Goal: Task Accomplishment & Management: Complete application form

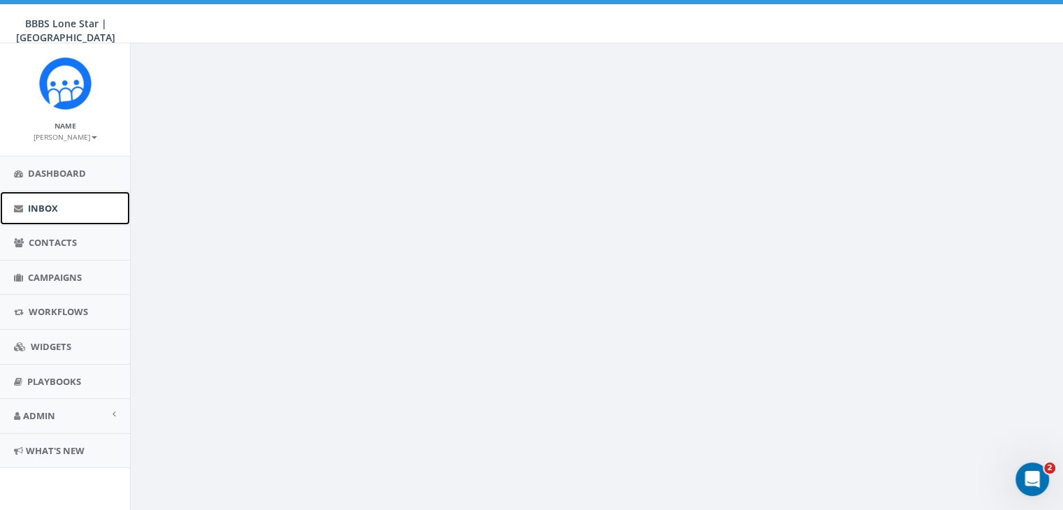
click at [31, 207] on span "Inbox" at bounding box center [43, 208] width 30 height 13
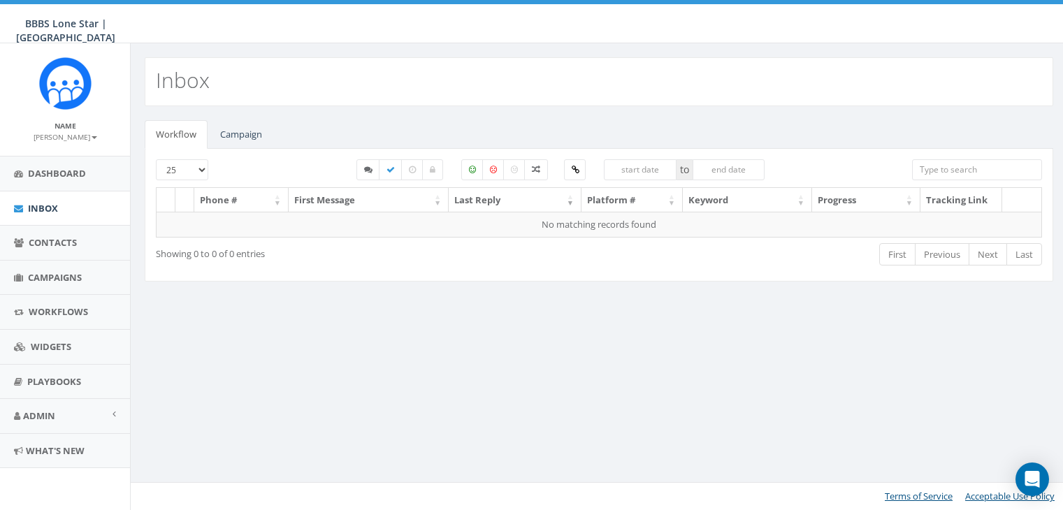
select select
click at [226, 137] on link "Campaign" at bounding box center [241, 134] width 64 height 29
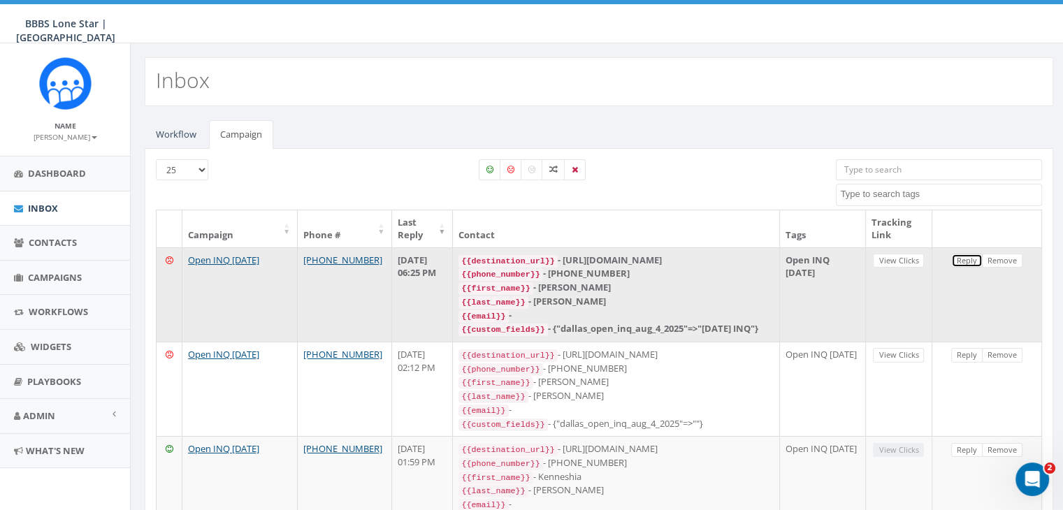
click at [967, 264] on link "Reply" at bounding box center [966, 261] width 31 height 15
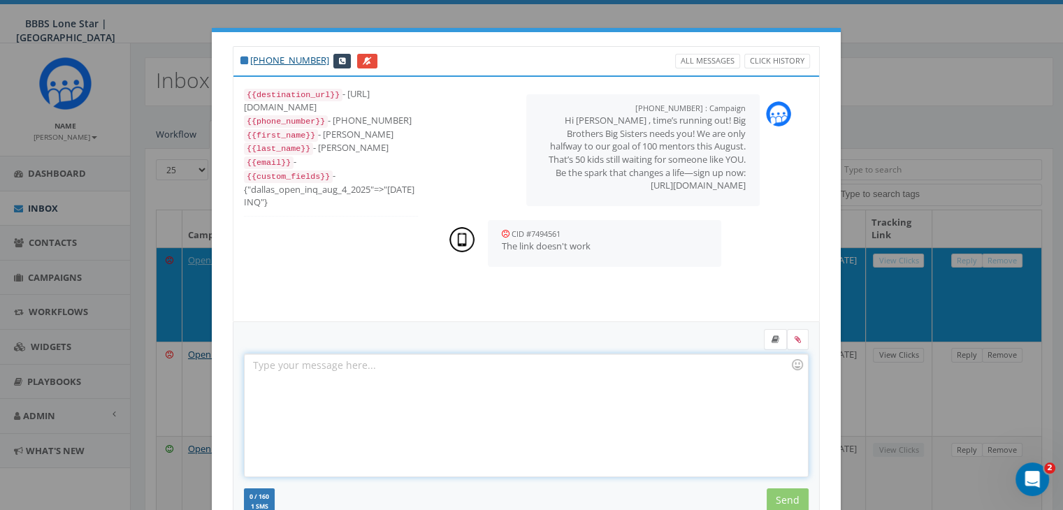
click at [340, 364] on div at bounding box center [526, 415] width 563 height 122
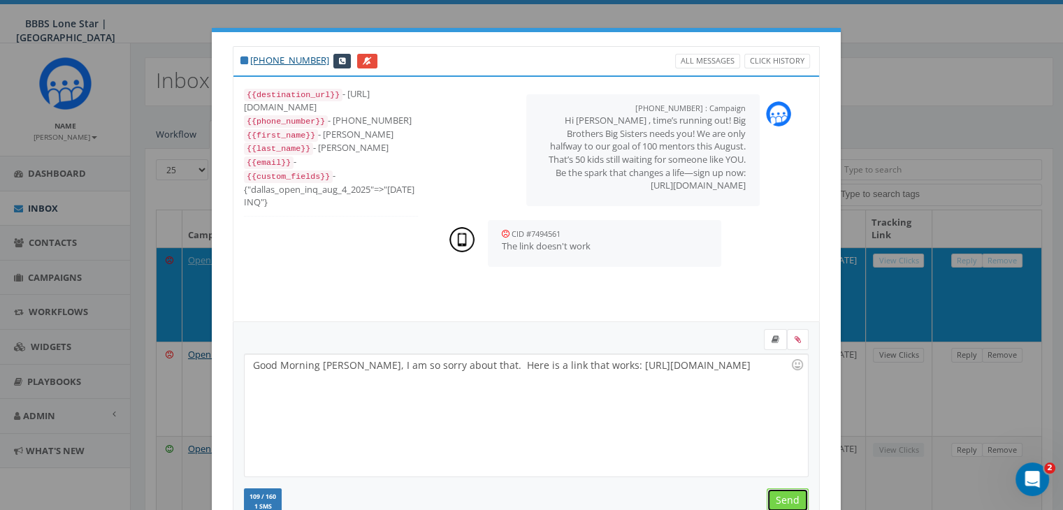
click at [788, 498] on input "Send" at bounding box center [788, 501] width 42 height 24
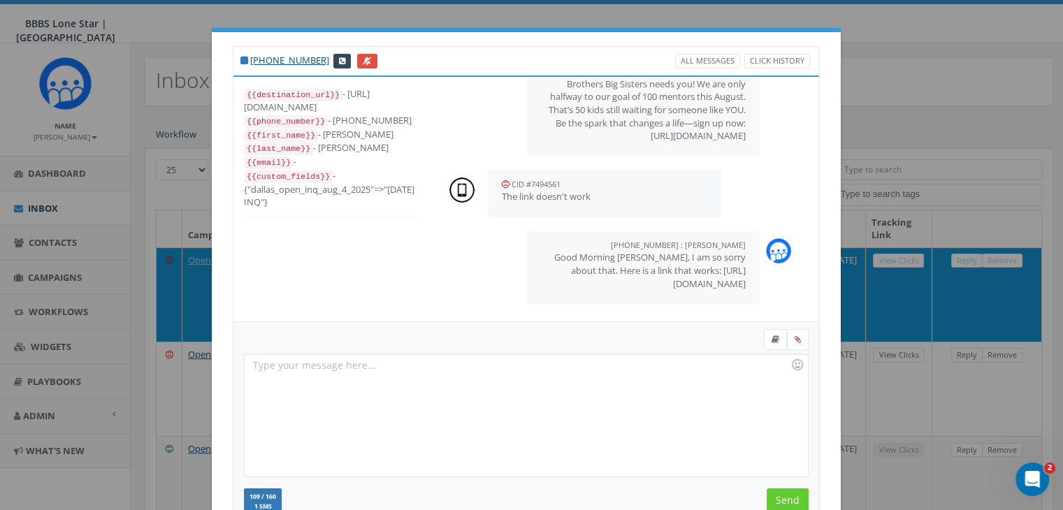
scroll to position [187, 0]
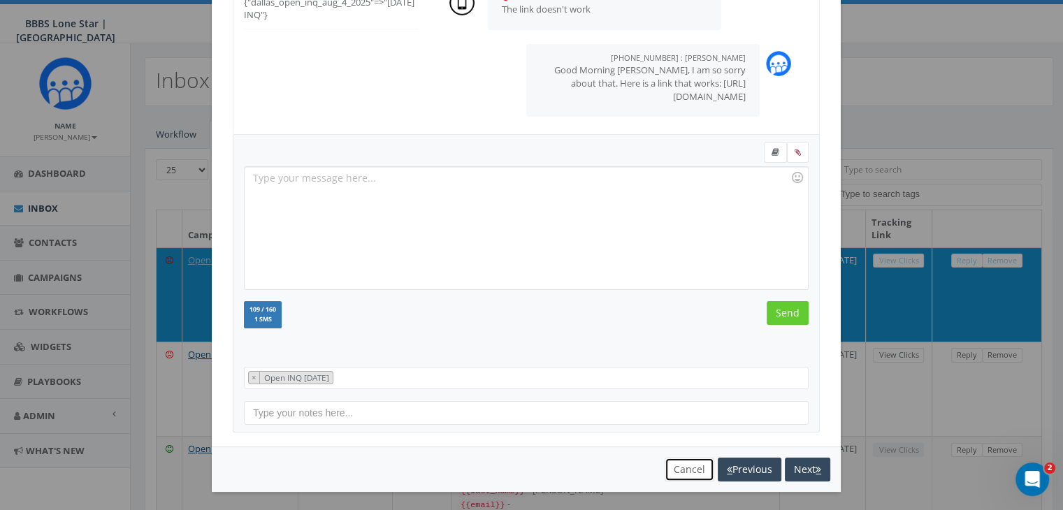
click at [665, 472] on button "Cancel" at bounding box center [690, 470] width 50 height 24
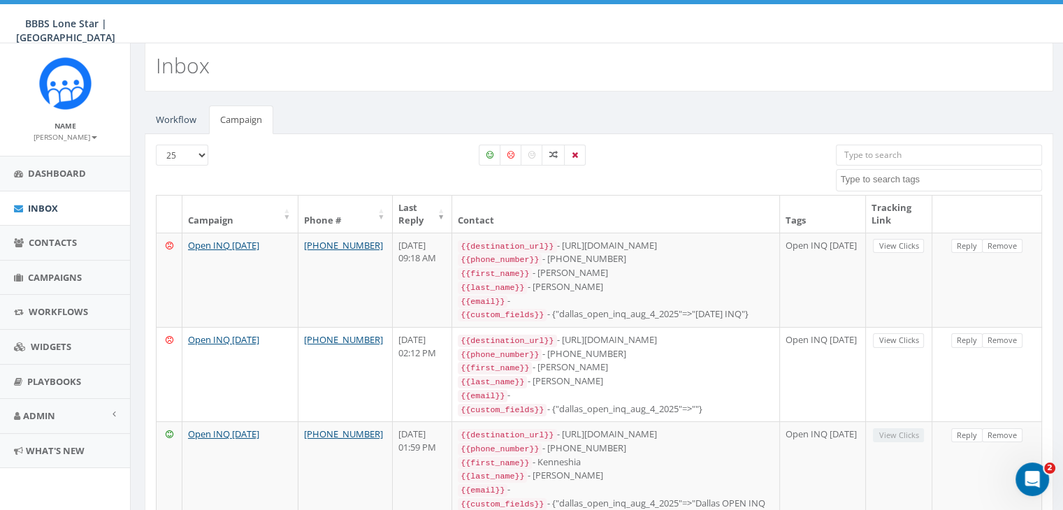
scroll to position [0, 0]
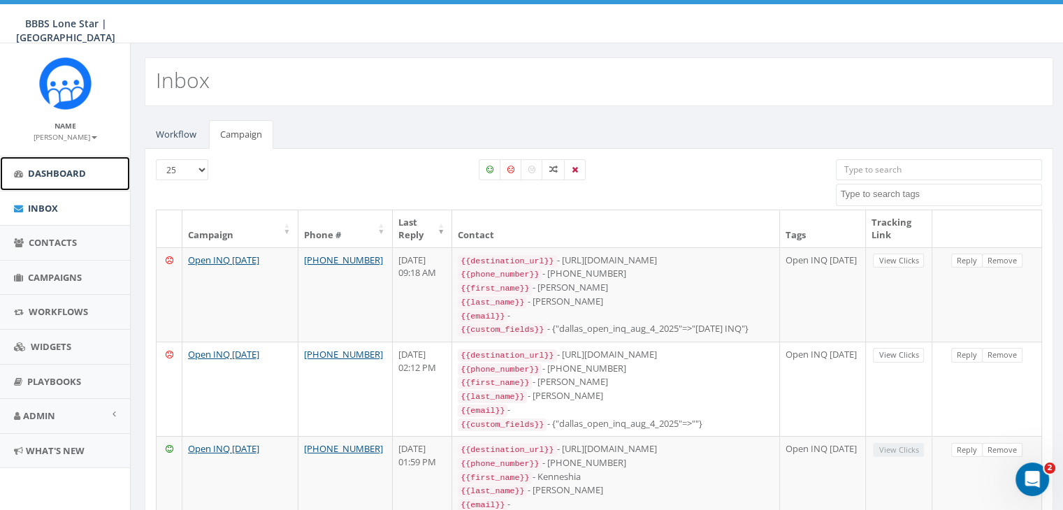
click at [66, 171] on span "Dashboard" at bounding box center [57, 173] width 58 height 13
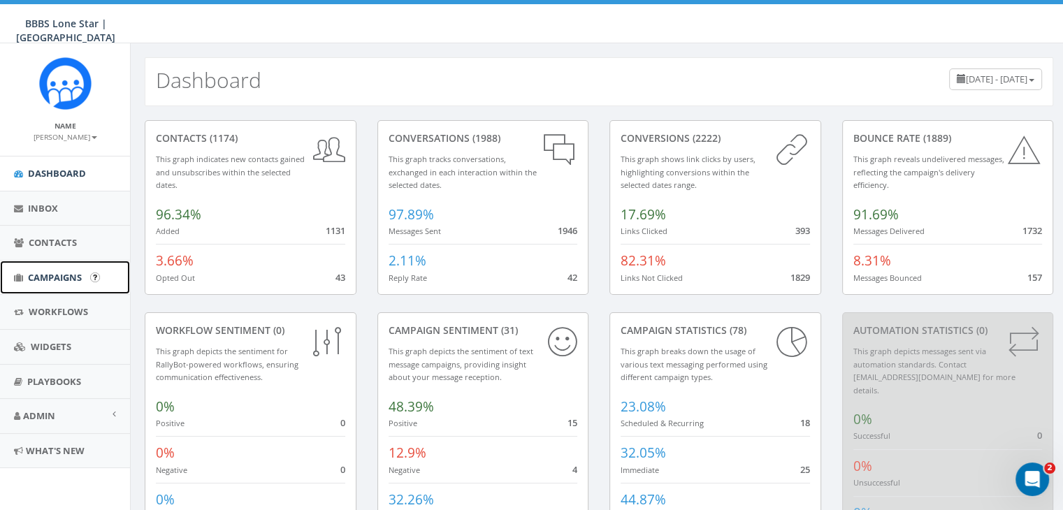
click at [36, 273] on span "Campaigns" at bounding box center [55, 277] width 54 height 13
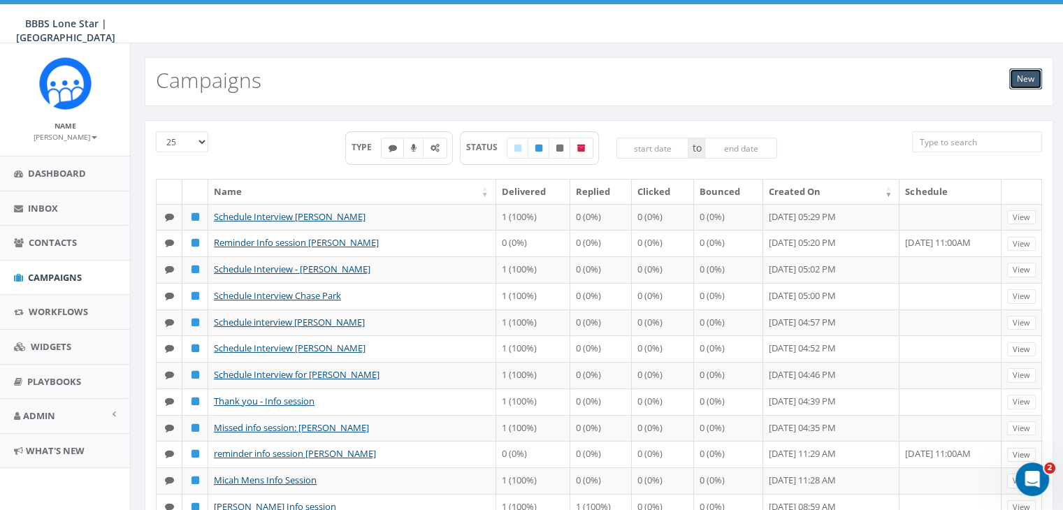
click at [1012, 78] on link "New" at bounding box center [1025, 78] width 33 height 21
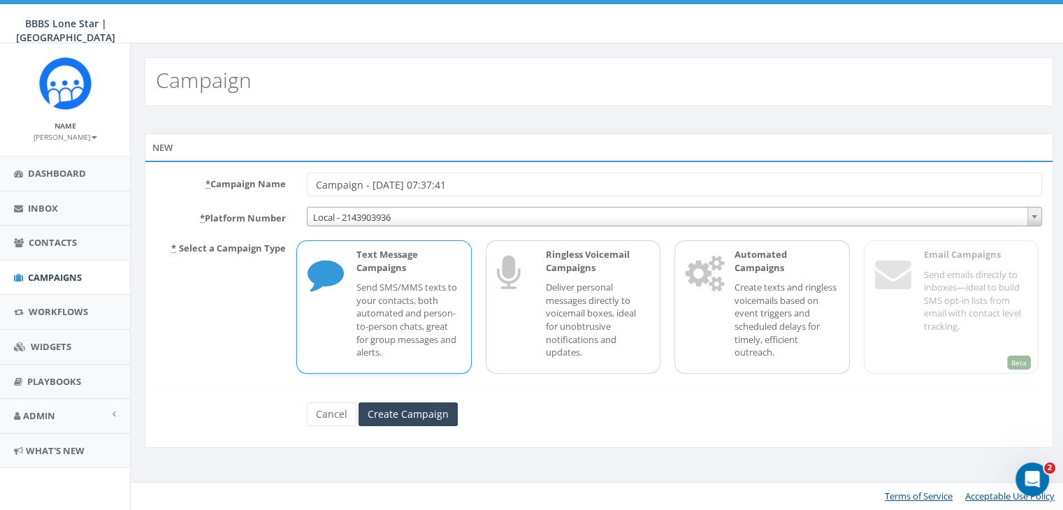
drag, startPoint x: 936, startPoint y: 80, endPoint x: 911, endPoint y: 45, distance: 42.7
click at [918, 45] on div "Campaign" at bounding box center [599, 74] width 937 height 63
click at [528, 181] on input "Campaign - 08/20/2025, 07:37:41" at bounding box center [674, 185] width 735 height 24
type input "C"
type input "Info Session [PERSON_NAME]"
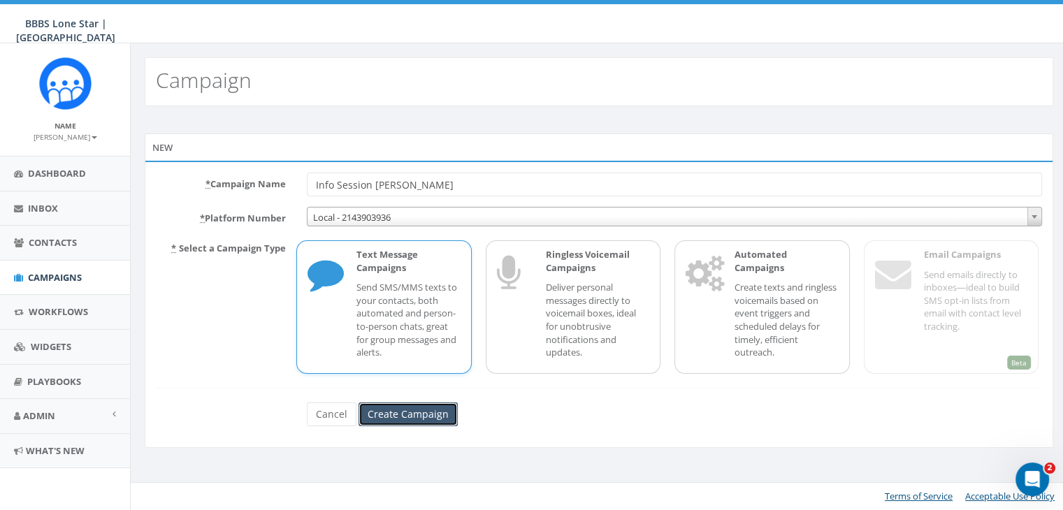
click at [413, 418] on input "Create Campaign" at bounding box center [408, 415] width 99 height 24
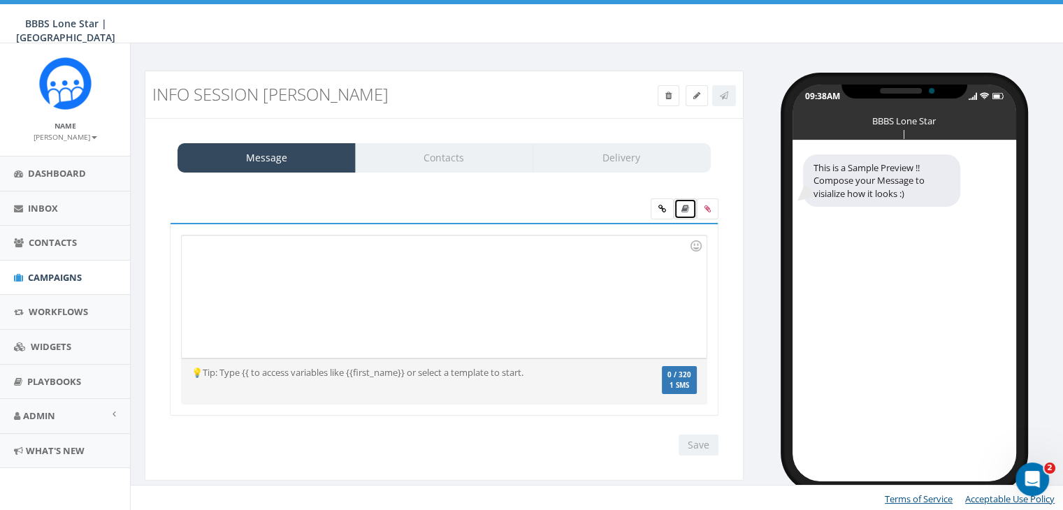
click at [688, 212] on icon at bounding box center [685, 209] width 8 height 8
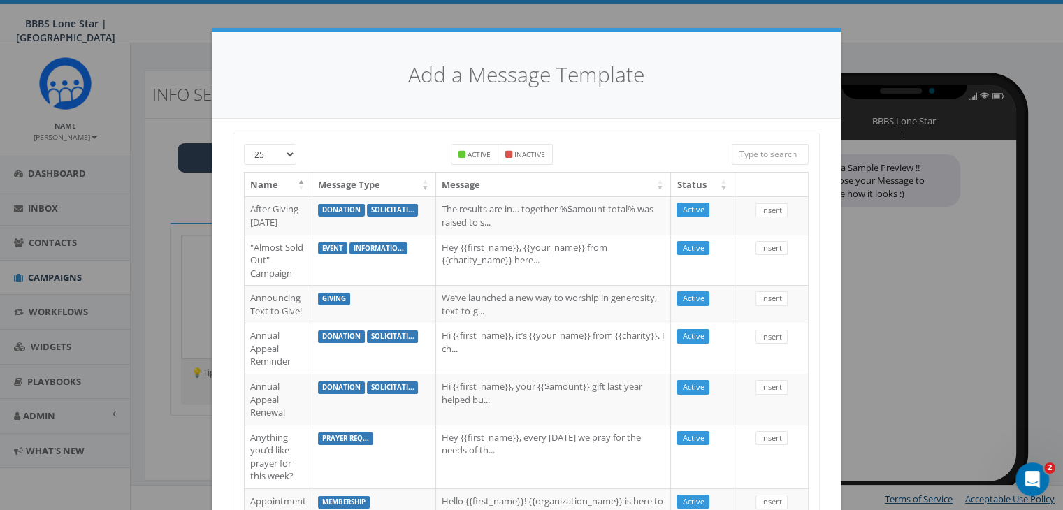
click at [749, 147] on input "search" at bounding box center [770, 154] width 77 height 21
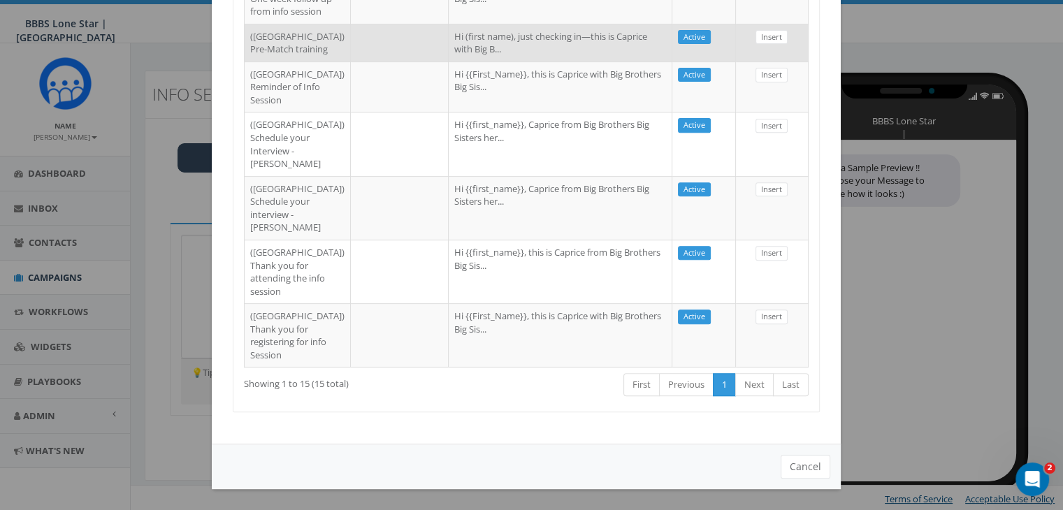
scroll to position [769, 0]
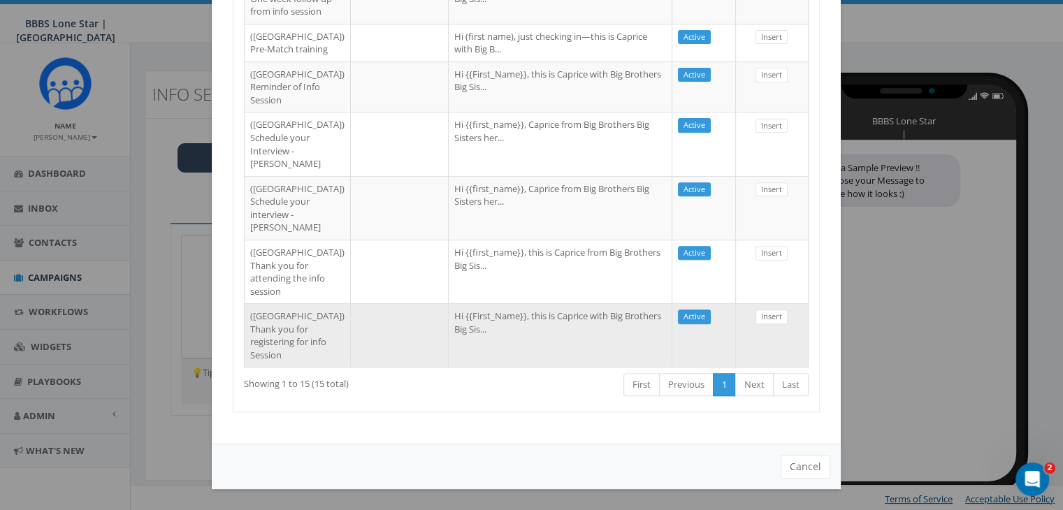
type input "Dallas"
click at [471, 367] on td "Hi {{First_Name}}, this is Caprice with Big Brothers Big Sis..." at bounding box center [561, 335] width 224 height 64
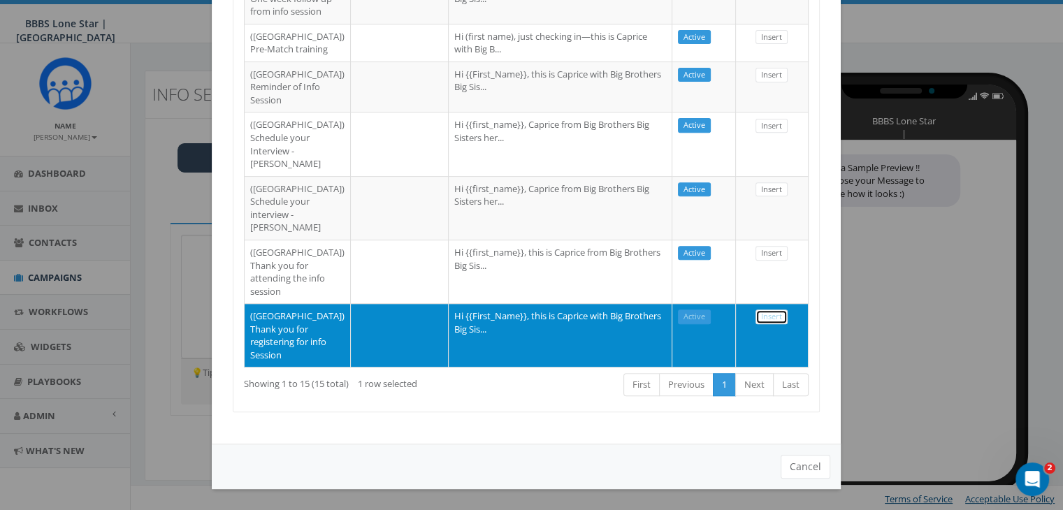
click at [771, 324] on link "Insert" at bounding box center [771, 317] width 32 height 15
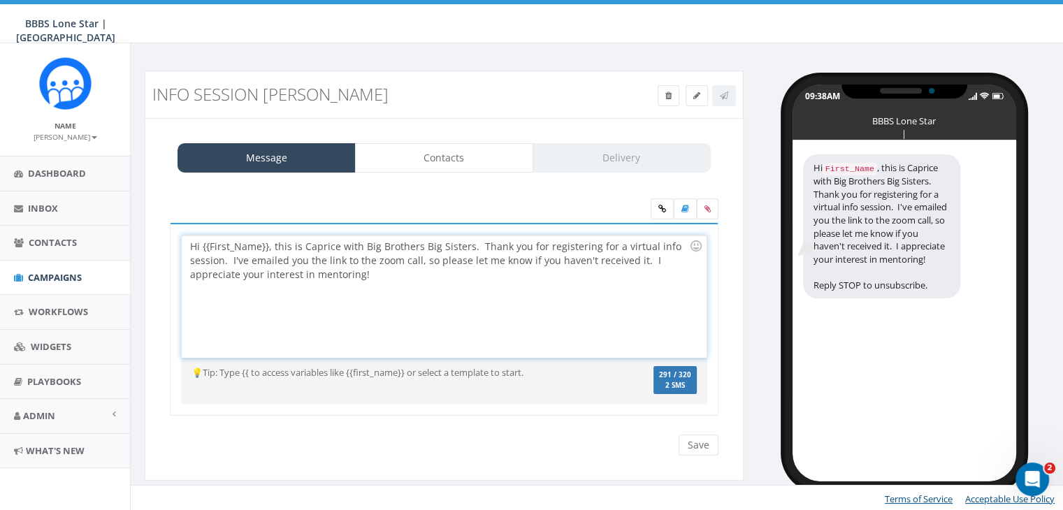
click at [267, 243] on div "Hi {{First_Name}}, this is Caprice with Big Brothers Big Sisters. Thank you for…" at bounding box center [444, 297] width 524 height 122
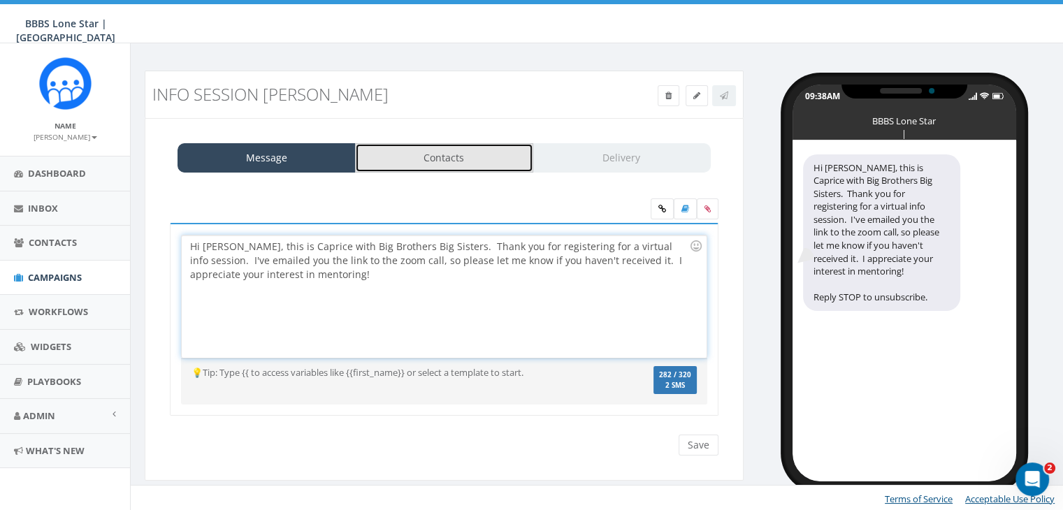
click at [482, 166] on link "Contacts" at bounding box center [444, 157] width 178 height 29
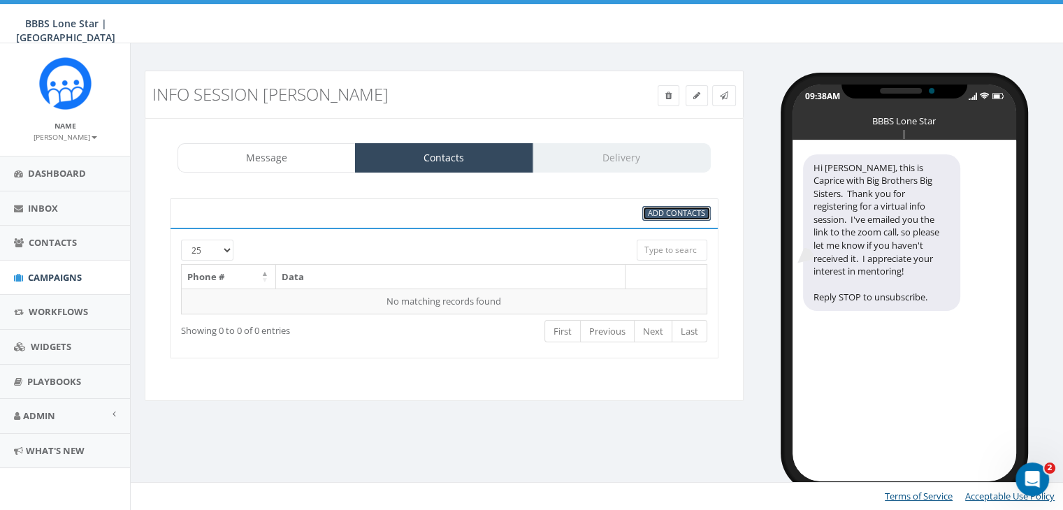
click at [678, 209] on span "Add Contacts" at bounding box center [676, 213] width 57 height 10
select select
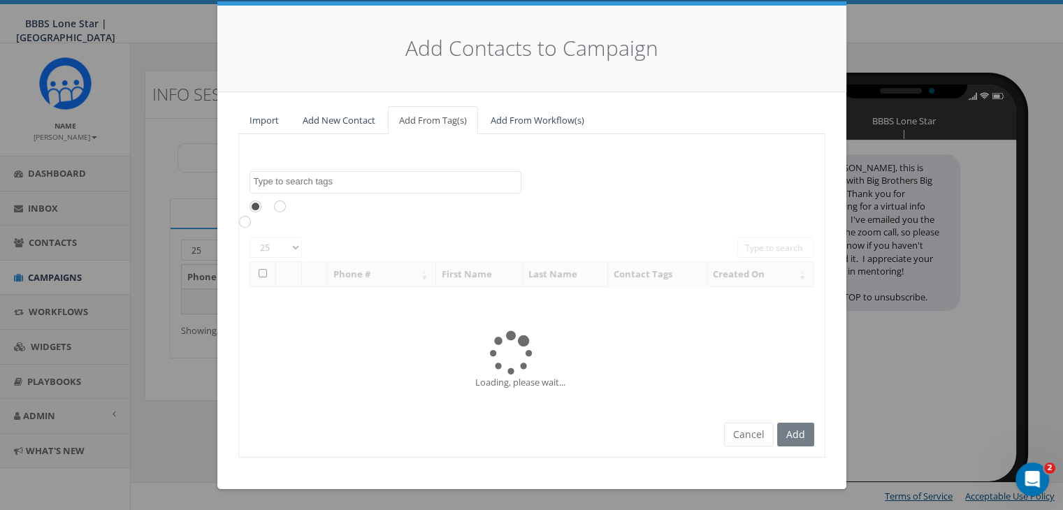
scroll to position [0, 0]
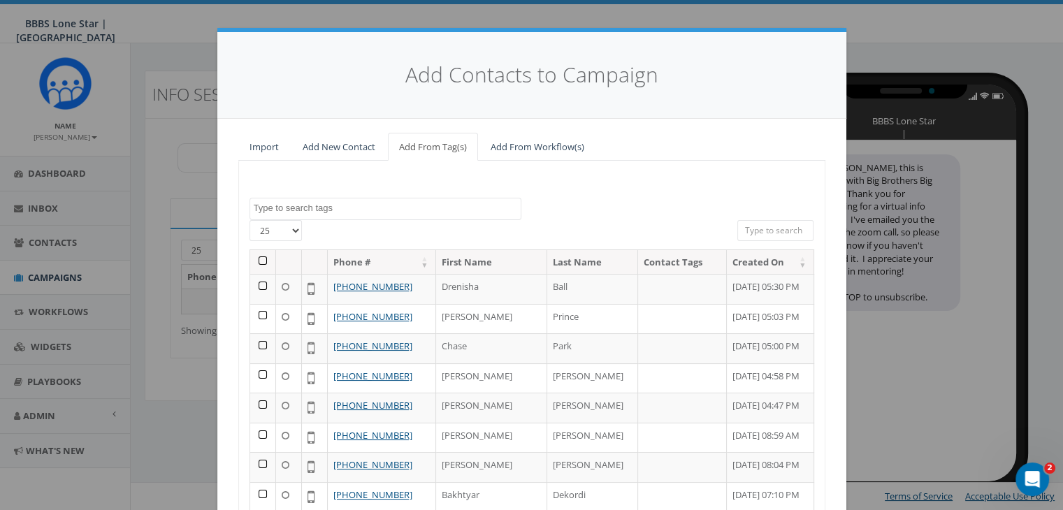
click at [774, 231] on input "search" at bounding box center [775, 230] width 77 height 21
click at [339, 143] on link "Add New Contact" at bounding box center [338, 147] width 95 height 29
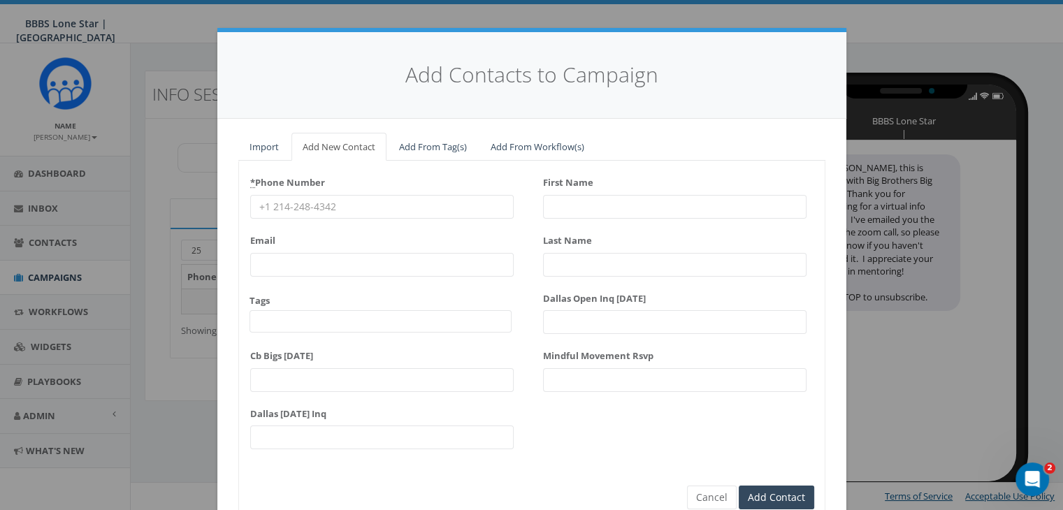
click at [330, 204] on input "* Phone Number" at bounding box center [381, 207] width 263 height 24
paste input "903-991-8815"
type input "903-991-8815"
click at [580, 206] on input "First Name" at bounding box center [674, 207] width 263 height 24
type input "Tysheania"
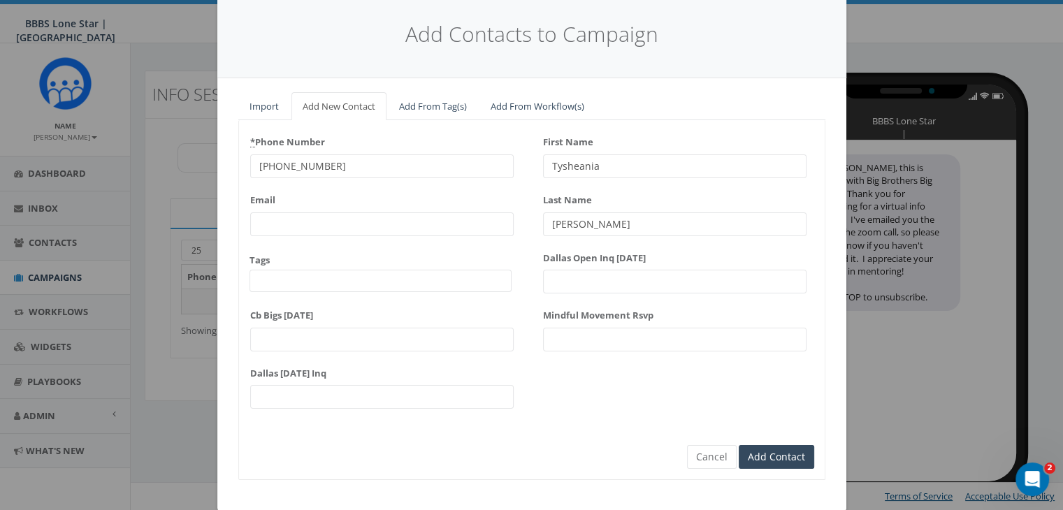
scroll to position [62, 0]
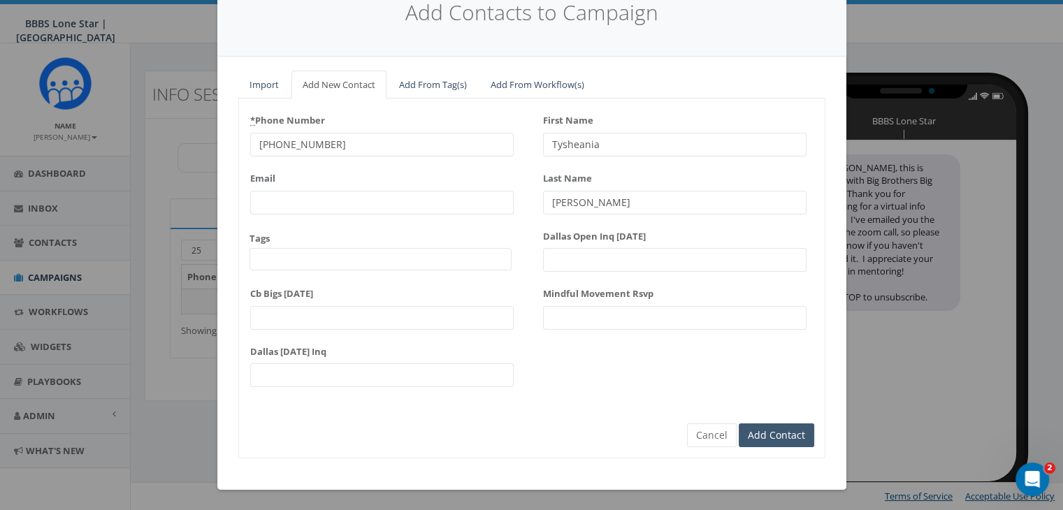
type input "Jones"
click at [753, 429] on input "Add Contact" at bounding box center [776, 436] width 75 height 24
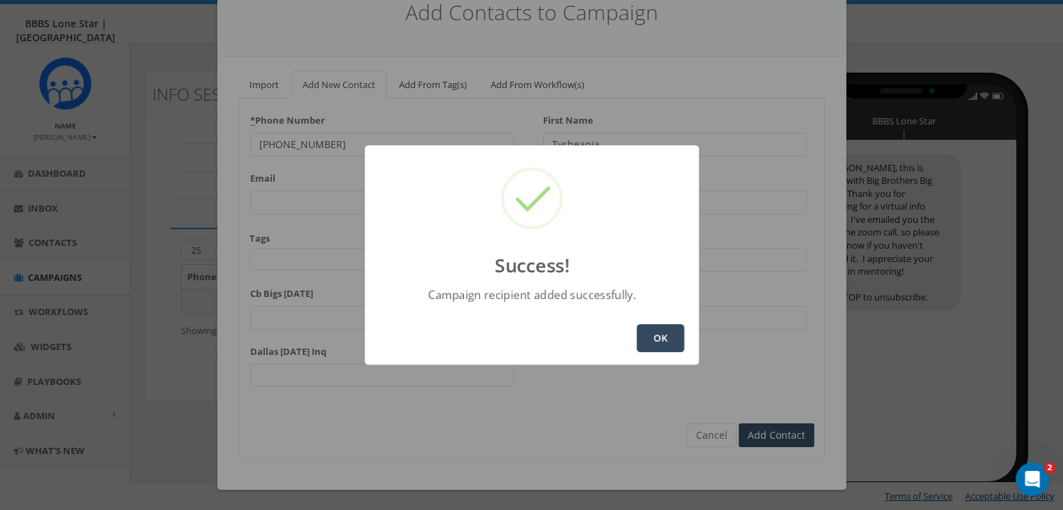
click at [670, 342] on button "OK" at bounding box center [661, 338] width 48 height 28
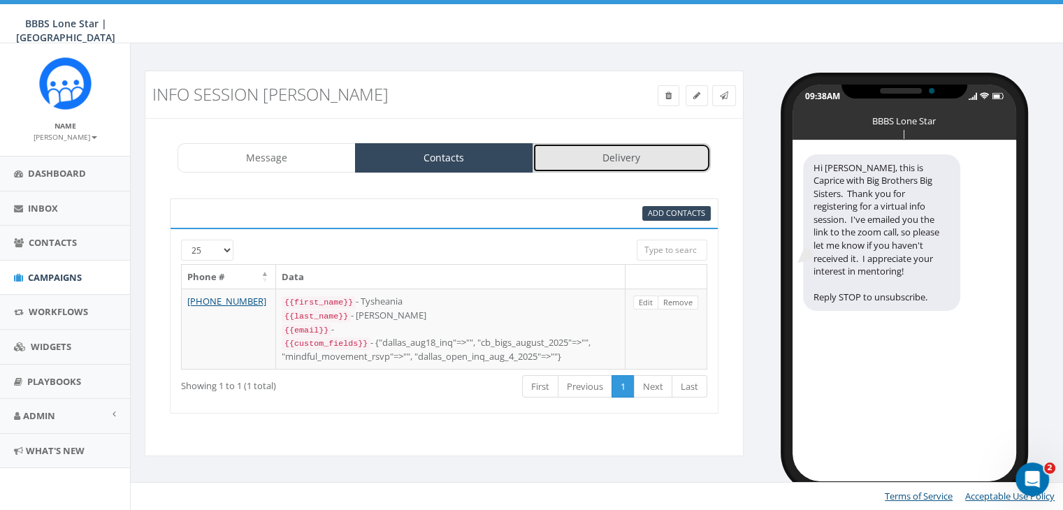
click at [616, 154] on link "Delivery" at bounding box center [622, 157] width 178 height 29
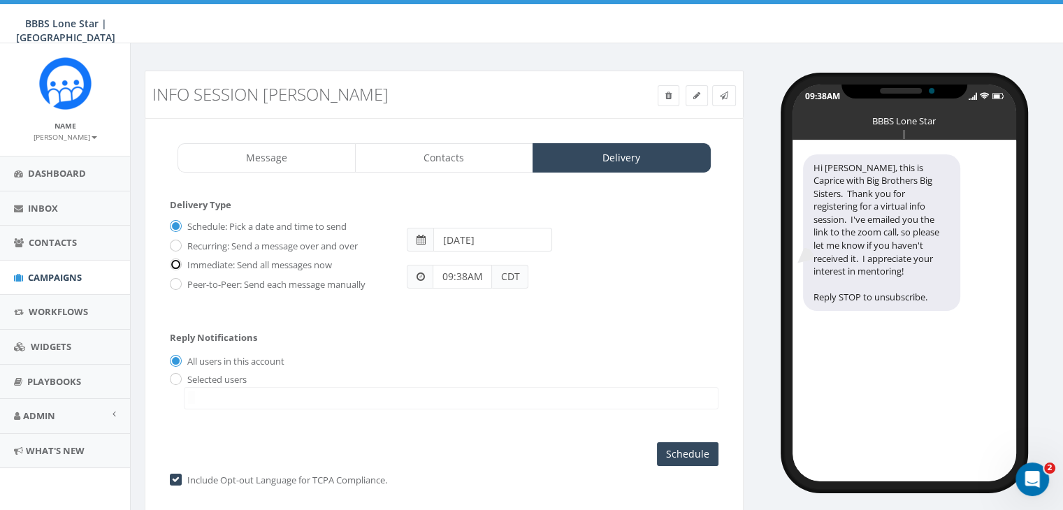
click at [176, 263] on input "Immediate: Send all messages now" at bounding box center [174, 265] width 9 height 9
radio input "true"
click at [177, 375] on input "radio" at bounding box center [174, 379] width 9 height 9
radio input "true"
click at [203, 389] on span at bounding box center [451, 398] width 535 height 22
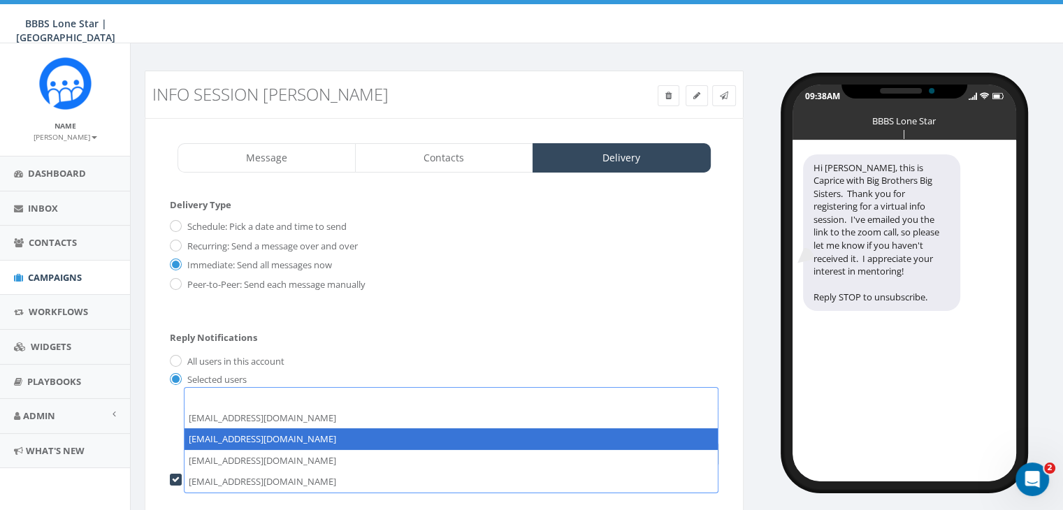
select select "1730"
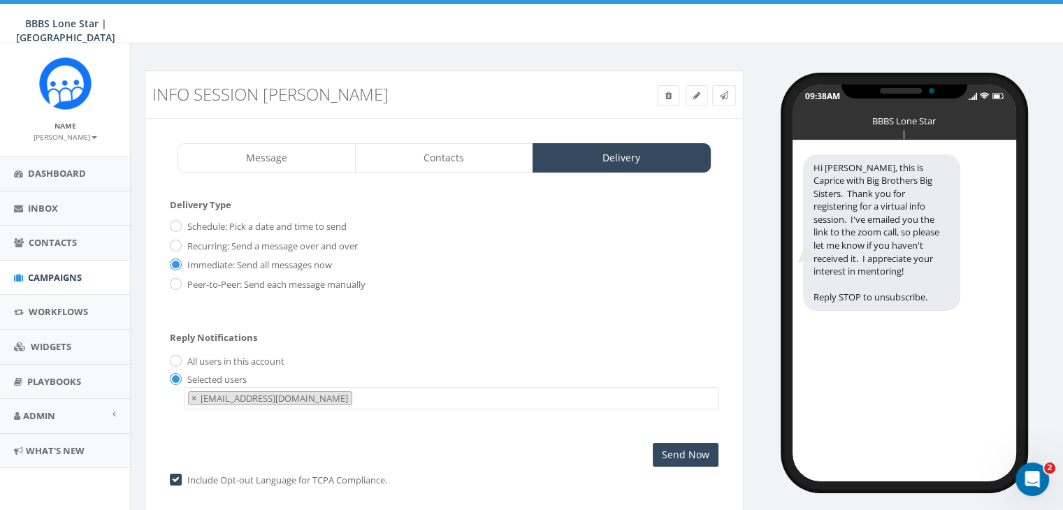
scroll to position [14, 0]
click at [688, 451] on input "Send Now" at bounding box center [686, 455] width 66 height 24
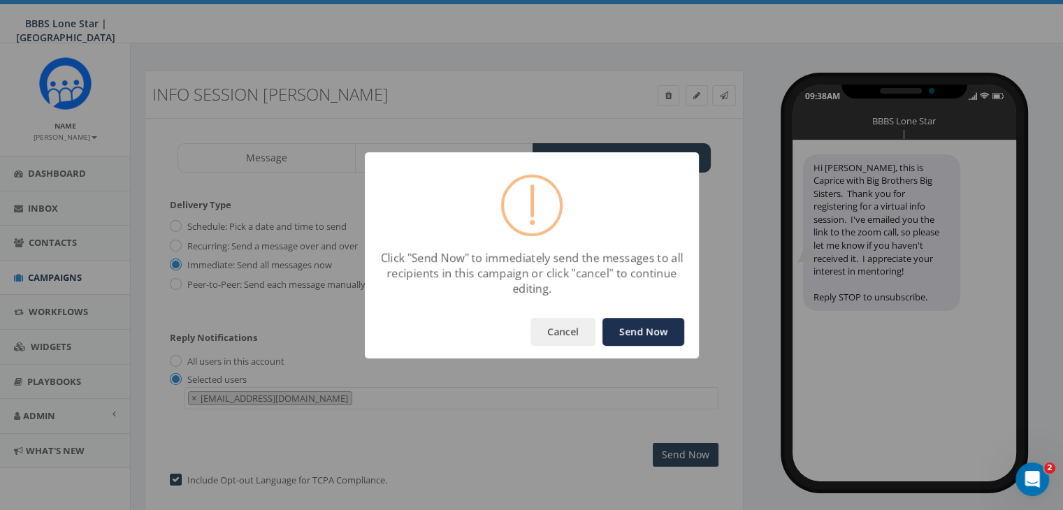
click at [644, 333] on button "Send Now" at bounding box center [643, 332] width 82 height 28
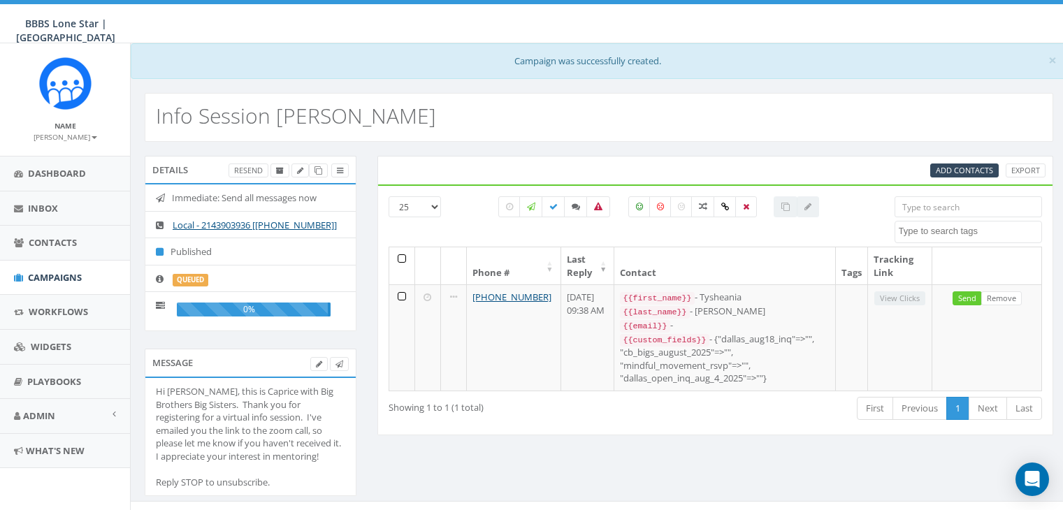
select select
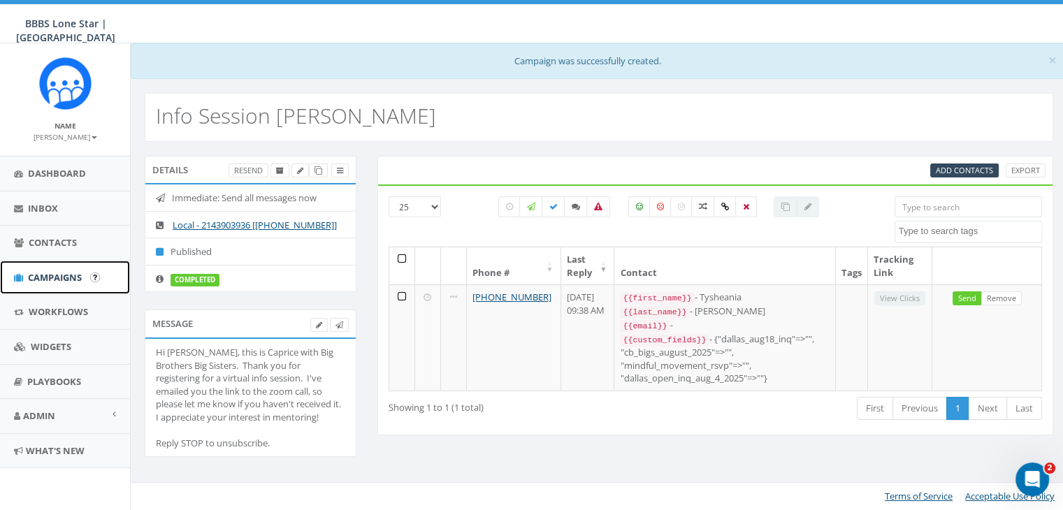
click at [56, 274] on span "Campaigns" at bounding box center [55, 277] width 54 height 13
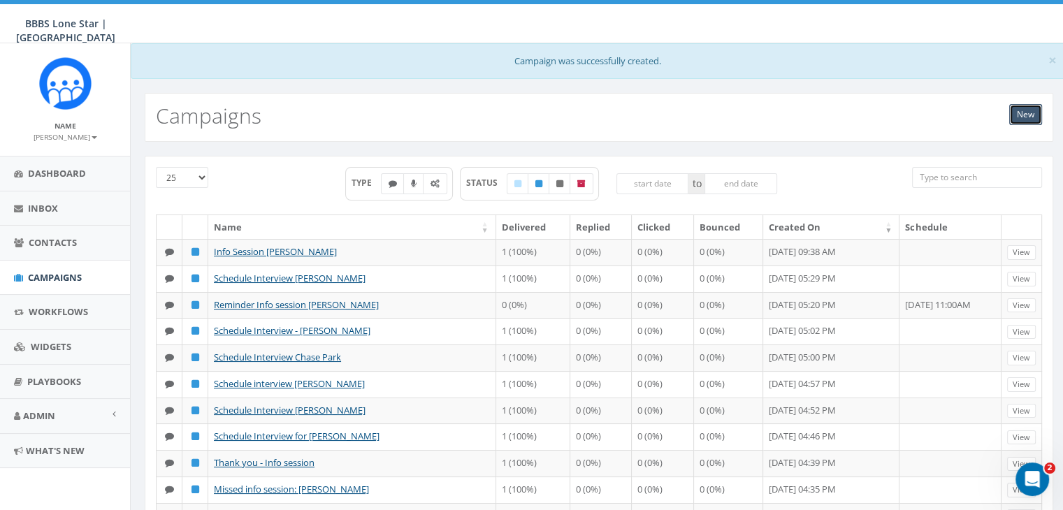
click at [1024, 111] on link "New" at bounding box center [1025, 114] width 33 height 21
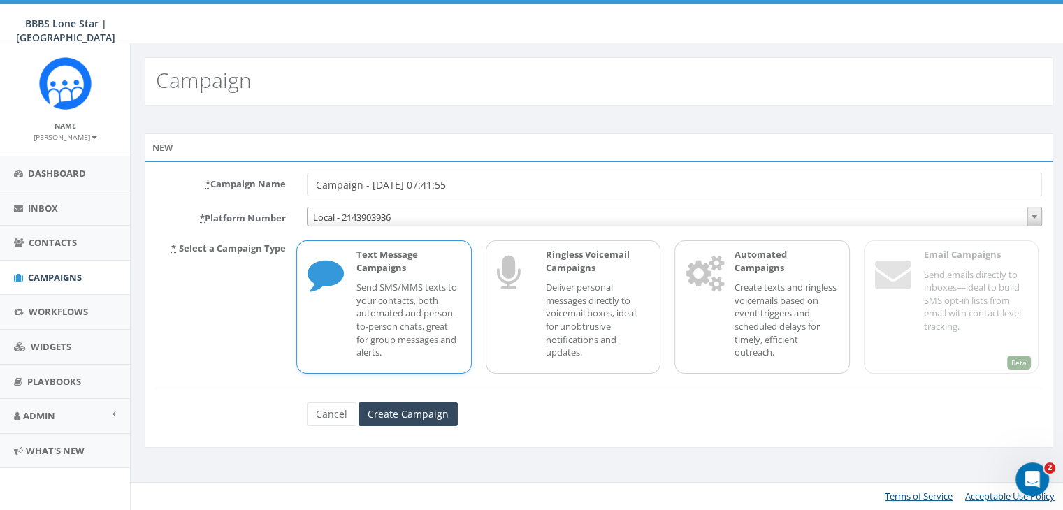
drag, startPoint x: 476, startPoint y: 185, endPoint x: 285, endPoint y: 180, distance: 190.8
click at [285, 180] on div "* Campaign Name Campaign - 08/20/2025, 07:41:55" at bounding box center [598, 185] width 907 height 24
type input "Reminder Info Session - Tysheania Jones"
click at [403, 409] on input "Create Campaign" at bounding box center [408, 415] width 99 height 24
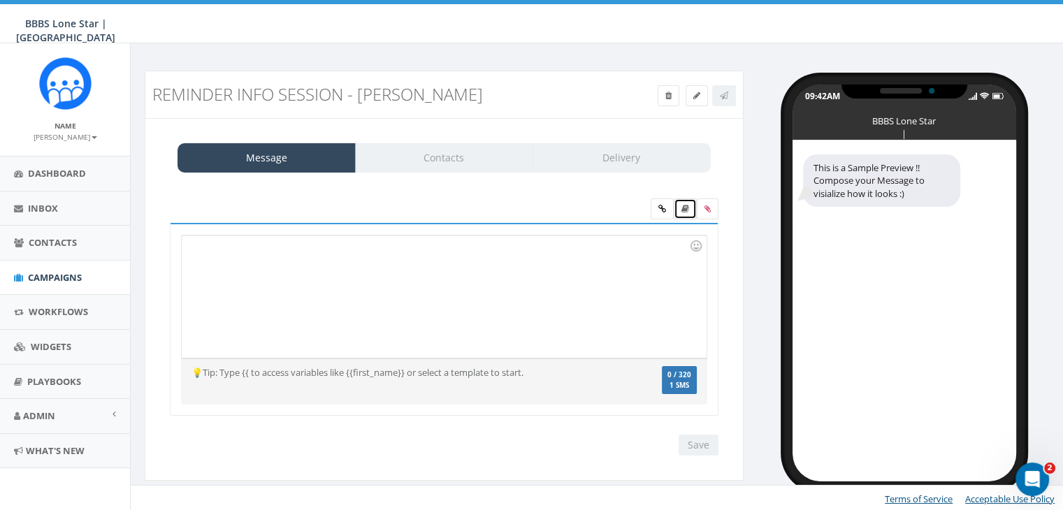
click at [689, 208] on link at bounding box center [685, 208] width 23 height 21
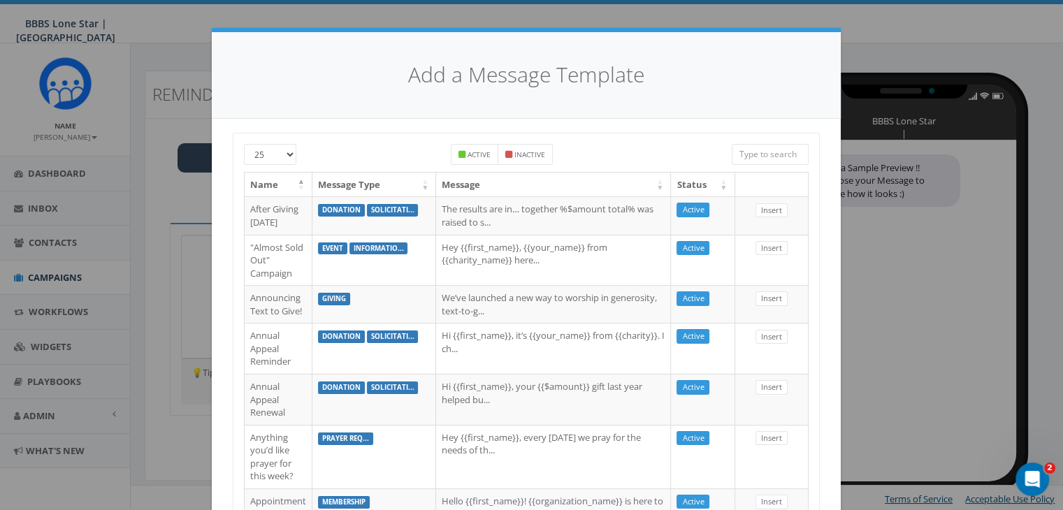
click at [760, 151] on input "search" at bounding box center [770, 154] width 77 height 21
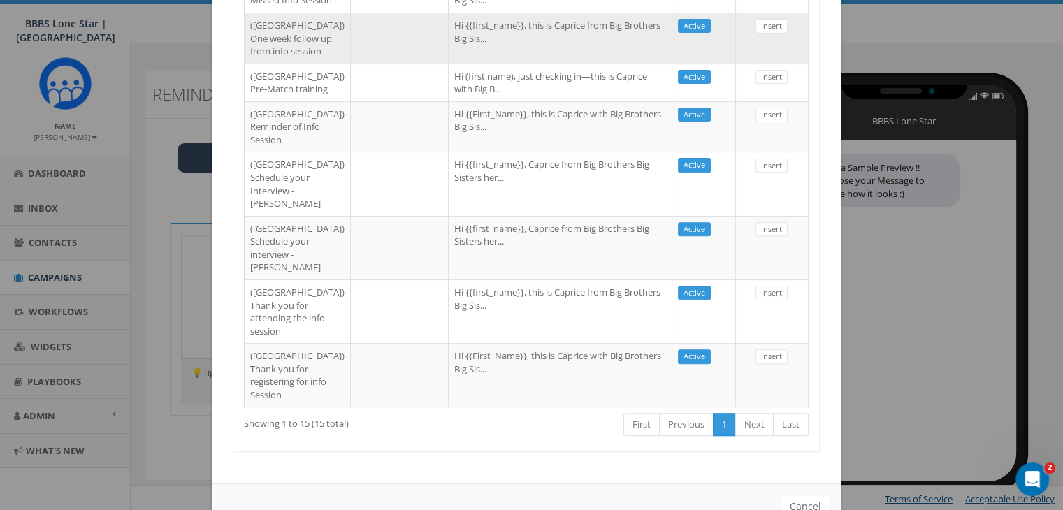
scroll to position [559, 0]
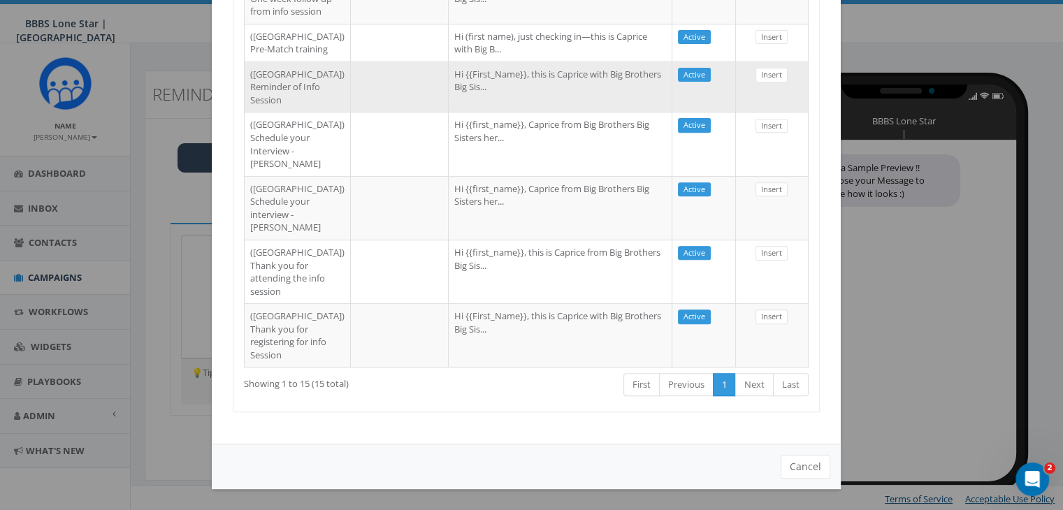
type input "Dallas"
click at [352, 113] on td at bounding box center [400, 87] width 98 height 51
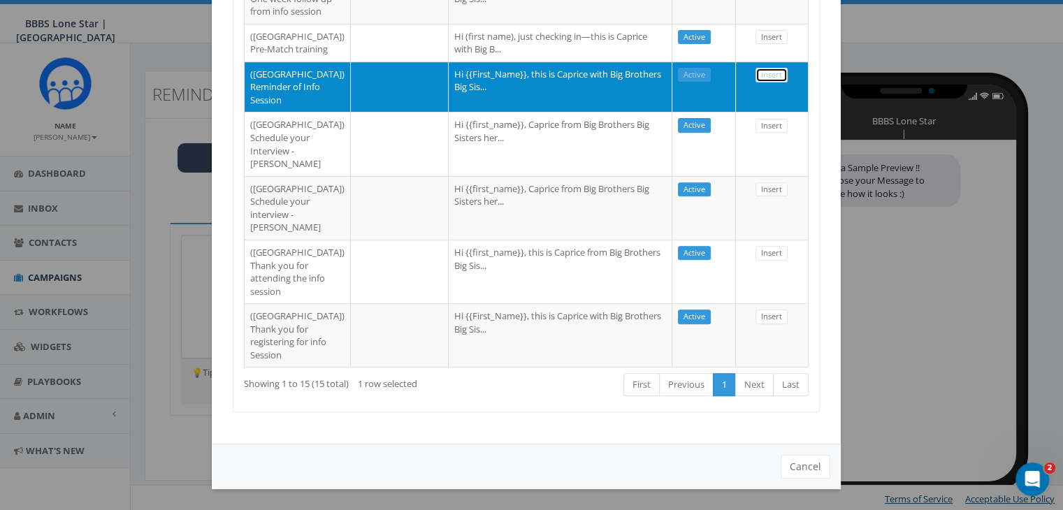
click at [775, 82] on link "Insert" at bounding box center [771, 75] width 32 height 15
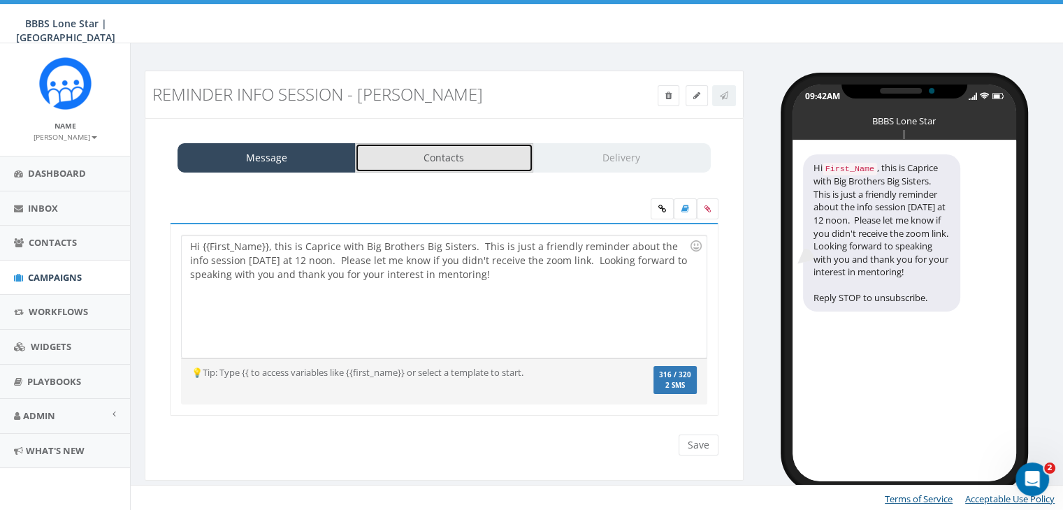
click at [507, 163] on link "Contacts" at bounding box center [444, 157] width 178 height 29
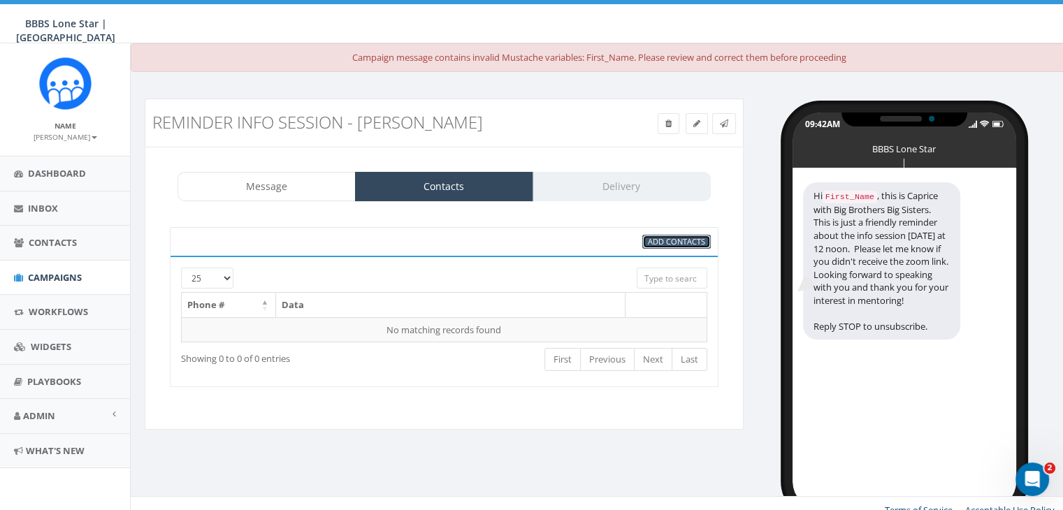
click at [667, 240] on span "Add Contacts" at bounding box center [676, 241] width 57 height 10
select select
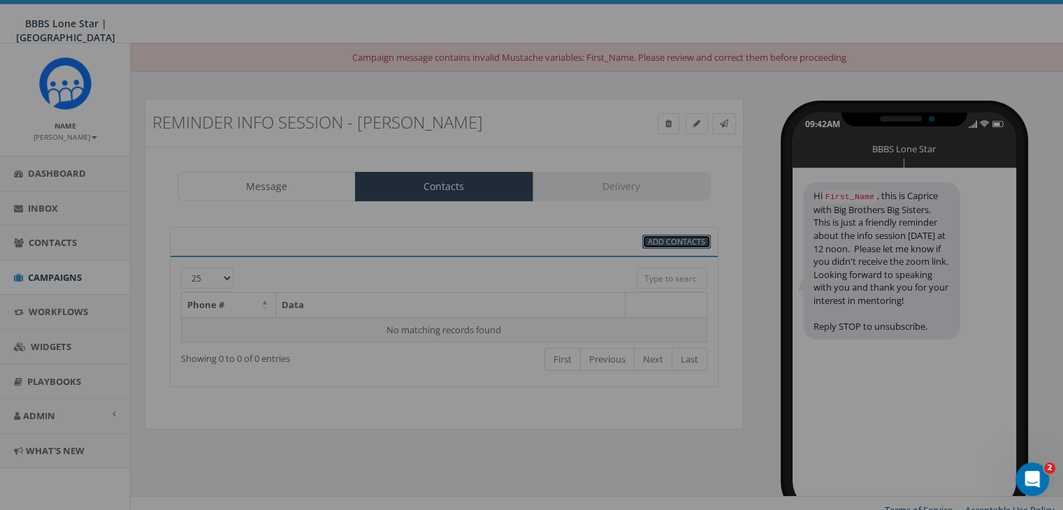
scroll to position [0, 0]
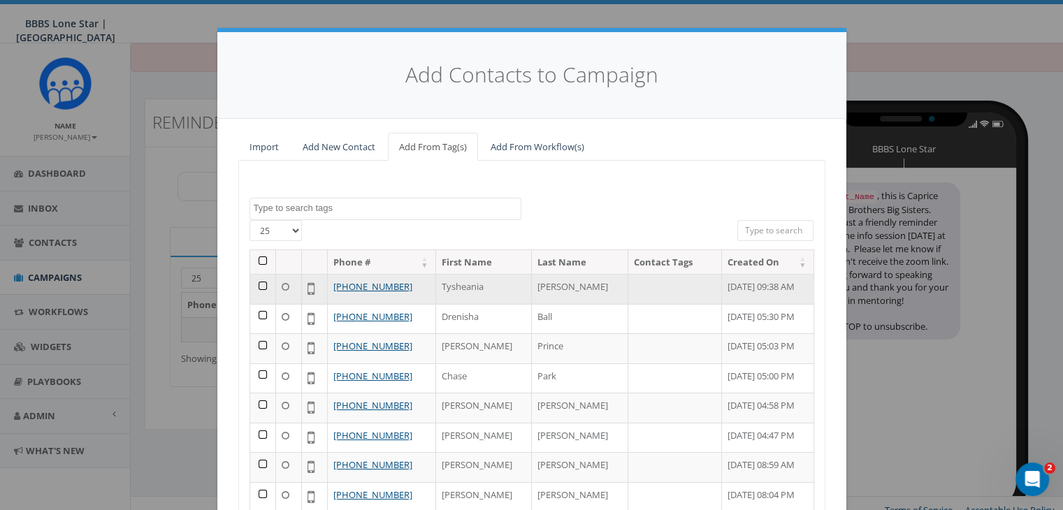
click at [258, 282] on td at bounding box center [263, 289] width 26 height 30
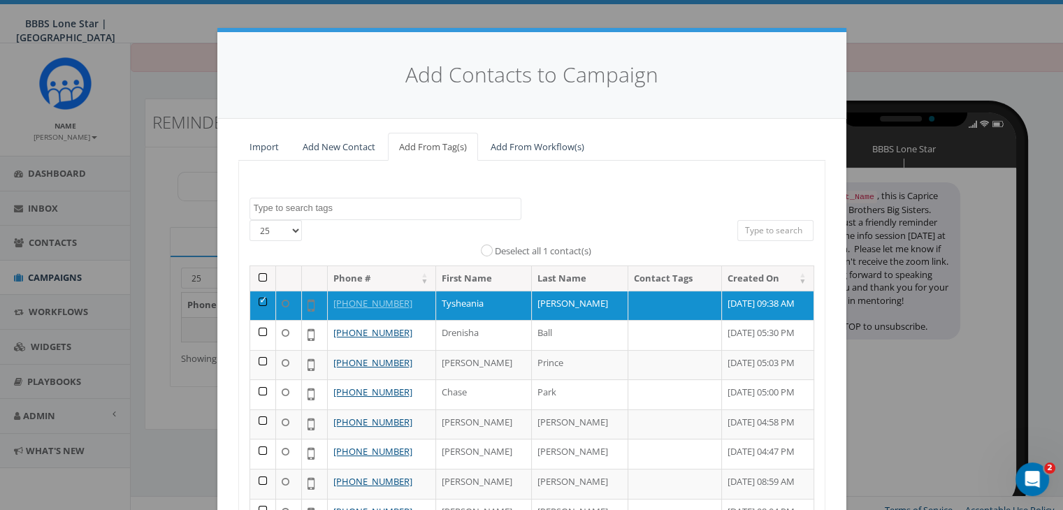
scroll to position [198, 0]
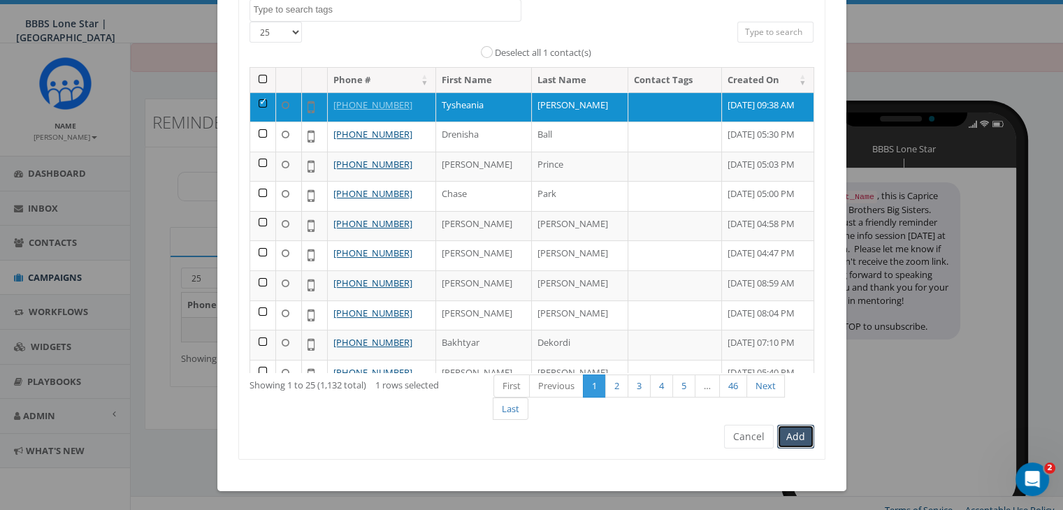
click at [790, 434] on button "Add" at bounding box center [795, 437] width 37 height 24
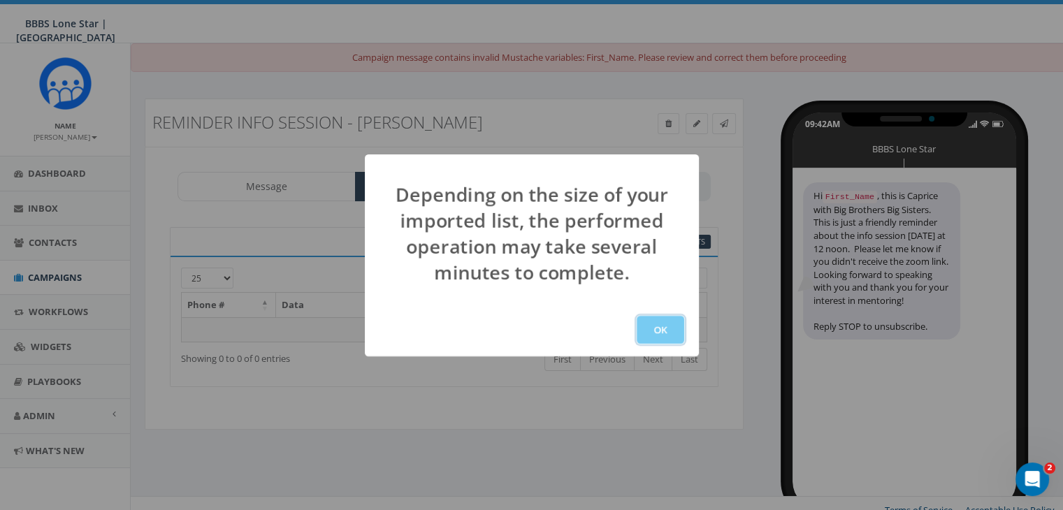
click at [667, 326] on button "OK" at bounding box center [661, 330] width 48 height 28
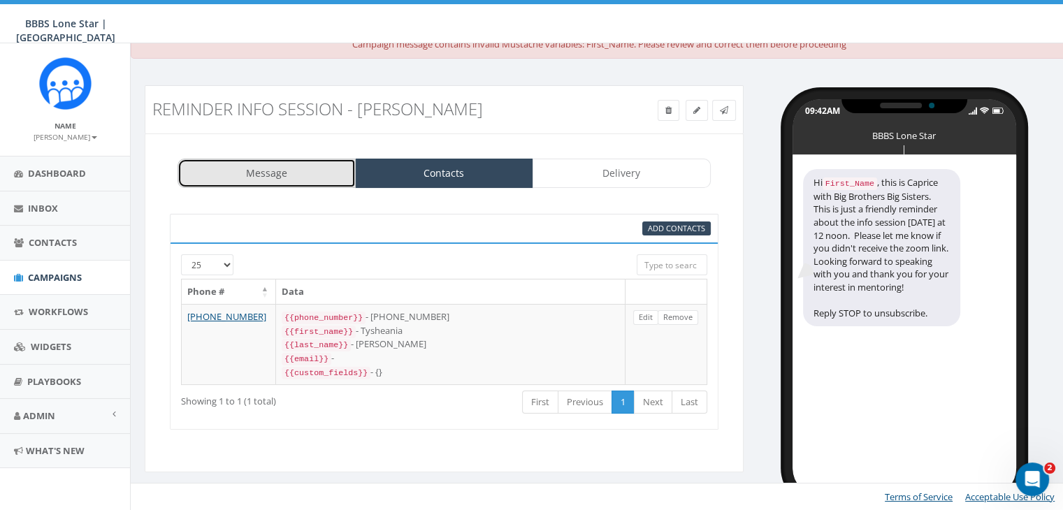
click at [284, 177] on link "Message" at bounding box center [267, 173] width 178 height 29
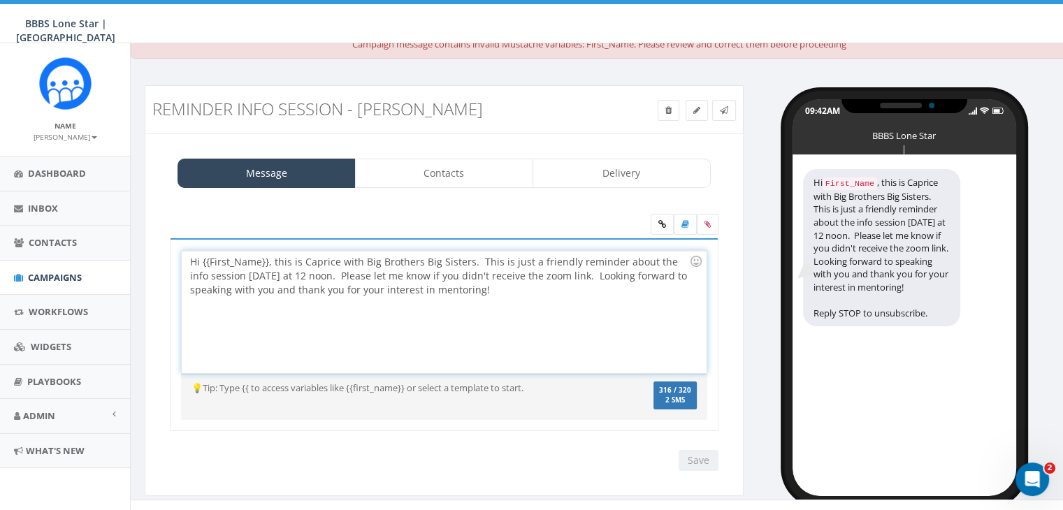
click at [268, 259] on div "Hi {{First_Name}}, this is Caprice with Big Brothers Big Sisters. This is just …" at bounding box center [444, 312] width 524 height 122
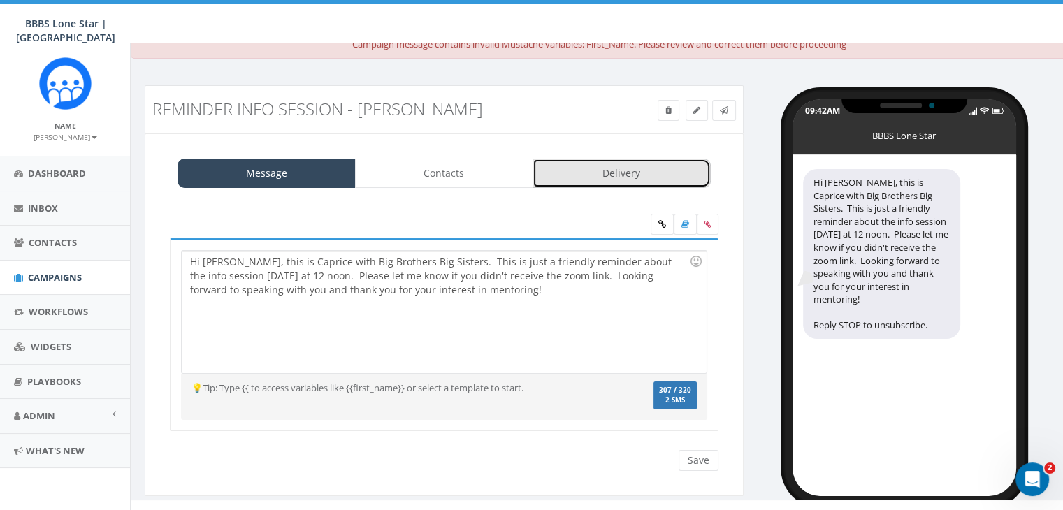
click at [590, 175] on link "Delivery" at bounding box center [622, 173] width 178 height 29
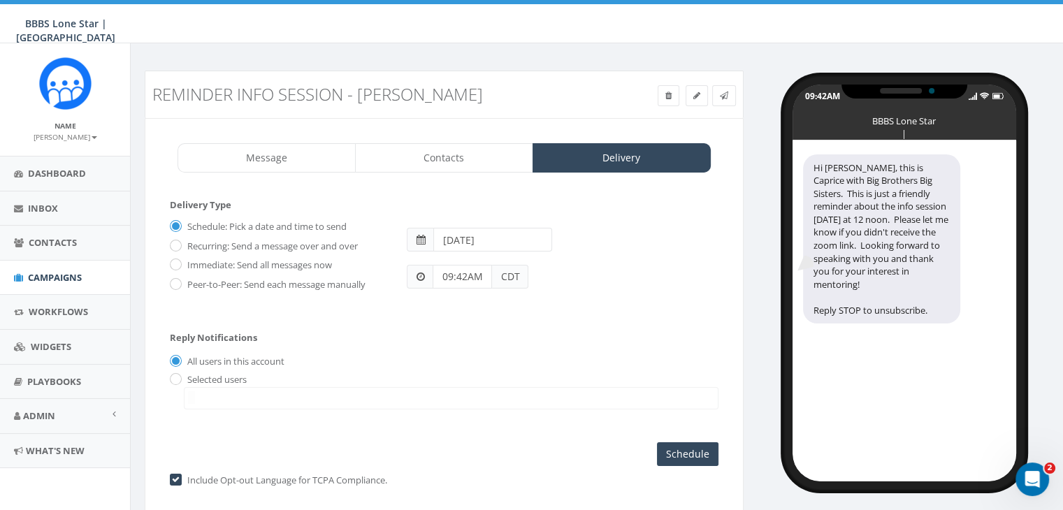
click at [536, 235] on input "[DATE]" at bounding box center [492, 240] width 119 height 24
click at [533, 391] on td "28" at bounding box center [531, 392] width 21 height 21
type input "2025-08-28"
click at [716, 300] on div "Schedule: Pick a date and time to send Recurring: Send a message over and over …" at bounding box center [444, 260] width 549 height 91
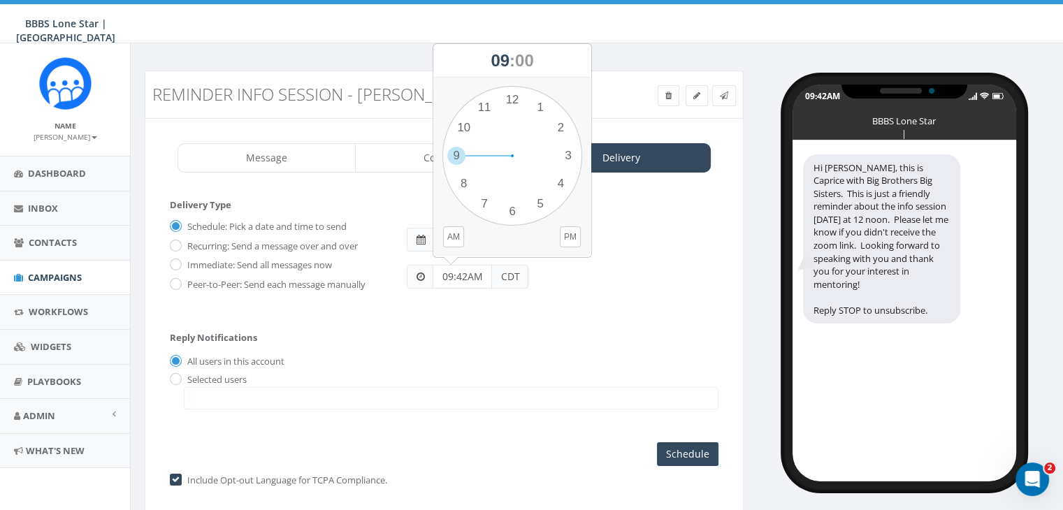
drag, startPoint x: 461, startPoint y: 277, endPoint x: 425, endPoint y: 275, distance: 36.4
click at [425, 275] on div "09:42AM CDT" at bounding box center [468, 277] width 122 height 24
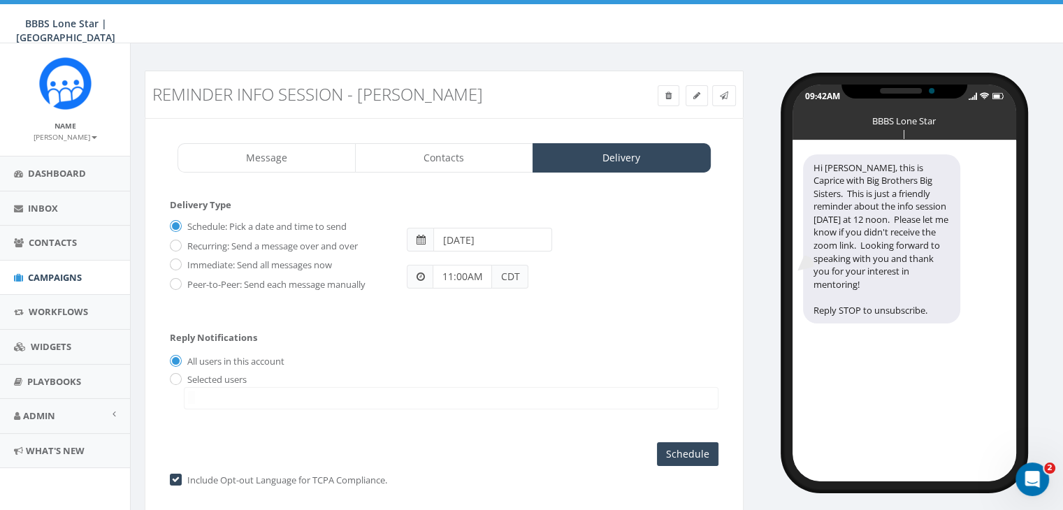
type input "11:00AM"
click at [175, 375] on input "radio" at bounding box center [174, 379] width 9 height 9
radio input "true"
click at [207, 400] on span at bounding box center [451, 398] width 535 height 22
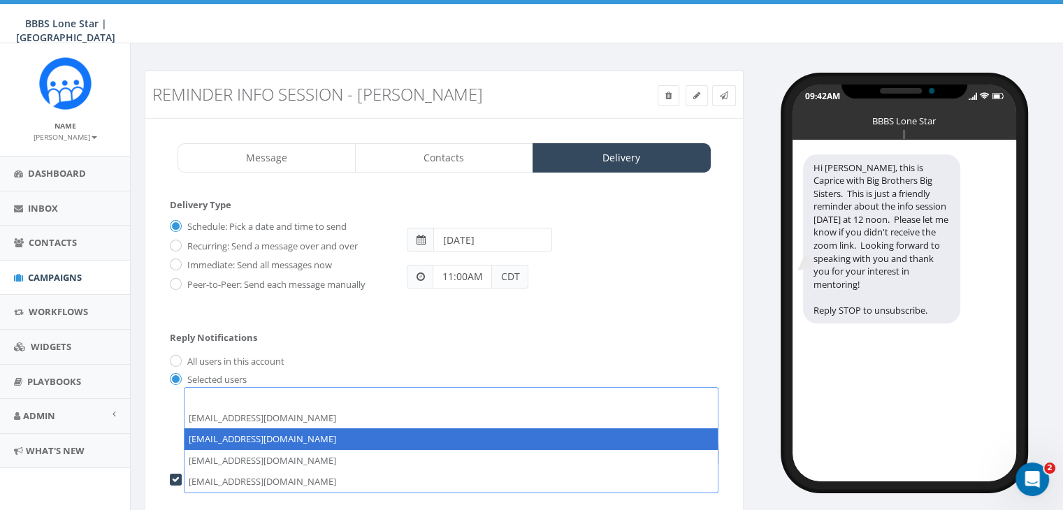
select select "1730"
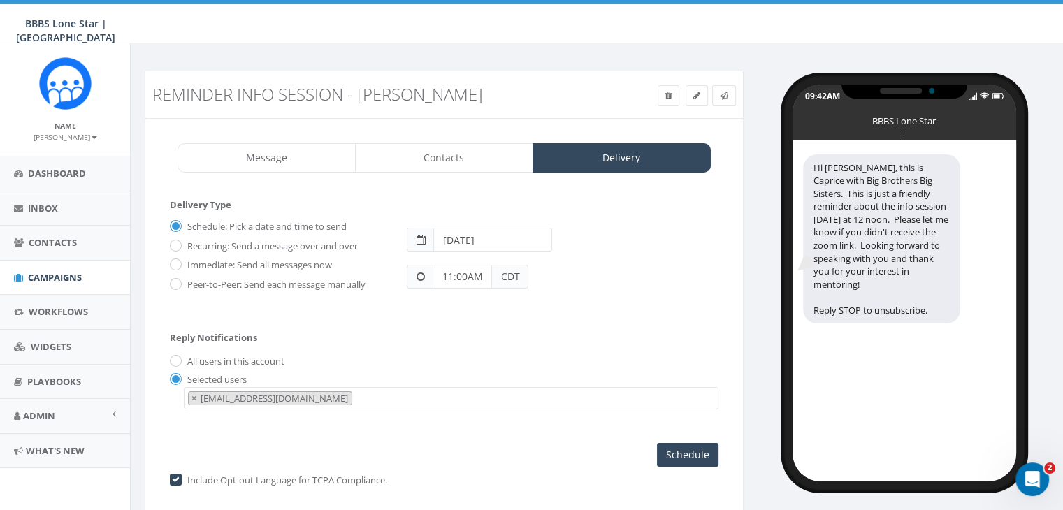
scroll to position [14, 0]
click at [690, 458] on input "Schedule" at bounding box center [688, 455] width 62 height 24
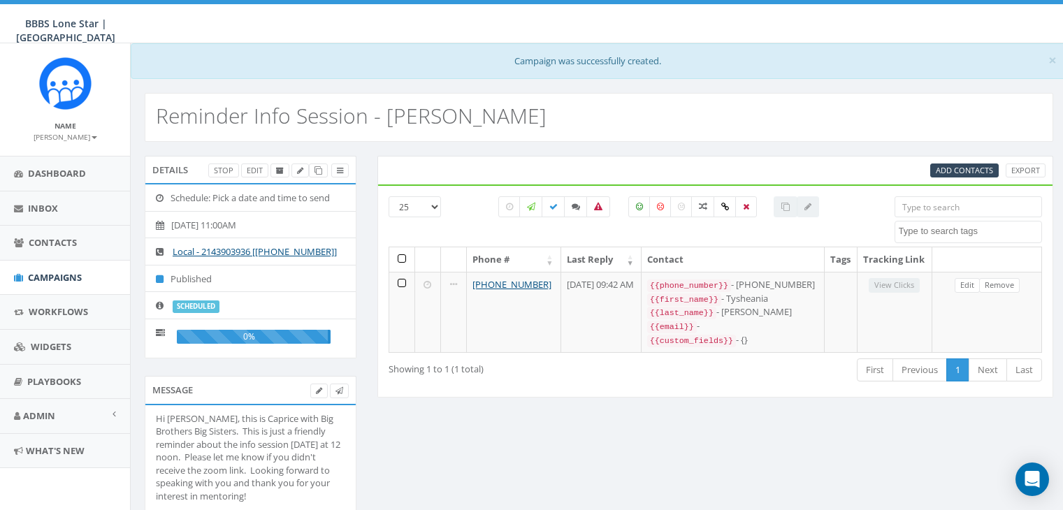
select select
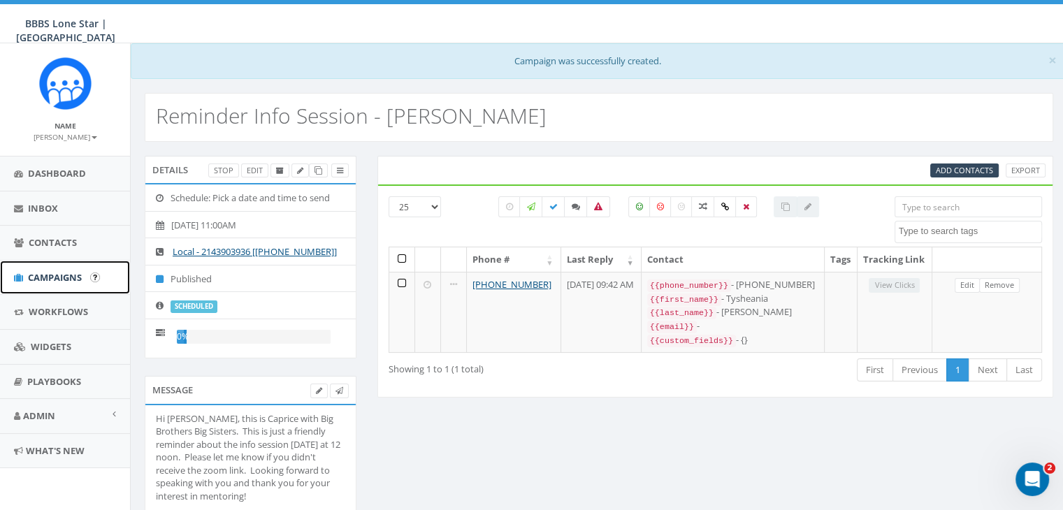
click at [53, 275] on span "Campaigns" at bounding box center [55, 277] width 54 height 13
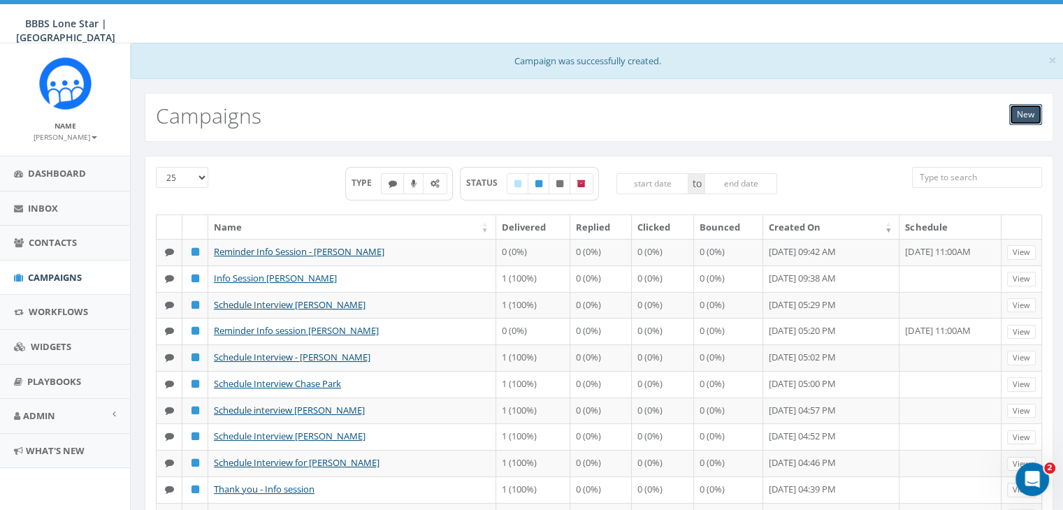
click at [1015, 113] on link "New" at bounding box center [1025, 114] width 33 height 21
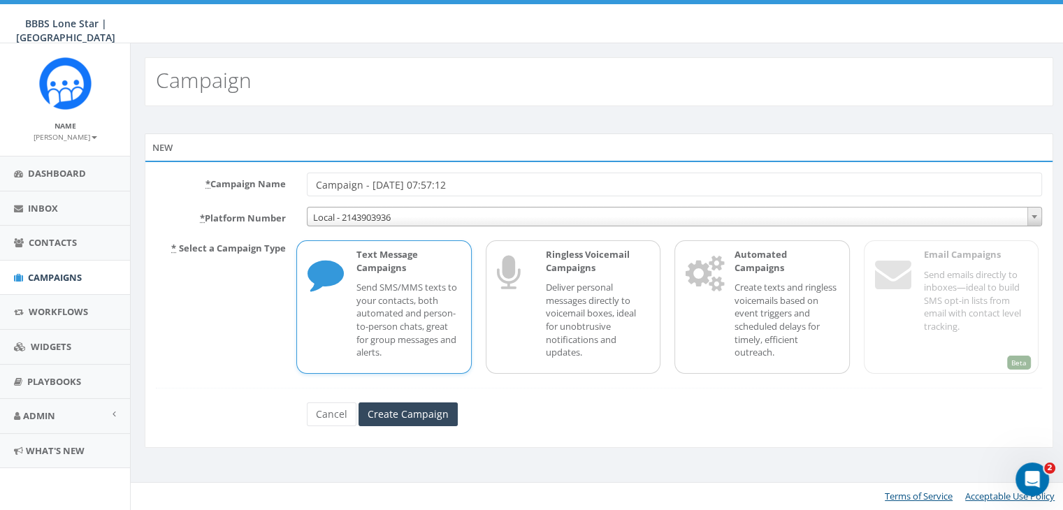
drag, startPoint x: 477, startPoint y: 191, endPoint x: 291, endPoint y: 174, distance: 186.7
click at [291, 174] on div "* Campaign Name Campaign - [DATE] 07:57:12" at bounding box center [598, 185] width 907 height 24
type input "Info Session [PERSON_NAME]"
click at [435, 409] on input "Create Campaign" at bounding box center [408, 415] width 99 height 24
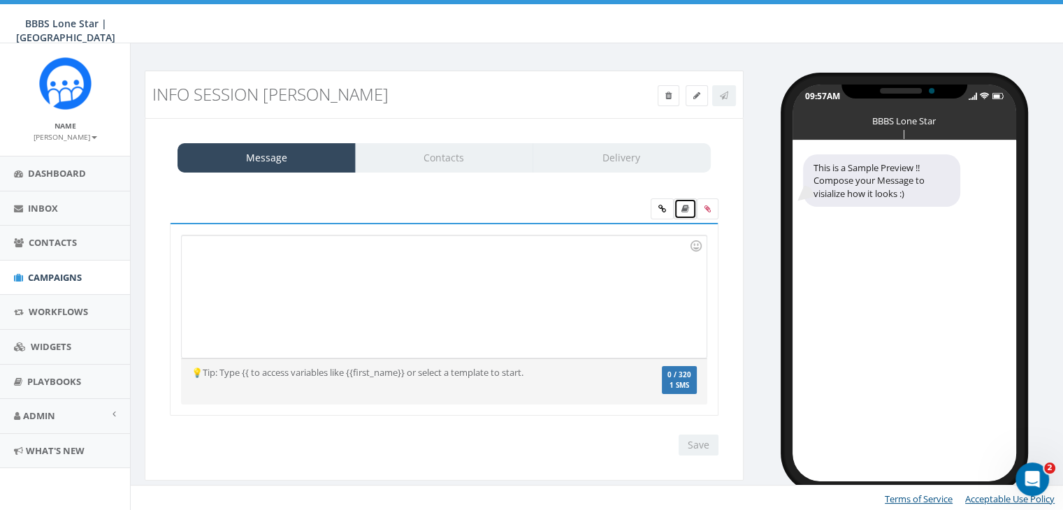
click at [688, 208] on icon at bounding box center [685, 209] width 8 height 8
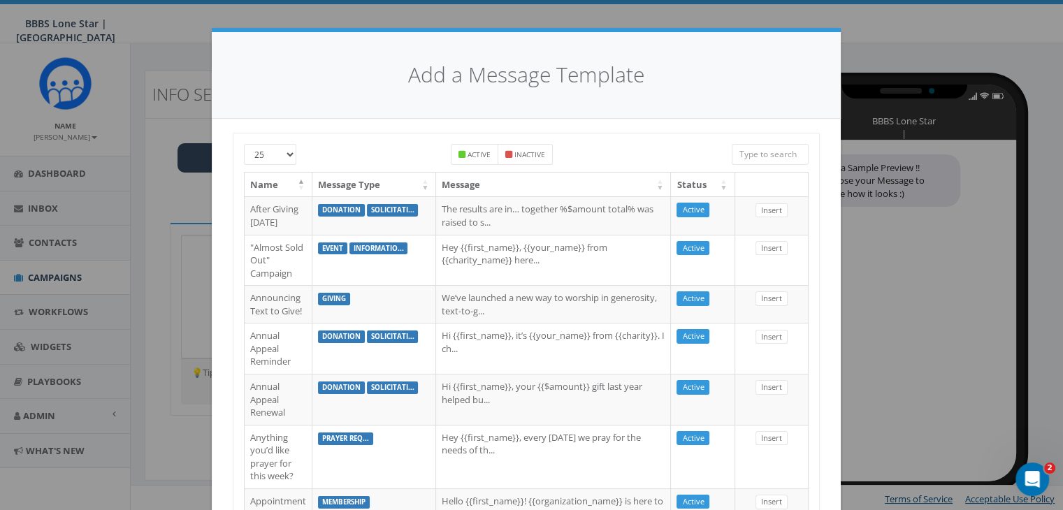
click at [764, 152] on input "search" at bounding box center [770, 154] width 77 height 21
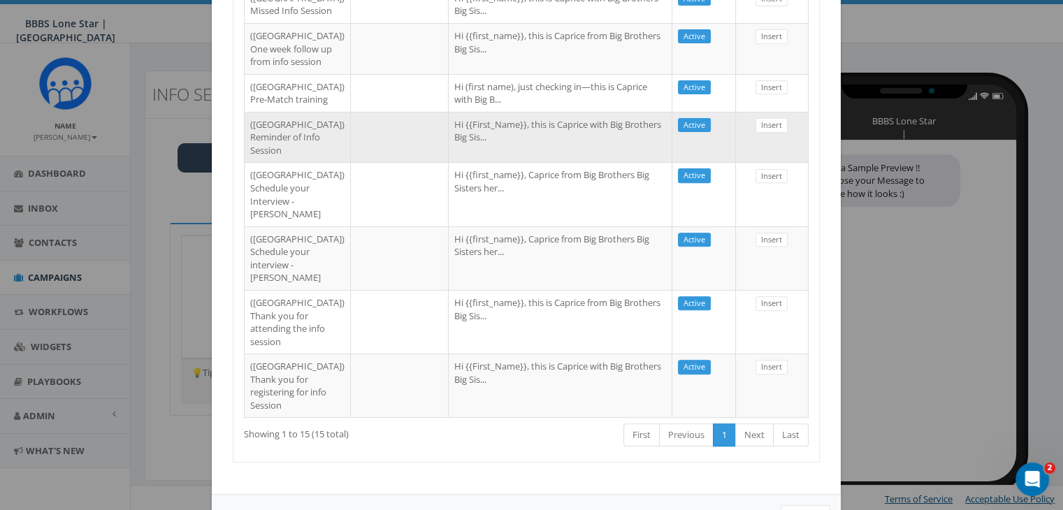
scroll to position [834, 0]
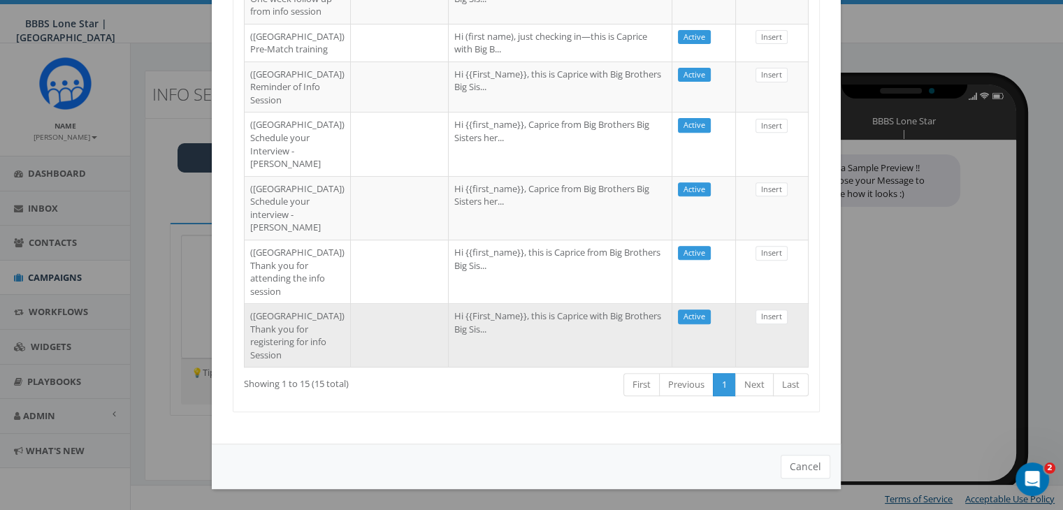
type input "Dallas"
click at [449, 324] on td "Hi {{First_Name}}, this is Caprice with Big Brothers Big Sis..." at bounding box center [561, 335] width 224 height 64
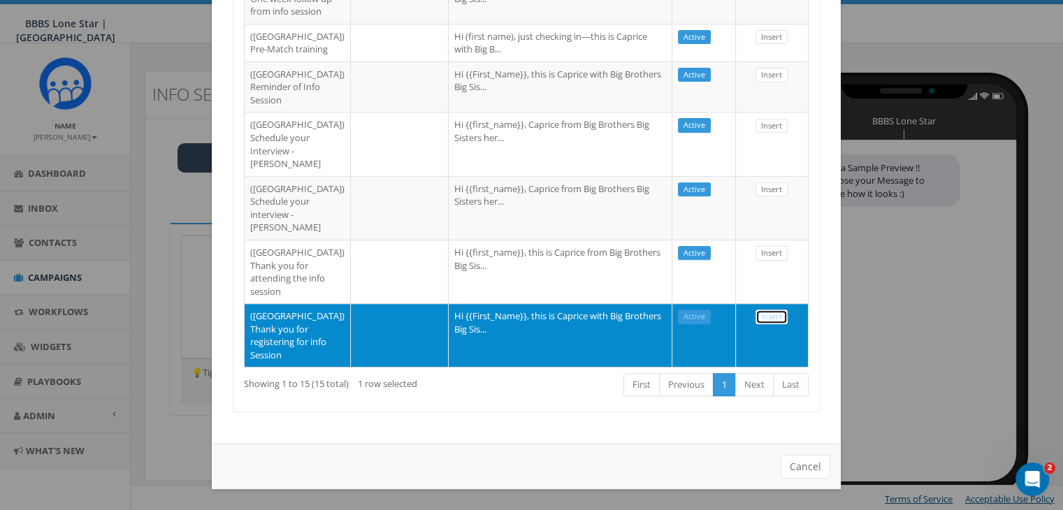
click at [764, 310] on link "Insert" at bounding box center [771, 317] width 32 height 15
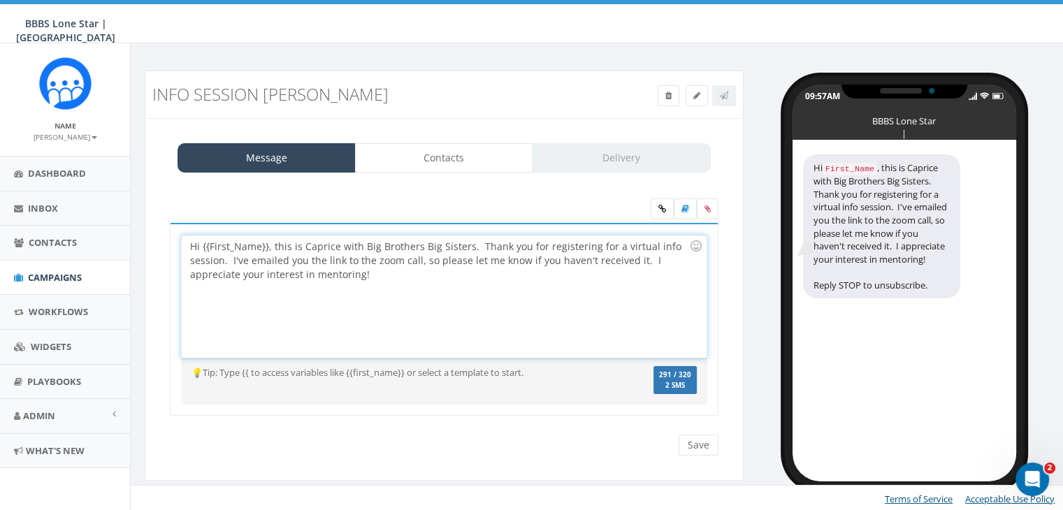
click at [266, 244] on div "Hi {{First_Name}}, this is Caprice with Big Brothers Big Sisters. Thank you for…" at bounding box center [444, 297] width 524 height 122
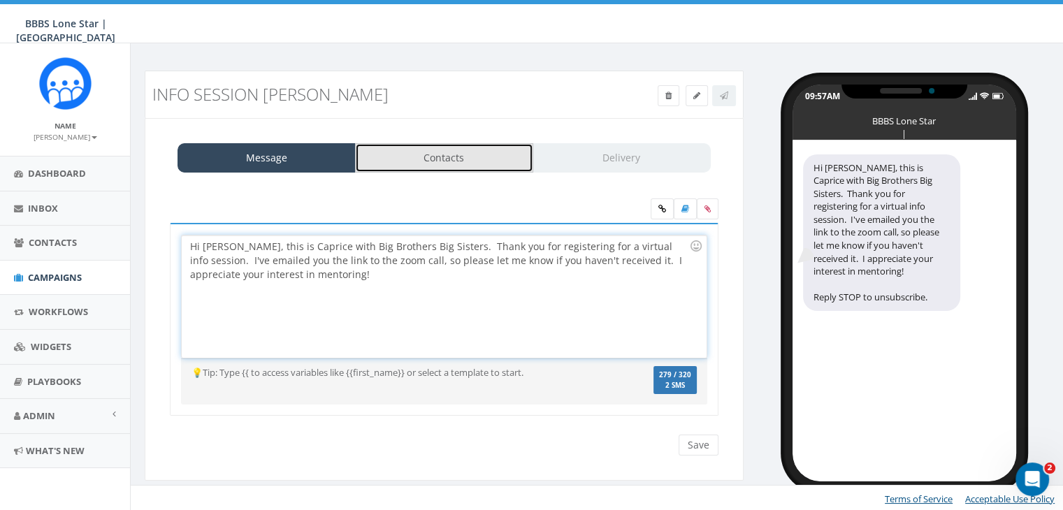
click at [478, 159] on link "Contacts" at bounding box center [444, 157] width 178 height 29
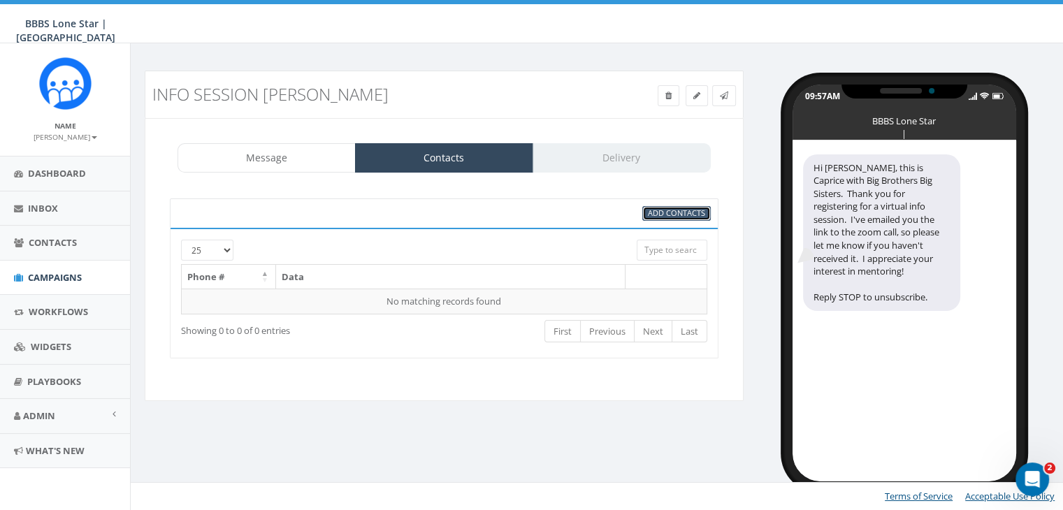
click at [670, 208] on span "Add Contacts" at bounding box center [676, 213] width 57 height 10
select select
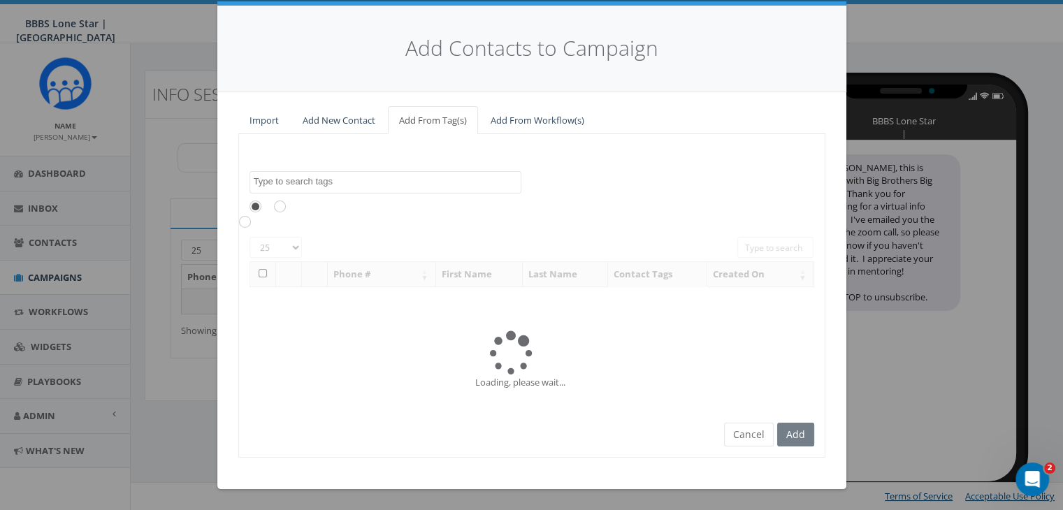
scroll to position [0, 0]
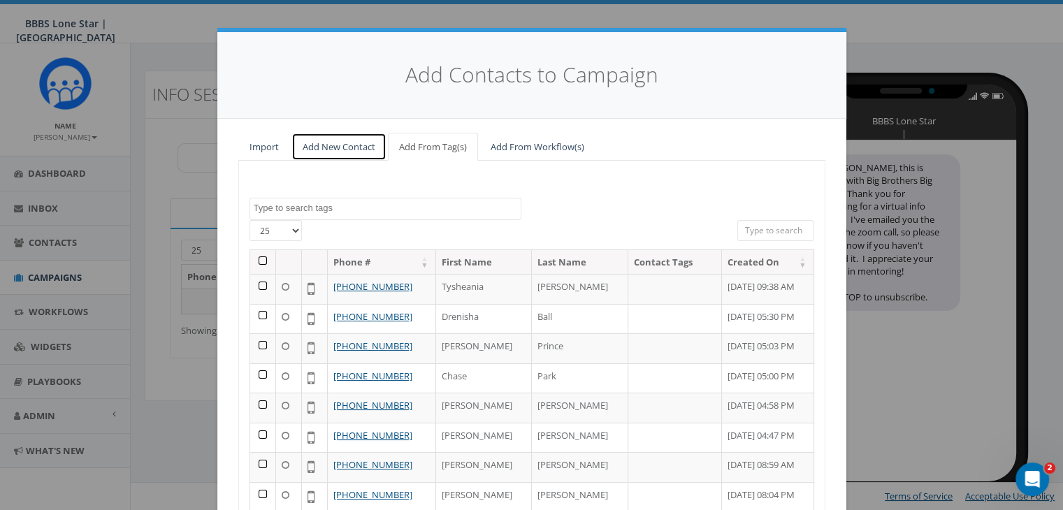
click at [319, 138] on link "Add New Contact" at bounding box center [338, 147] width 95 height 29
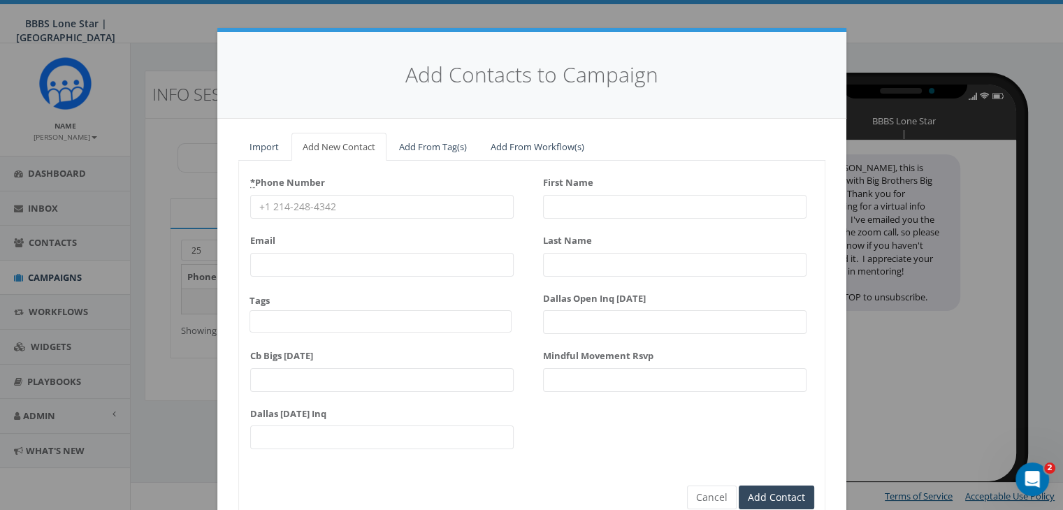
click at [310, 202] on input "* Phone Number" at bounding box center [381, 207] width 263 height 24
paste input "214-228-2396"
type input "214-228-2396"
click at [563, 204] on input "First Name" at bounding box center [674, 207] width 263 height 24
type input "An"
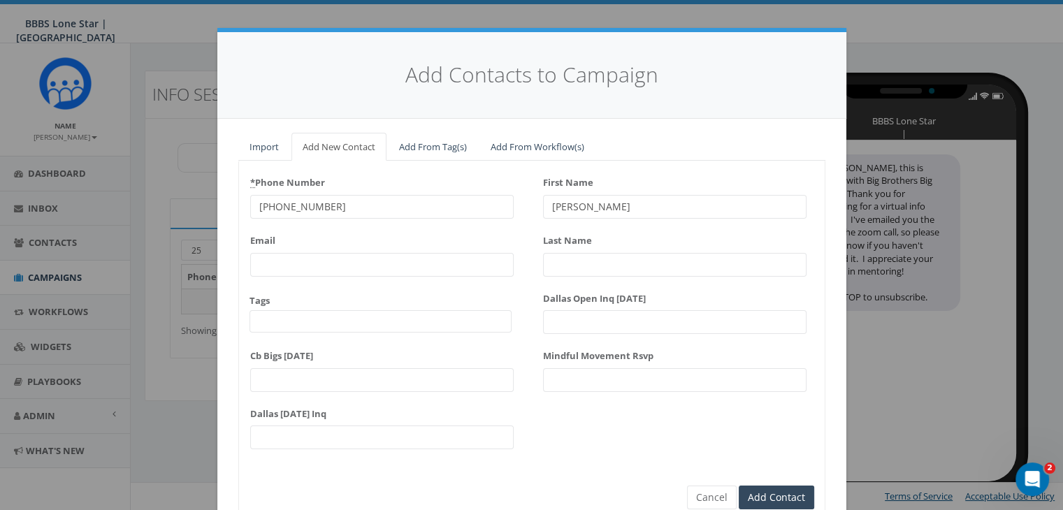
type input "Angela"
type input "English"
click at [756, 492] on input "Add Contact" at bounding box center [776, 498] width 75 height 24
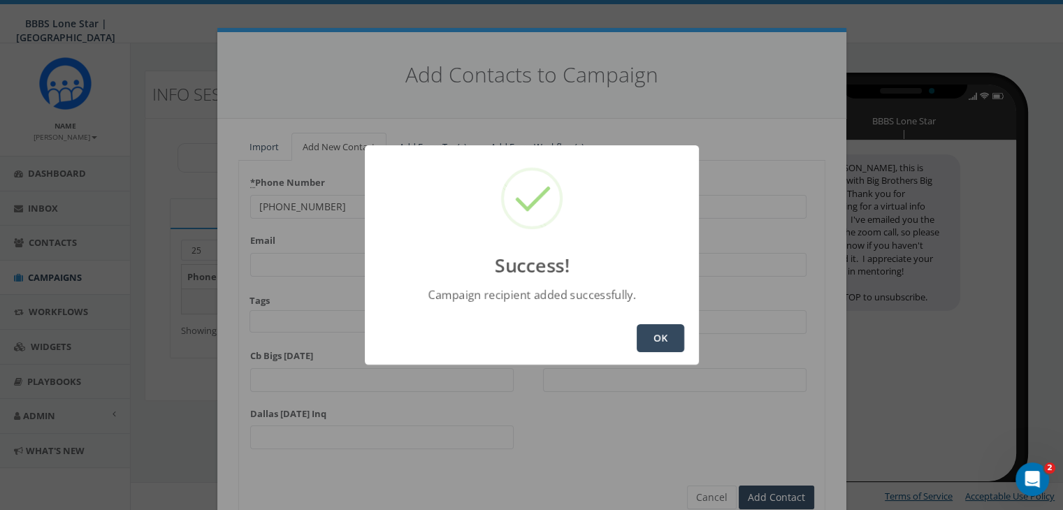
click at [663, 349] on button "OK" at bounding box center [661, 338] width 48 height 28
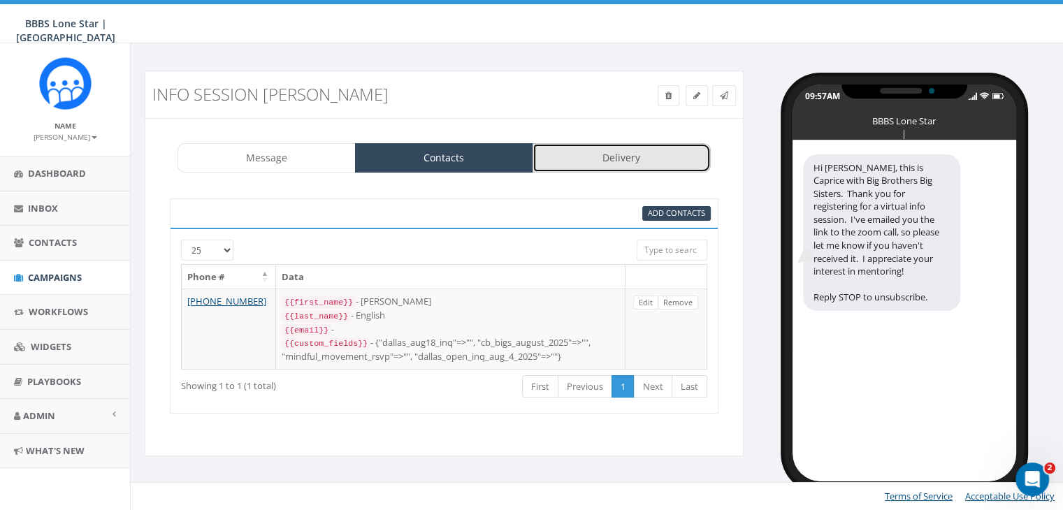
click at [630, 154] on link "Delivery" at bounding box center [622, 157] width 178 height 29
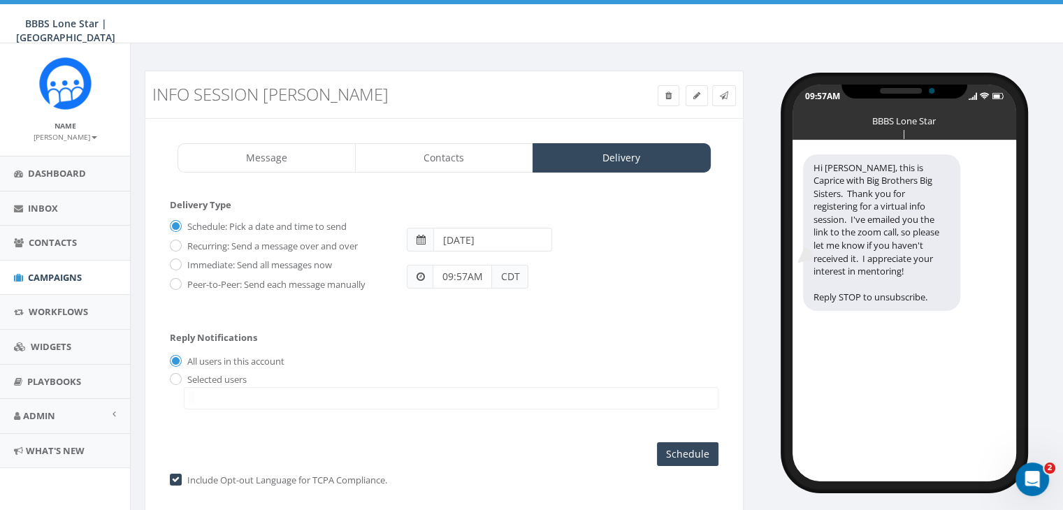
click at [184, 263] on label "Immediate: Send all messages now" at bounding box center [258, 266] width 148 height 14
click at [179, 263] on input "Immediate: Send all messages now" at bounding box center [174, 265] width 9 height 9
radio input "true"
click at [173, 378] on input "radio" at bounding box center [174, 379] width 9 height 9
radio input "true"
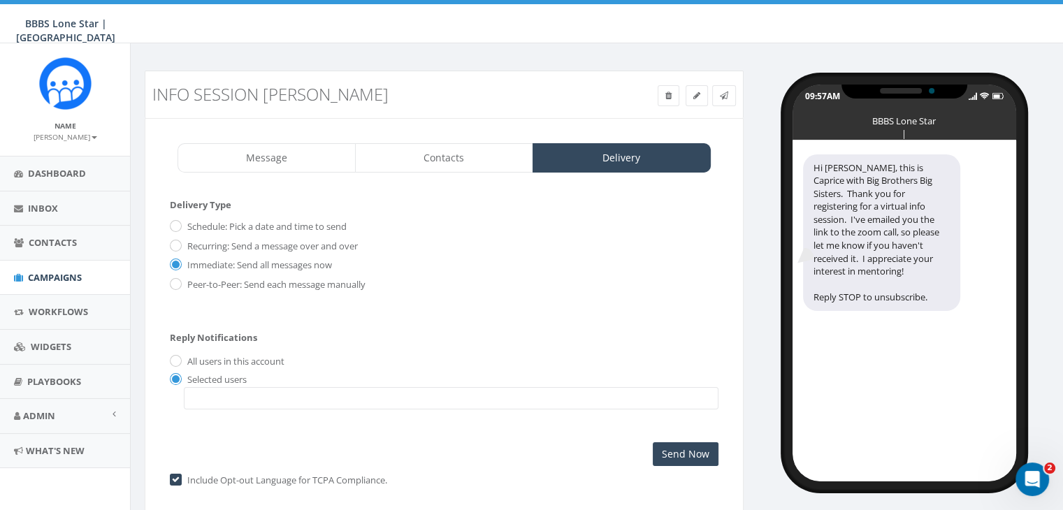
click at [224, 395] on span at bounding box center [451, 398] width 535 height 22
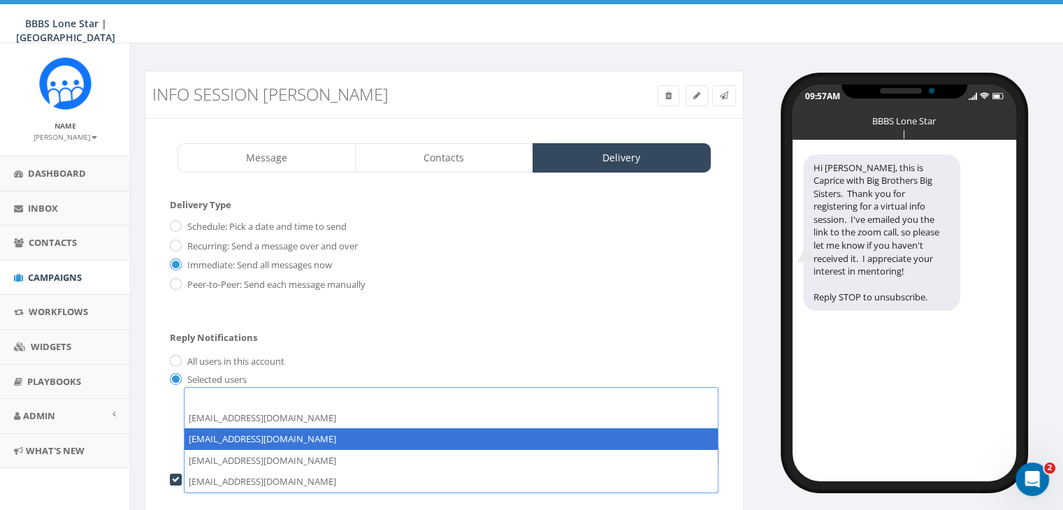
select select "1730"
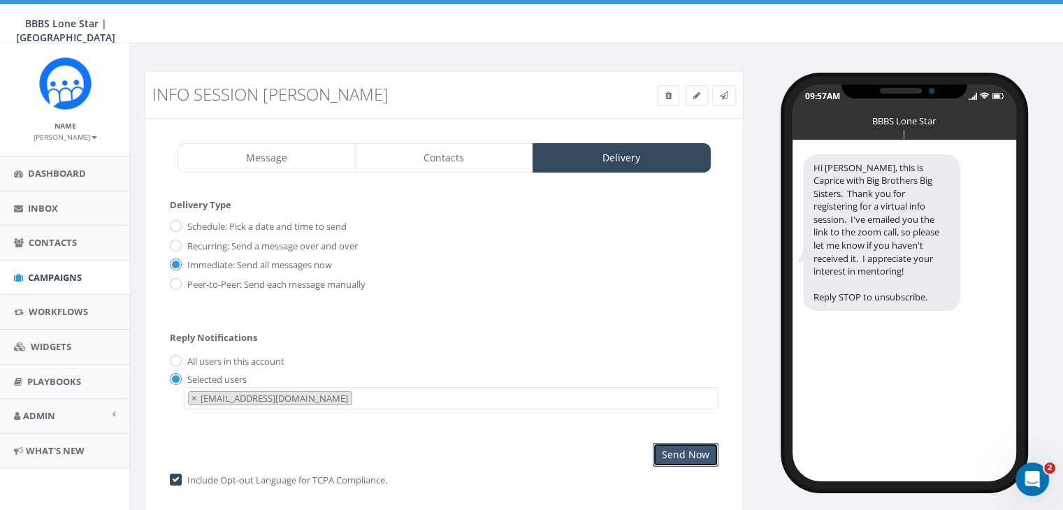
click at [674, 445] on input "Send Now" at bounding box center [686, 455] width 66 height 24
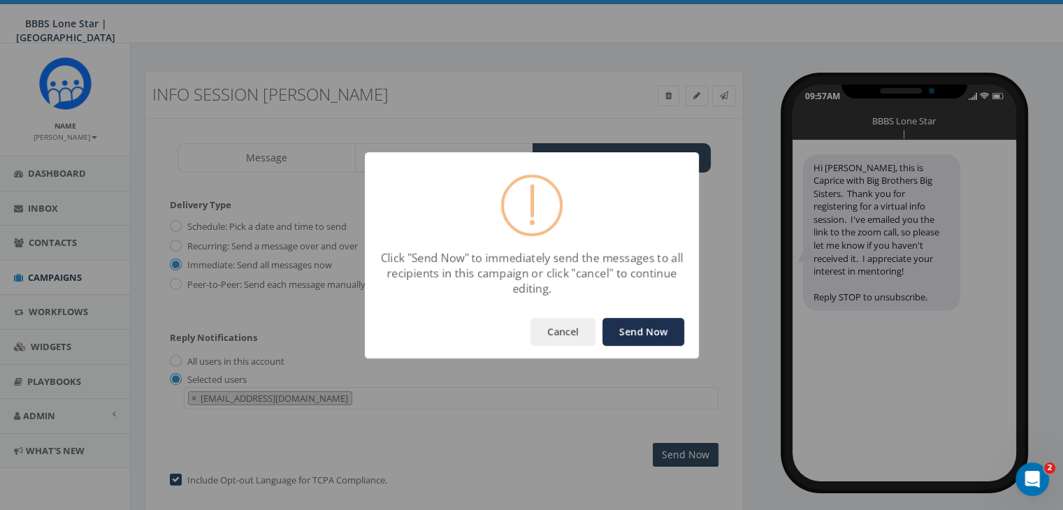
click at [646, 331] on button "Send Now" at bounding box center [643, 332] width 82 height 28
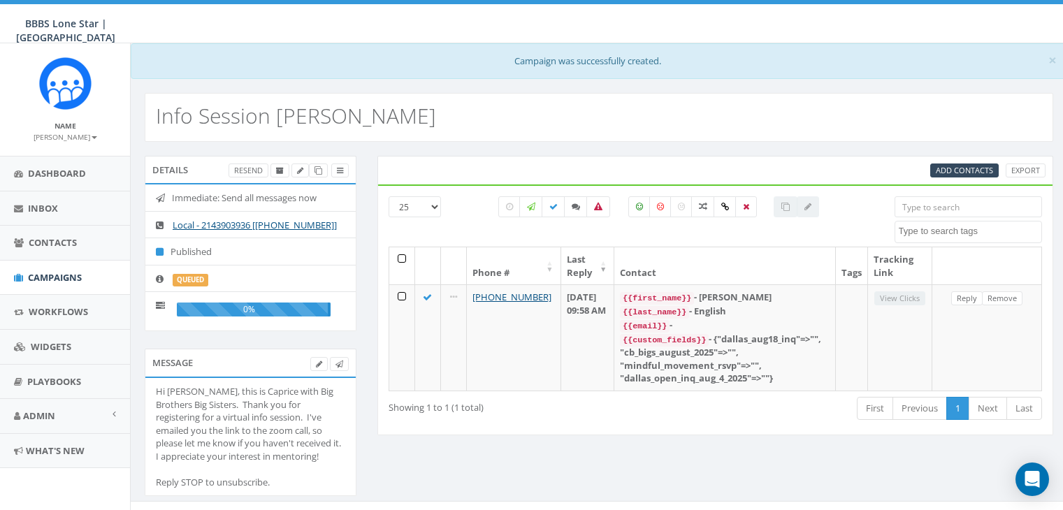
select select
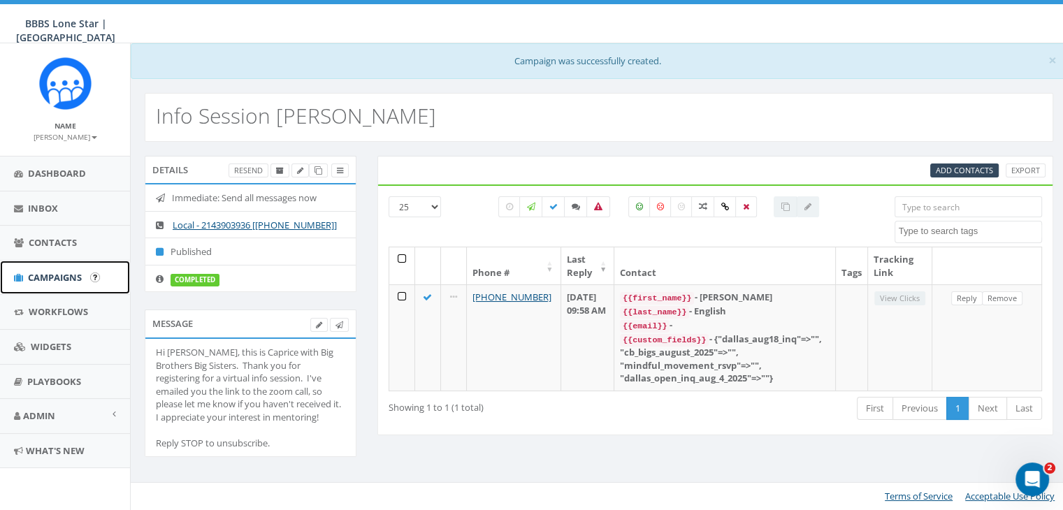
click at [57, 275] on span "Campaigns" at bounding box center [55, 277] width 54 height 13
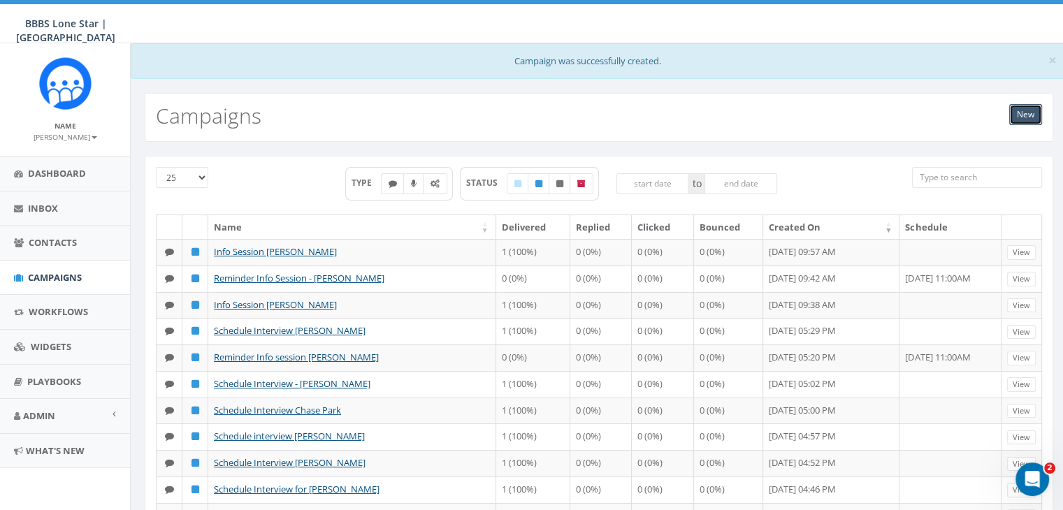
click at [1016, 113] on link "New" at bounding box center [1025, 114] width 33 height 21
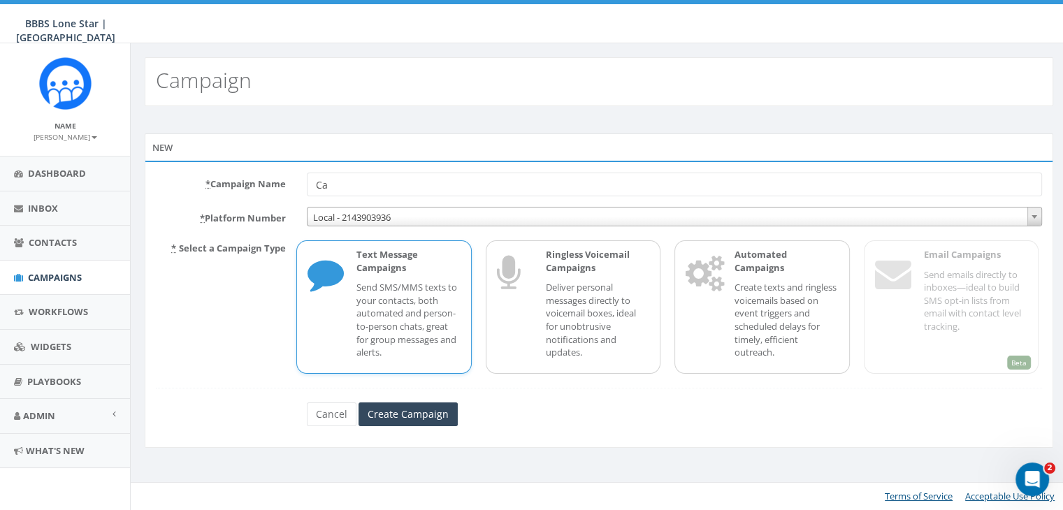
type input "C"
type input "Reminder [PERSON_NAME]"
click at [400, 412] on input "Create Campaign" at bounding box center [408, 415] width 99 height 24
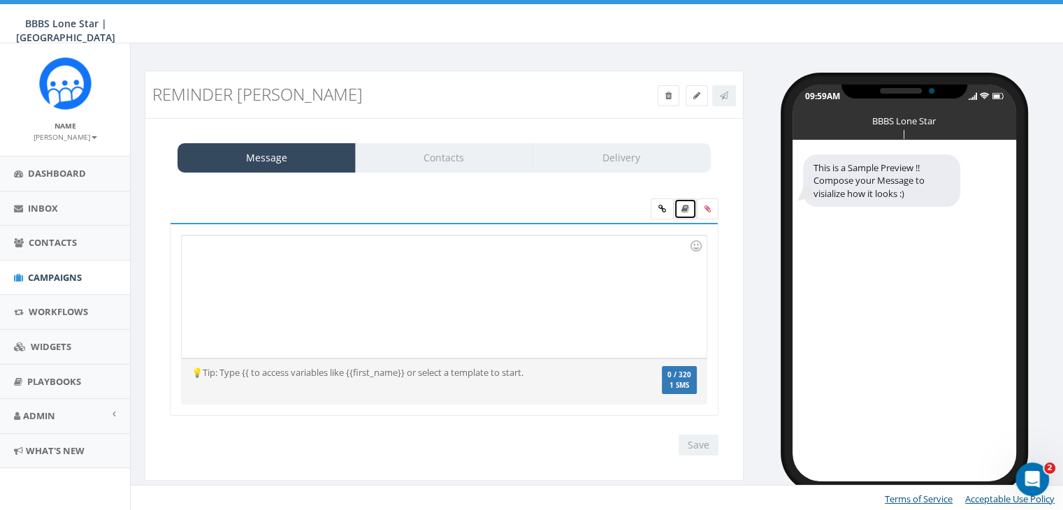
click at [684, 205] on icon at bounding box center [685, 209] width 8 height 8
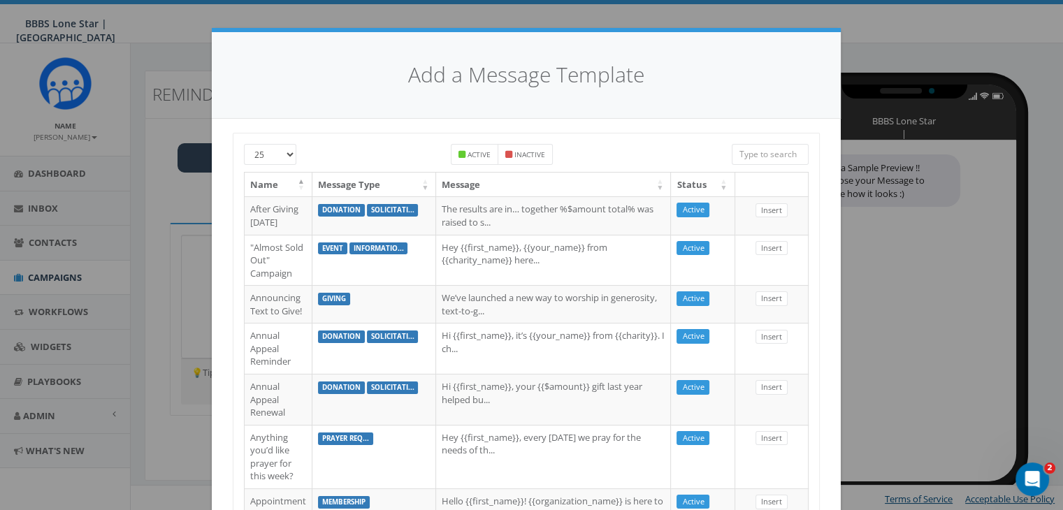
click at [766, 152] on input "search" at bounding box center [770, 154] width 77 height 21
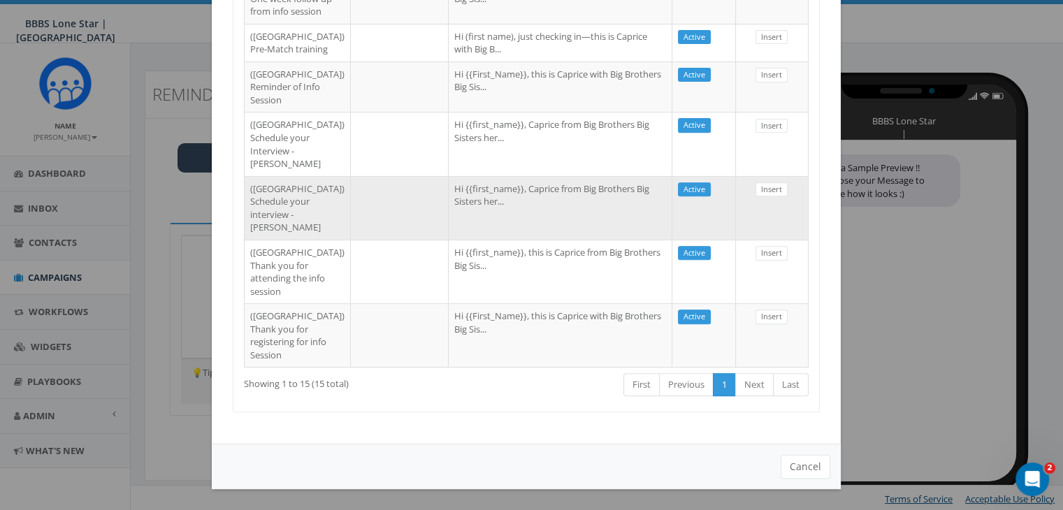
scroll to position [624, 0]
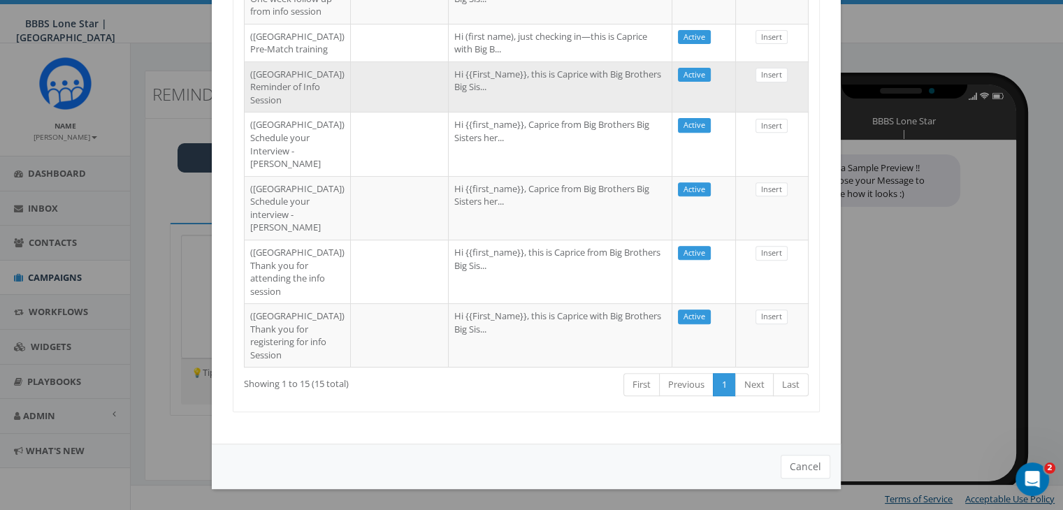
type input "Dallas"
click at [367, 113] on td at bounding box center [400, 87] width 98 height 51
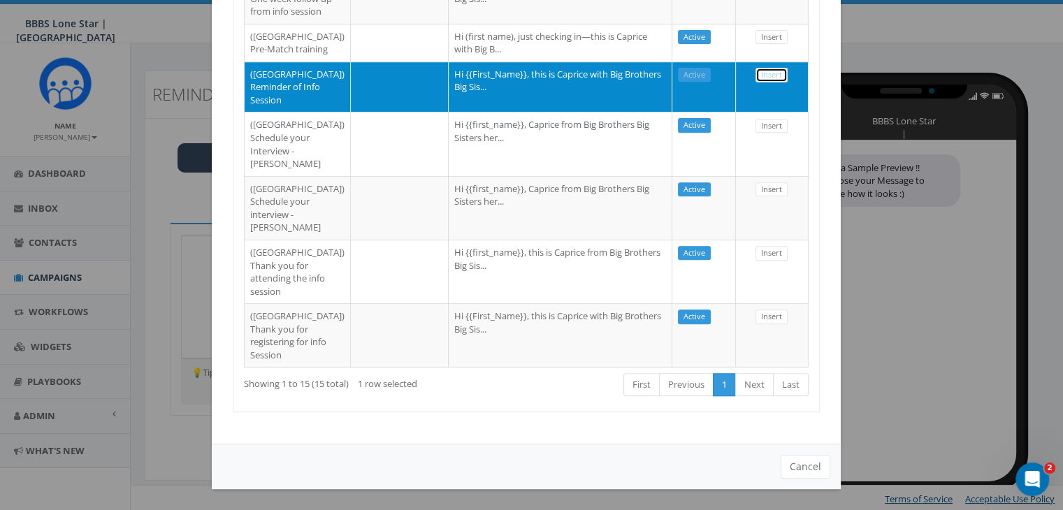
click at [769, 82] on link "Insert" at bounding box center [771, 75] width 32 height 15
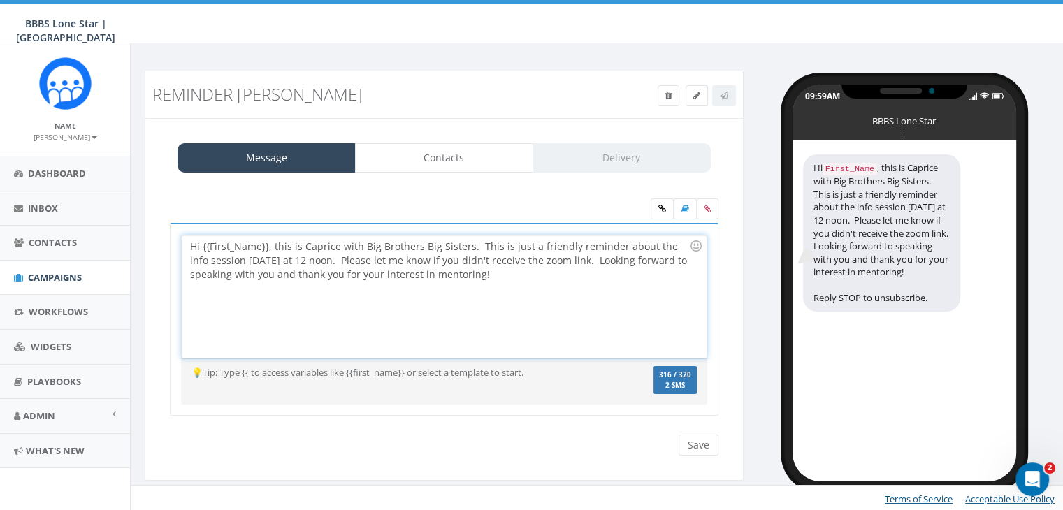
click at [268, 243] on div "Hi {{First_Name}}, this is Caprice with Big Brothers Big Sisters. This is just …" at bounding box center [444, 297] width 524 height 122
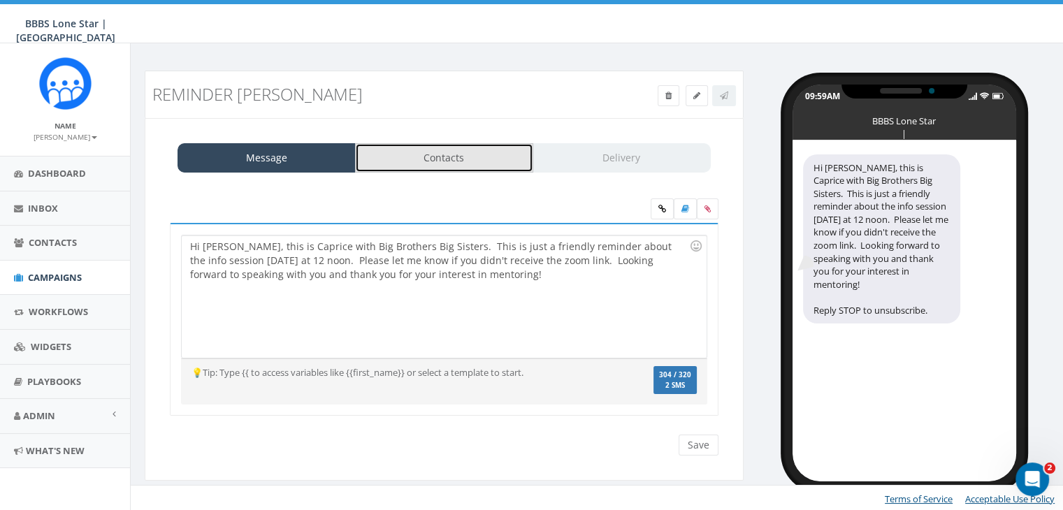
click at [496, 165] on link "Contacts" at bounding box center [444, 157] width 178 height 29
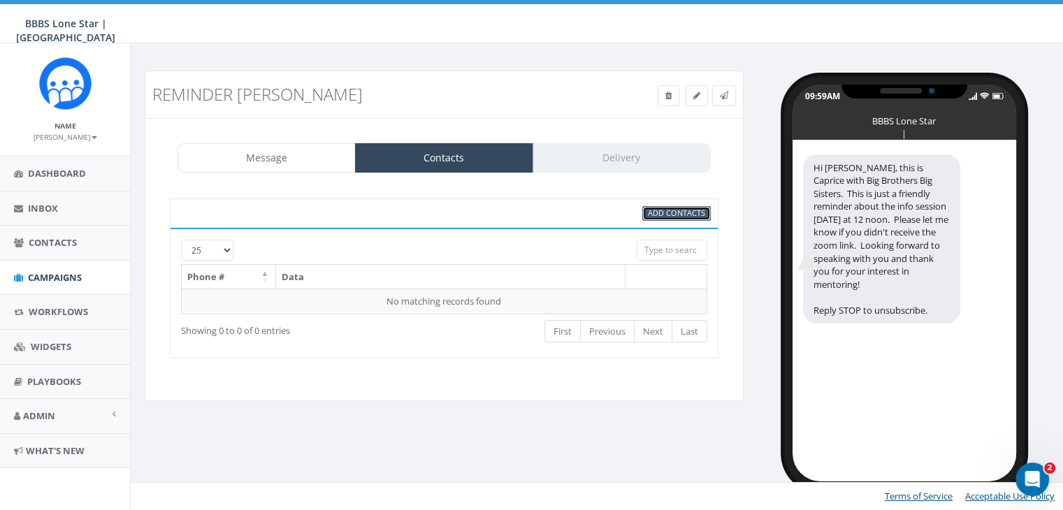
click at [665, 217] on link "Add Contacts" at bounding box center [676, 213] width 68 height 15
select select
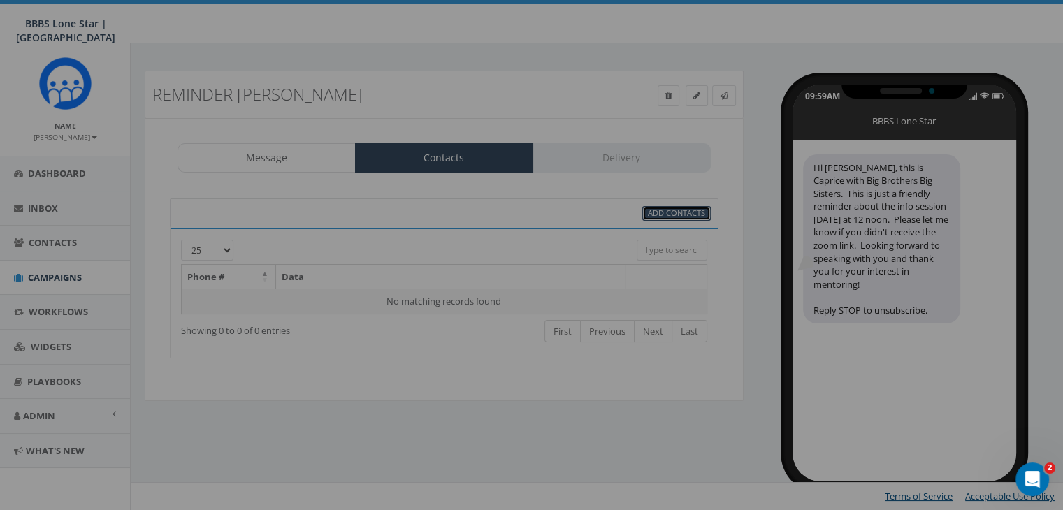
scroll to position [0, 0]
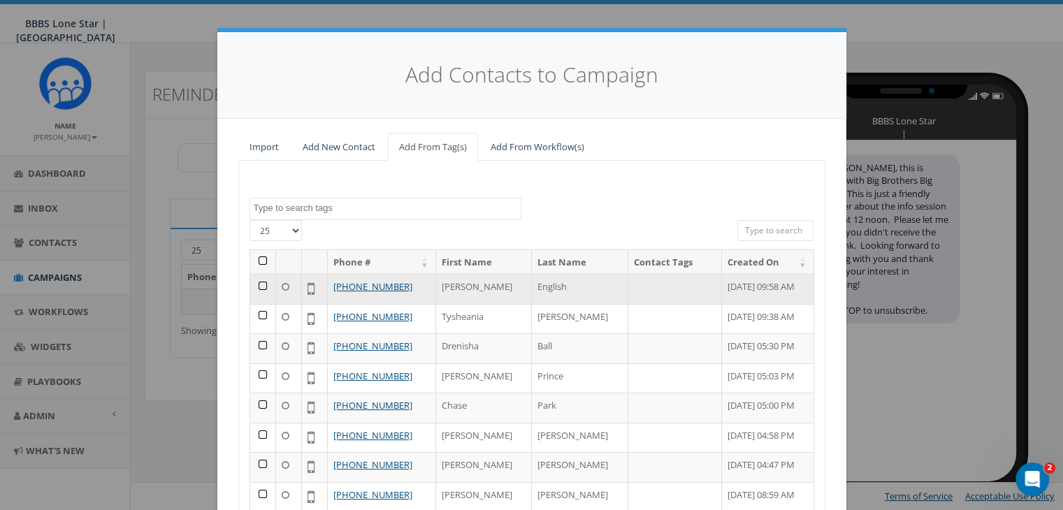
click at [254, 282] on td at bounding box center [263, 289] width 26 height 30
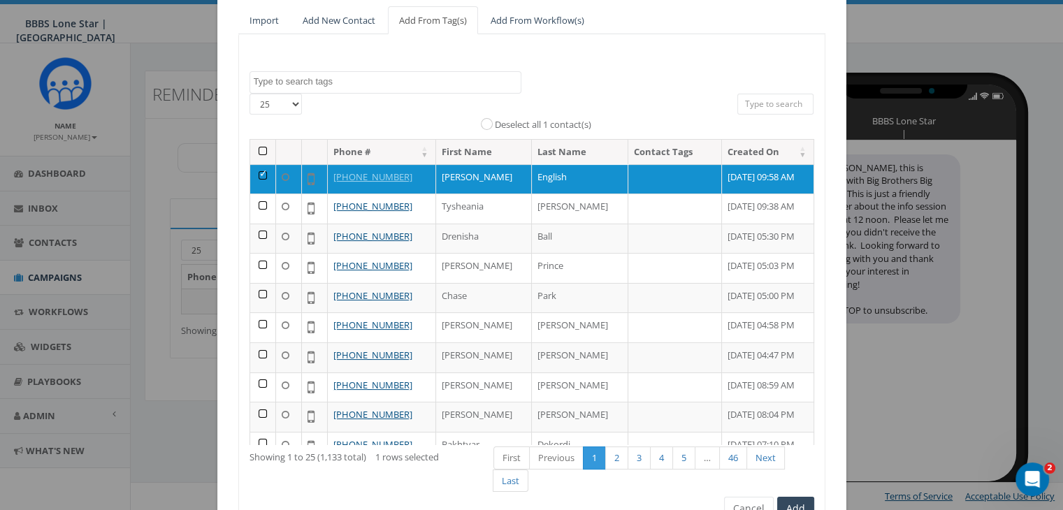
scroll to position [198, 0]
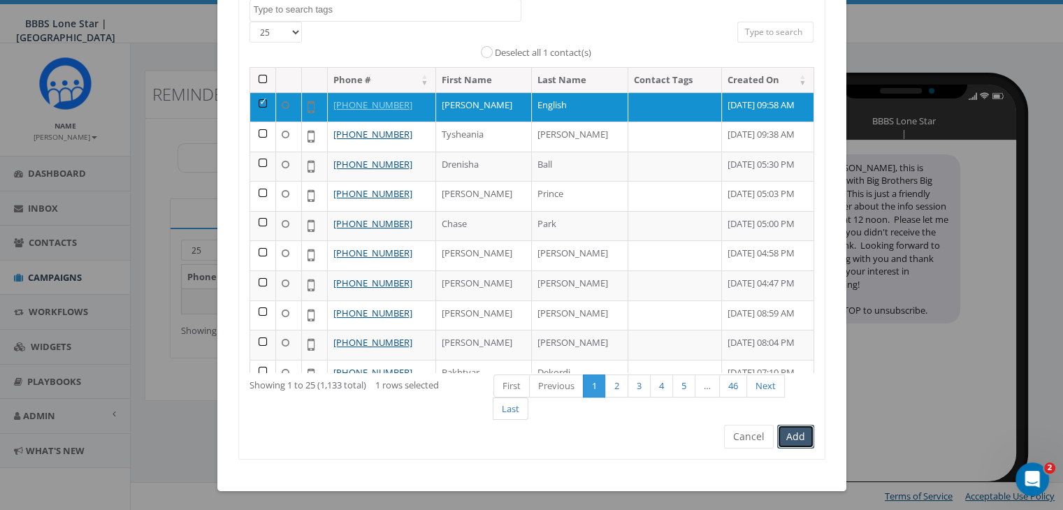
click at [800, 434] on button "Add" at bounding box center [795, 437] width 37 height 24
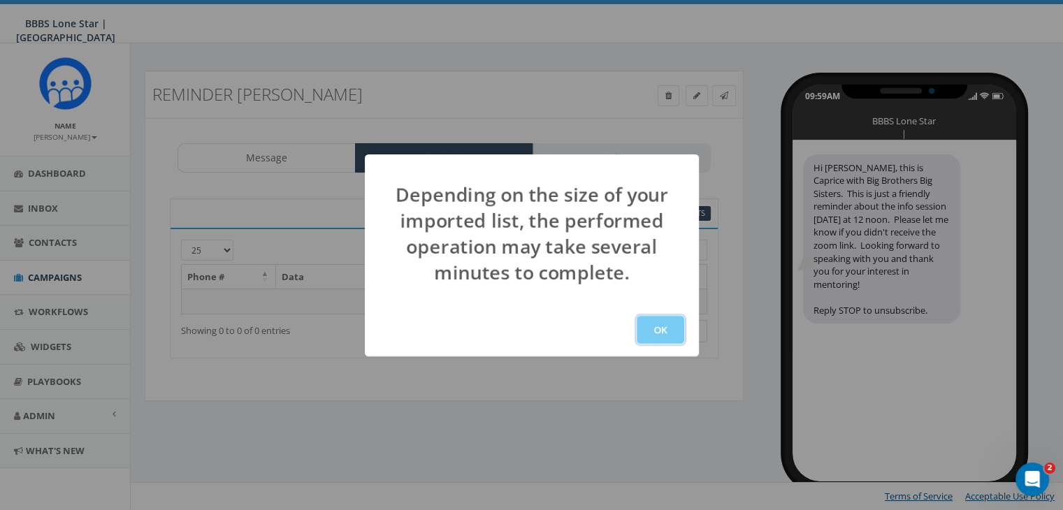
click at [653, 326] on button "OK" at bounding box center [661, 330] width 48 height 28
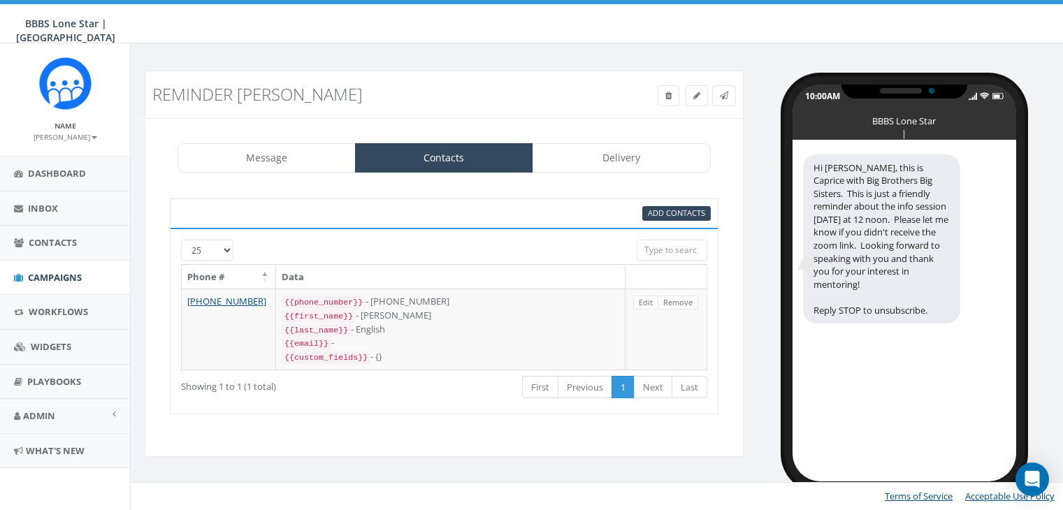
select select
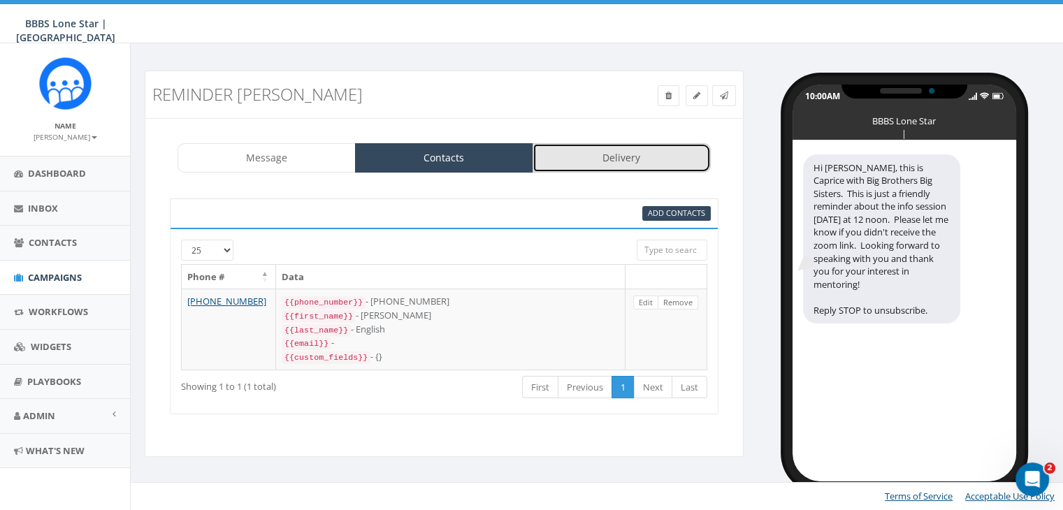
click at [612, 159] on link "Delivery" at bounding box center [622, 157] width 178 height 29
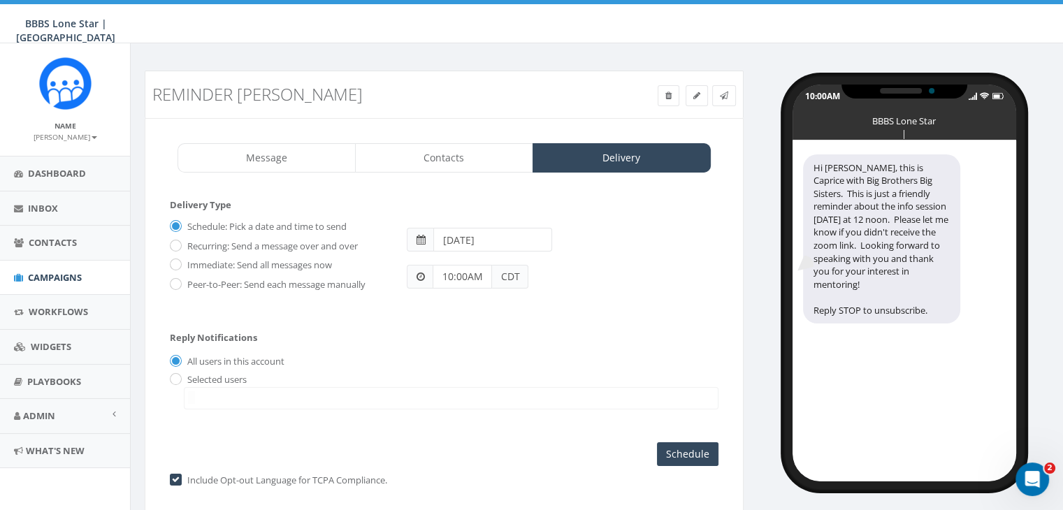
click at [534, 243] on input "2025-08-21" at bounding box center [492, 240] width 119 height 24
click at [526, 386] on td "28" at bounding box center [531, 392] width 21 height 21
type input "2025-08-28"
click at [632, 324] on div "Reply Notifications All users in this account Selected users ayoung@bbbstx.org …" at bounding box center [444, 368] width 549 height 98
click at [451, 275] on input "10:00AM" at bounding box center [462, 277] width 59 height 24
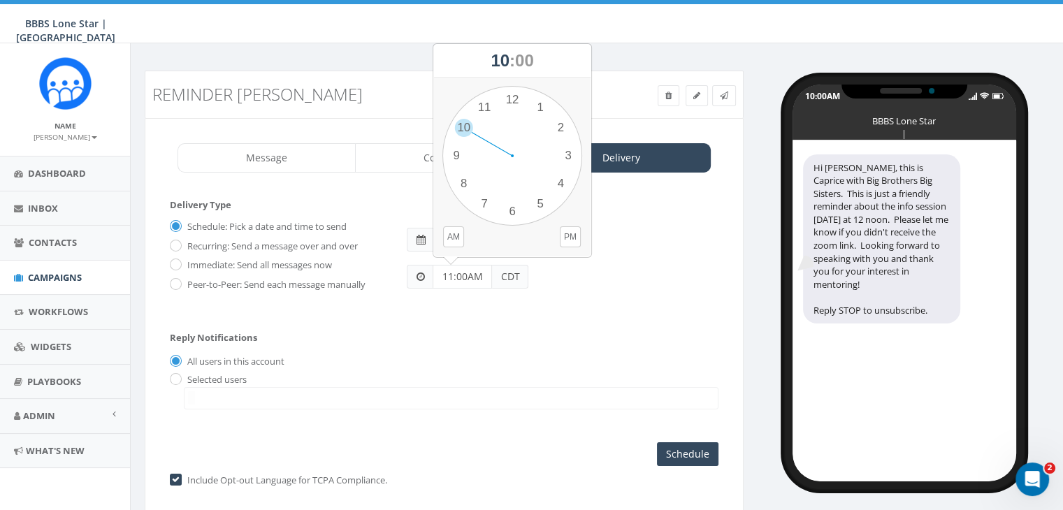
type input "11:00AM"
click at [355, 355] on div "All users in this account" at bounding box center [444, 362] width 549 height 15
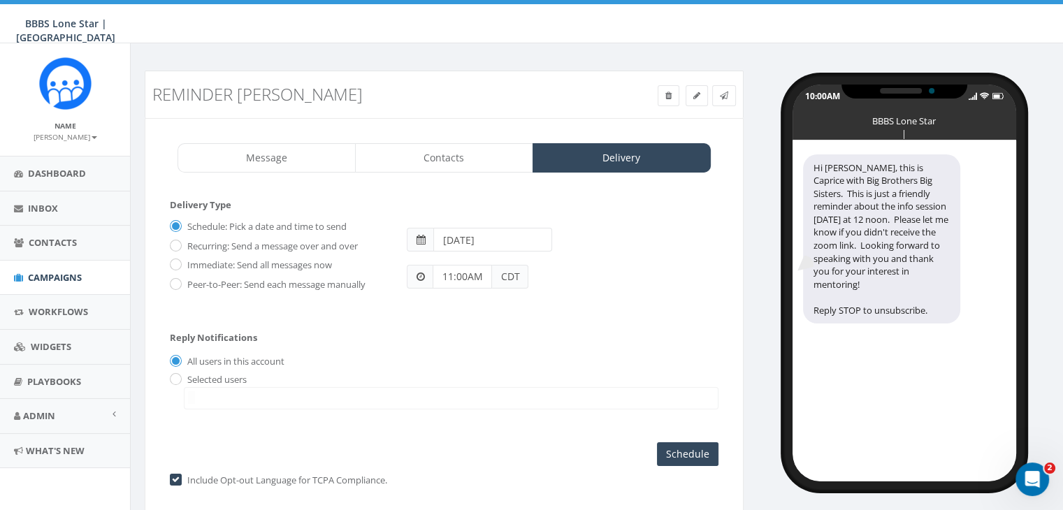
click at [224, 377] on label "Selected users" at bounding box center [215, 380] width 63 height 14
click at [219, 375] on label "Selected users" at bounding box center [215, 380] width 63 height 14
click at [170, 375] on input "radio" at bounding box center [174, 379] width 9 height 9
radio input "true"
click at [215, 390] on span at bounding box center [451, 398] width 535 height 22
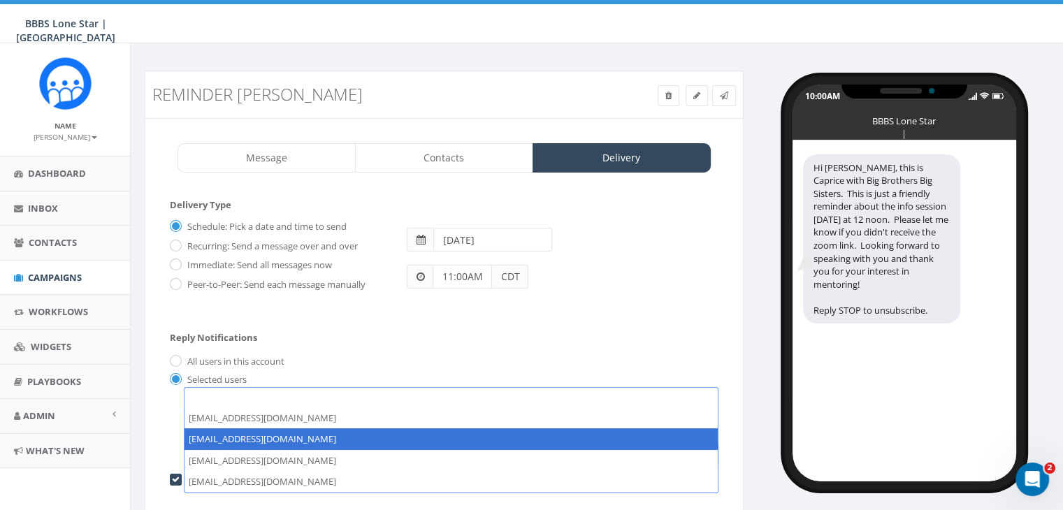
select select "1730"
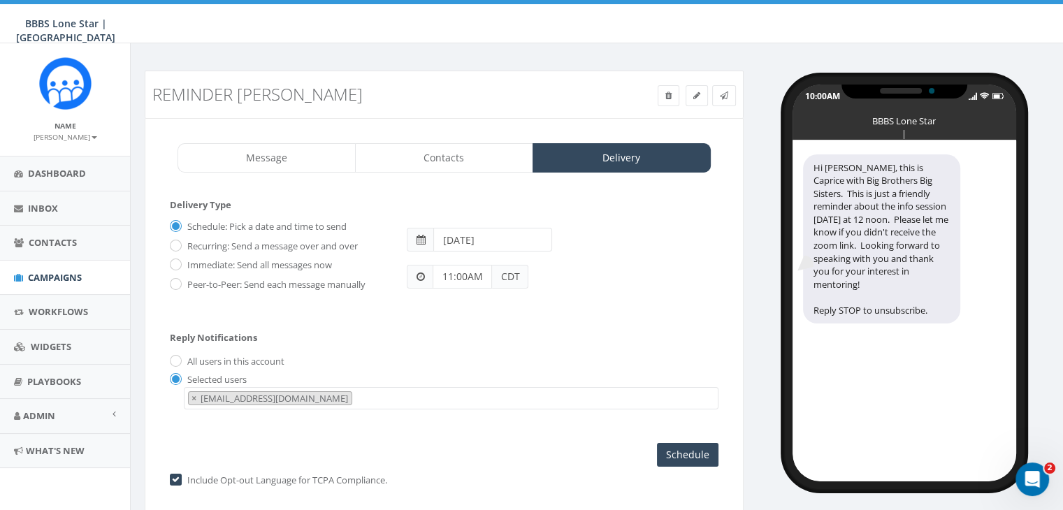
scroll to position [14, 0]
click at [677, 447] on input "Schedule" at bounding box center [688, 455] width 62 height 24
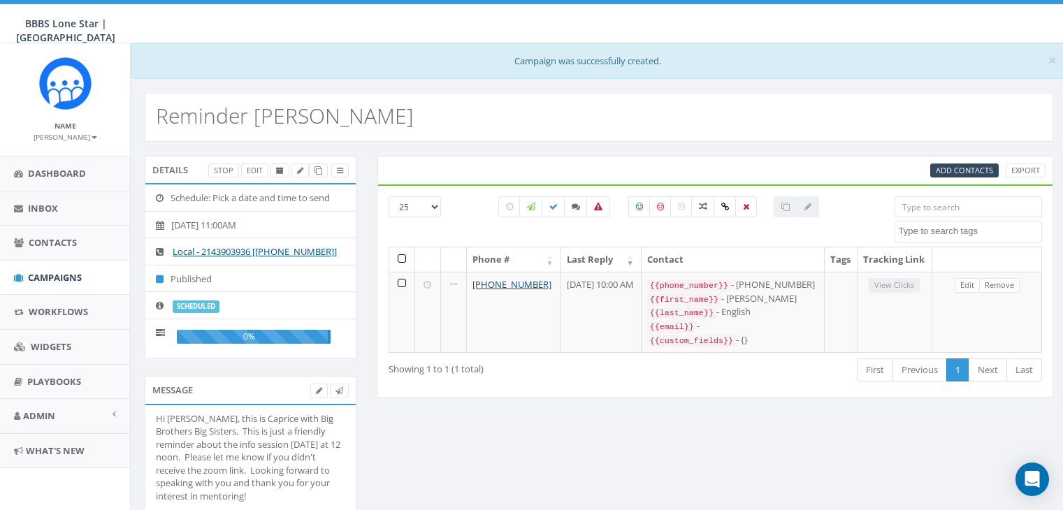
select select
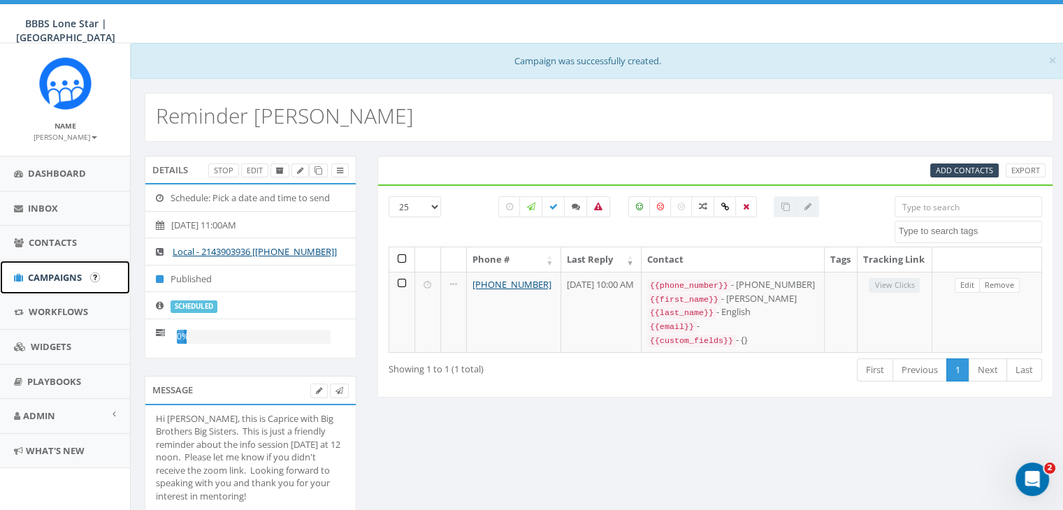
click at [53, 268] on link "Campaigns" at bounding box center [65, 278] width 130 height 34
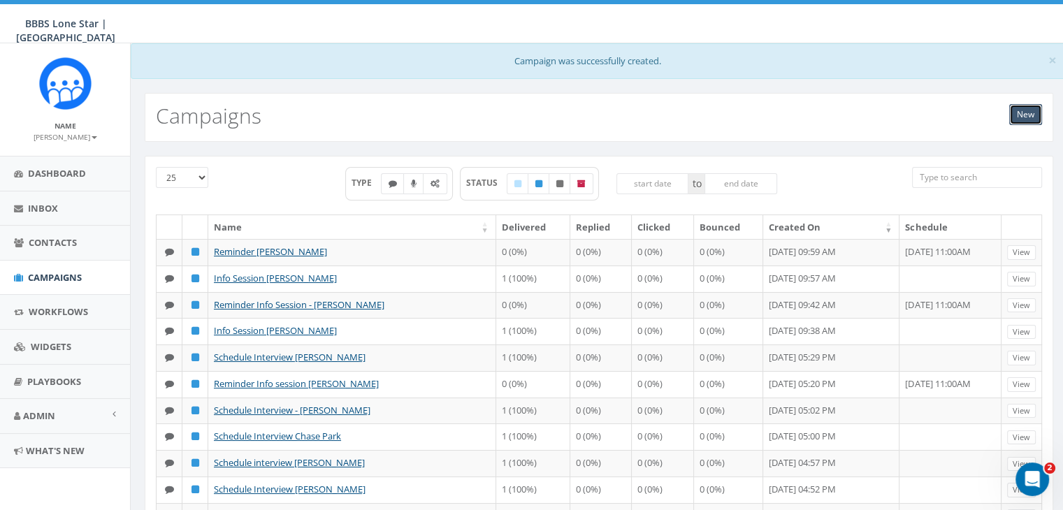
click at [1029, 113] on link "New" at bounding box center [1025, 114] width 33 height 21
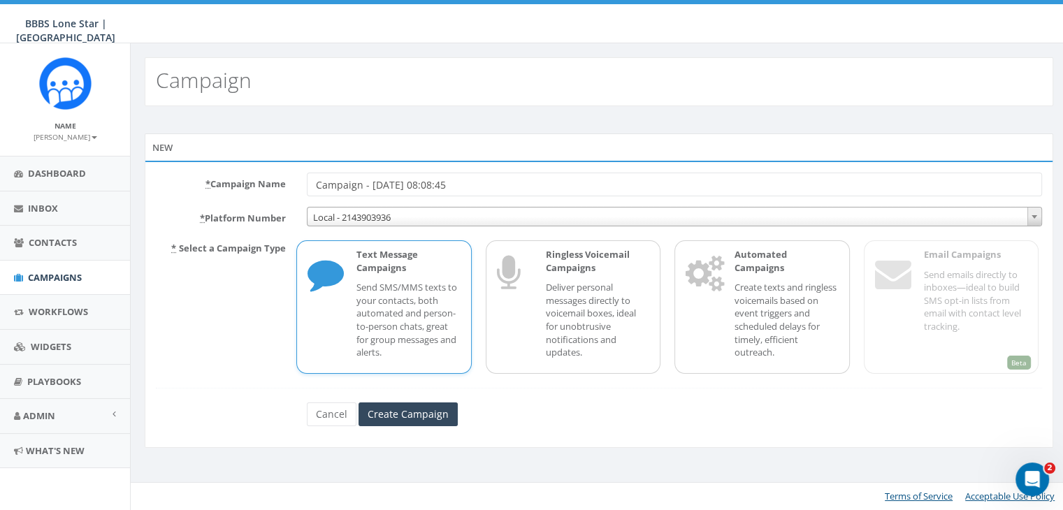
drag, startPoint x: 475, startPoint y: 187, endPoint x: 316, endPoint y: 182, distance: 159.4
click at [316, 182] on input "Campaign - [DATE] 08:08:45" at bounding box center [674, 185] width 735 height 24
type input "Info Session [PERSON_NAME]"
click at [419, 305] on p "Send SMS/MMS texts to your contacts, both automated and person-to-person chats,…" at bounding box center [407, 320] width 103 height 78
click at [401, 414] on input "Create Campaign" at bounding box center [408, 415] width 99 height 24
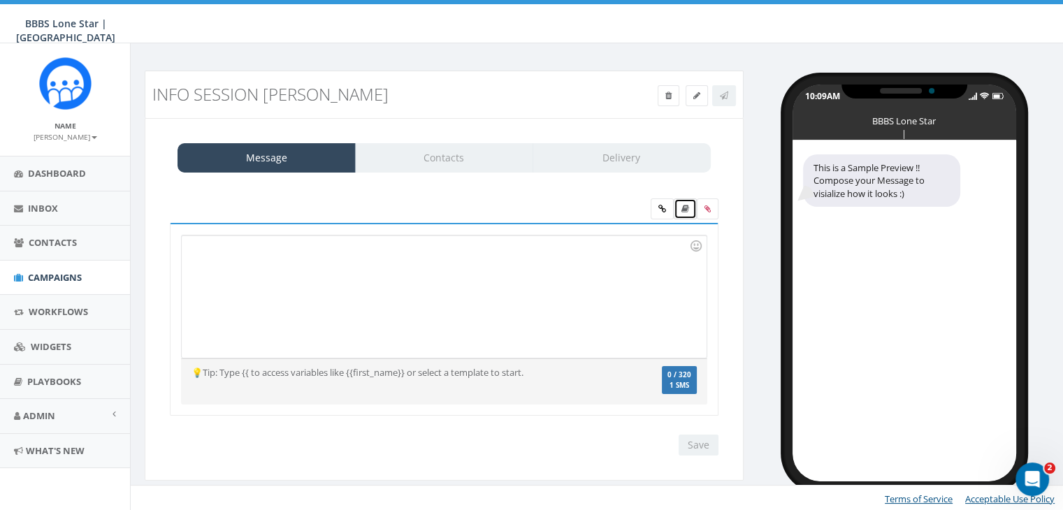
click at [684, 210] on icon at bounding box center [685, 209] width 8 height 8
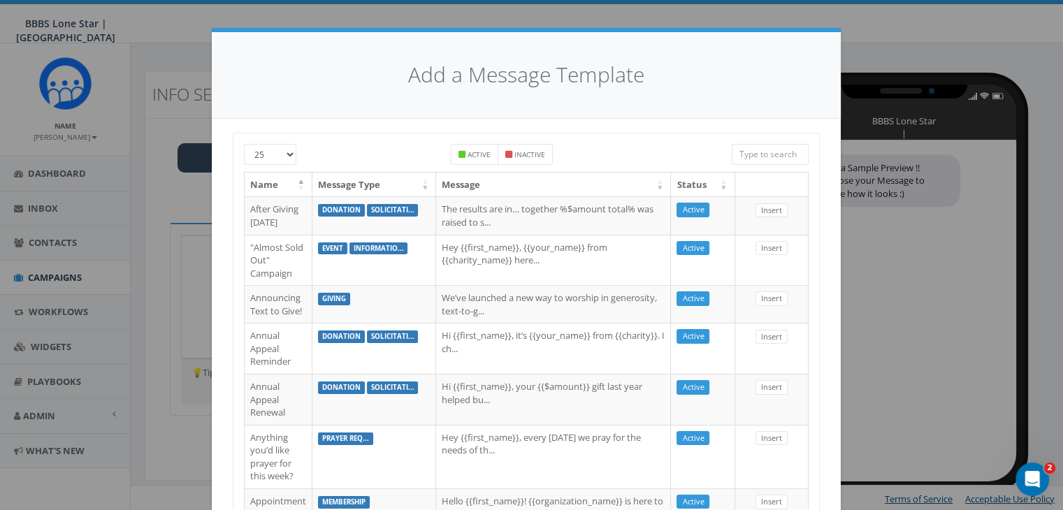
click at [783, 154] on input "search" at bounding box center [770, 154] width 77 height 21
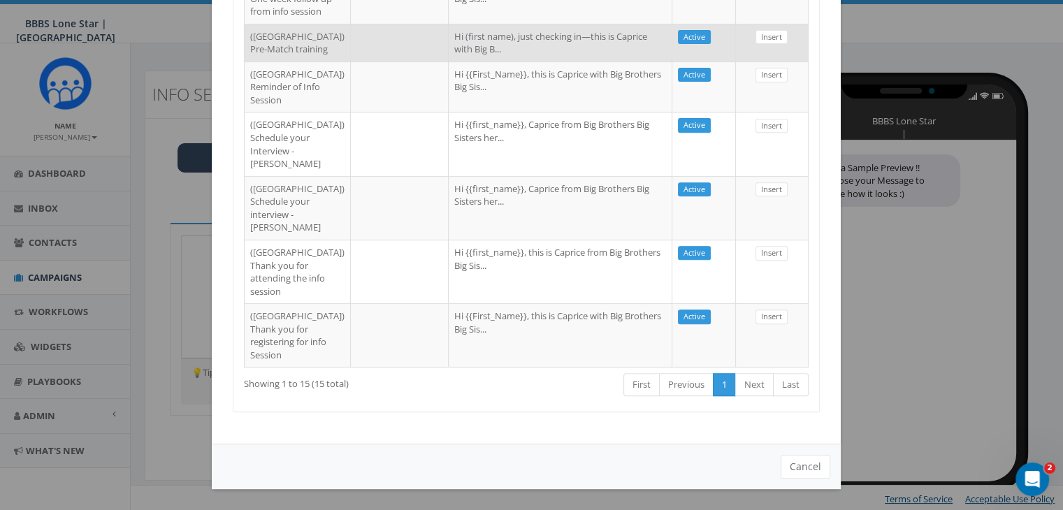
scroll to position [834, 0]
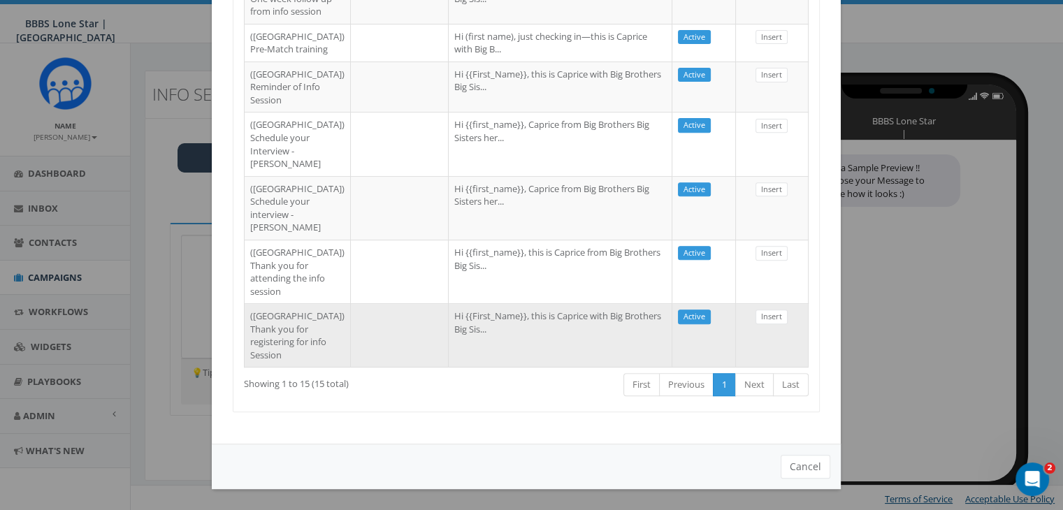
type input "Dallas"
click at [482, 322] on td "Hi {{First_Name}}, this is Caprice with Big Brothers Big Sis..." at bounding box center [561, 335] width 224 height 64
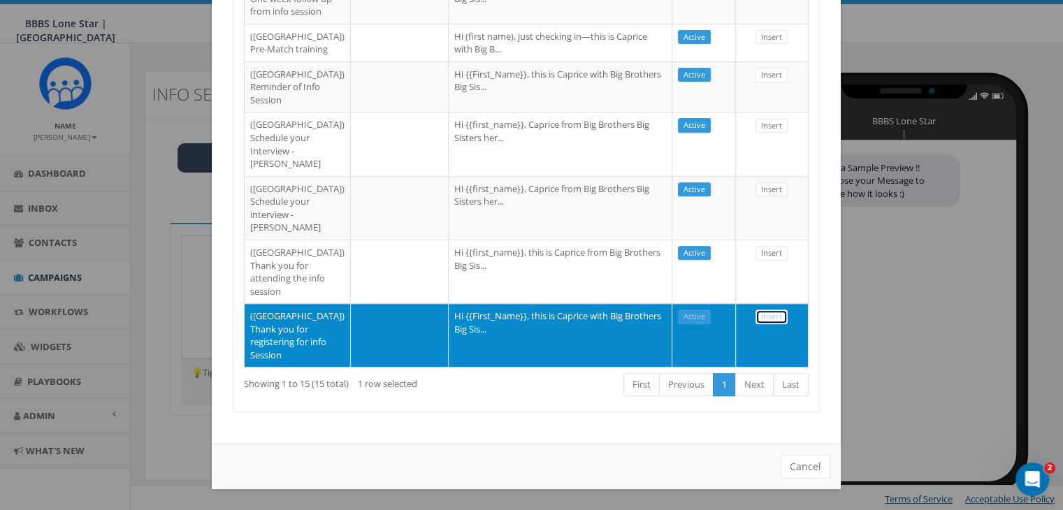
click at [764, 310] on link "Insert" at bounding box center [771, 317] width 32 height 15
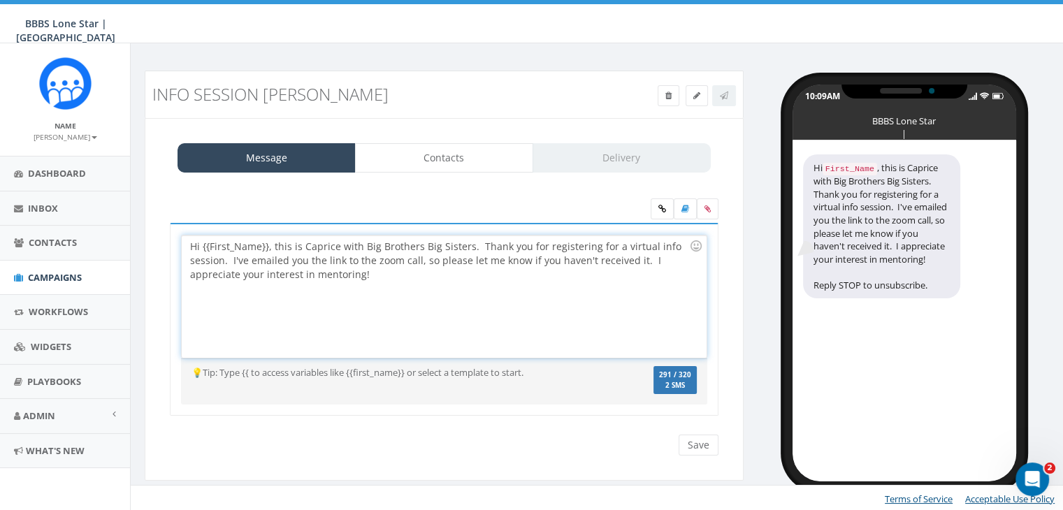
click at [266, 246] on div "Hi {{First_Name}}, this is Caprice with Big Brothers Big Sisters. Thank you for…" at bounding box center [444, 297] width 524 height 122
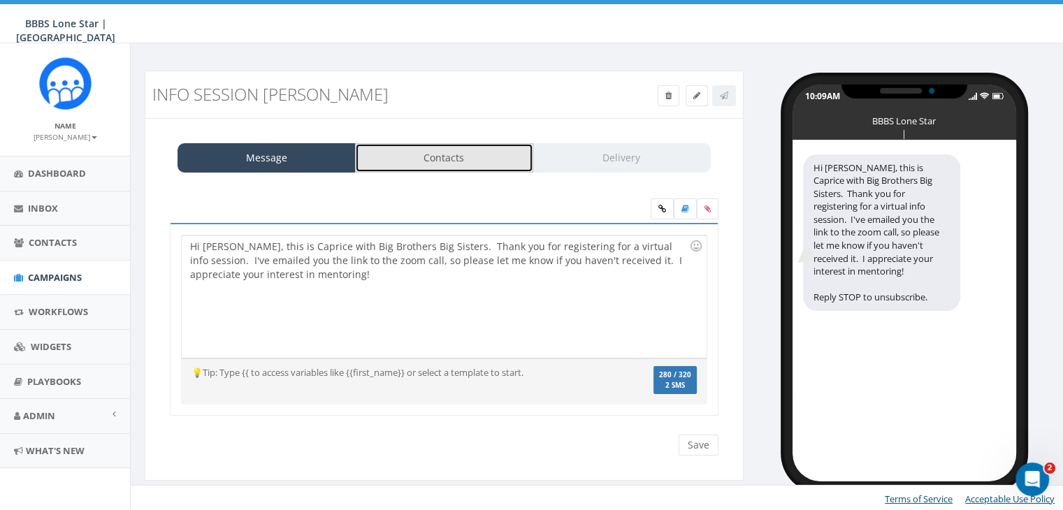
click at [466, 152] on link "Contacts" at bounding box center [444, 157] width 178 height 29
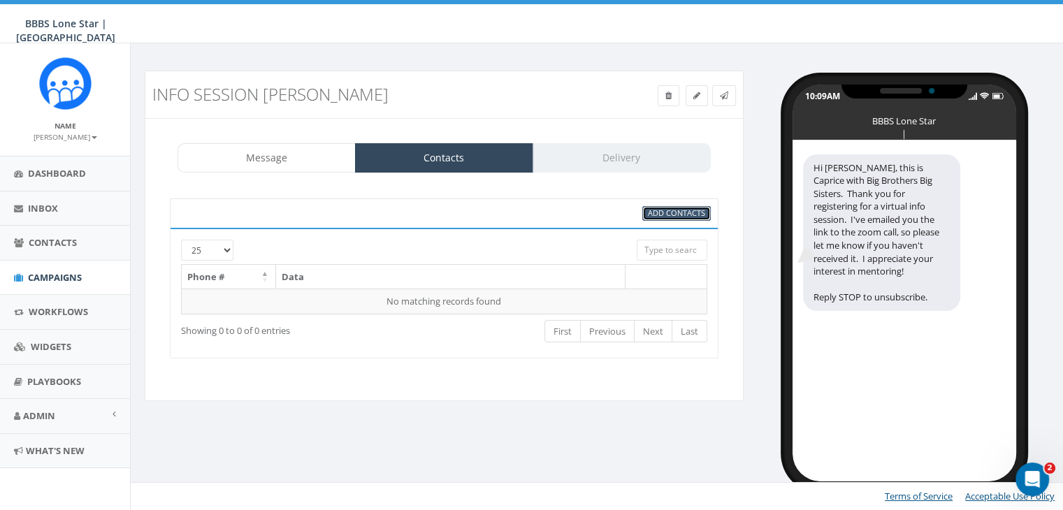
click at [663, 212] on span "Add Contacts" at bounding box center [676, 213] width 57 height 10
select select
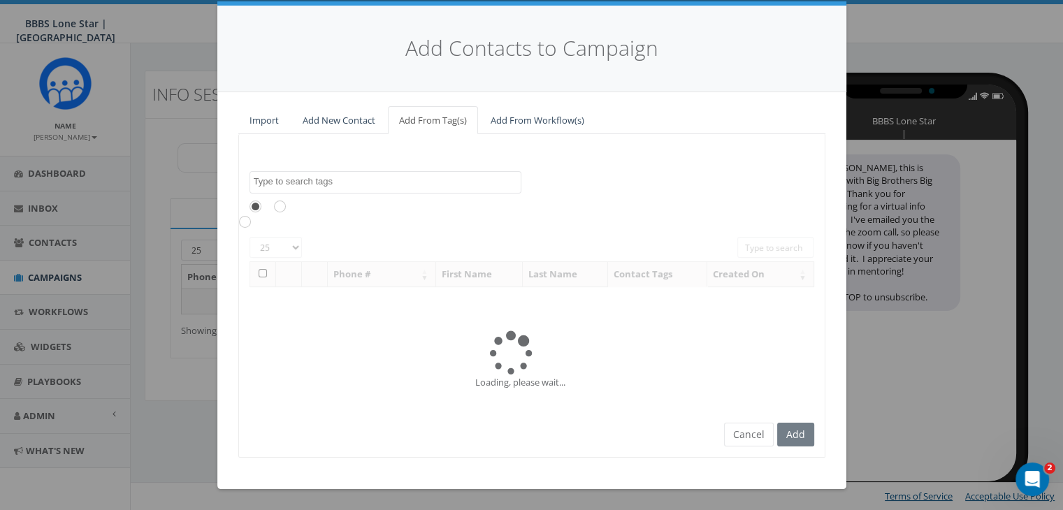
scroll to position [0, 0]
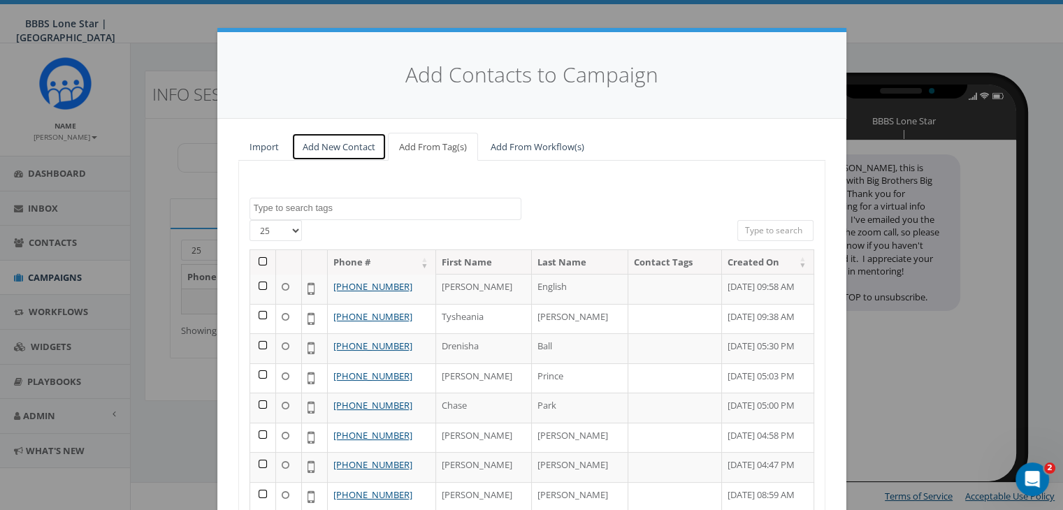
click at [326, 145] on link "Add New Contact" at bounding box center [338, 147] width 95 height 29
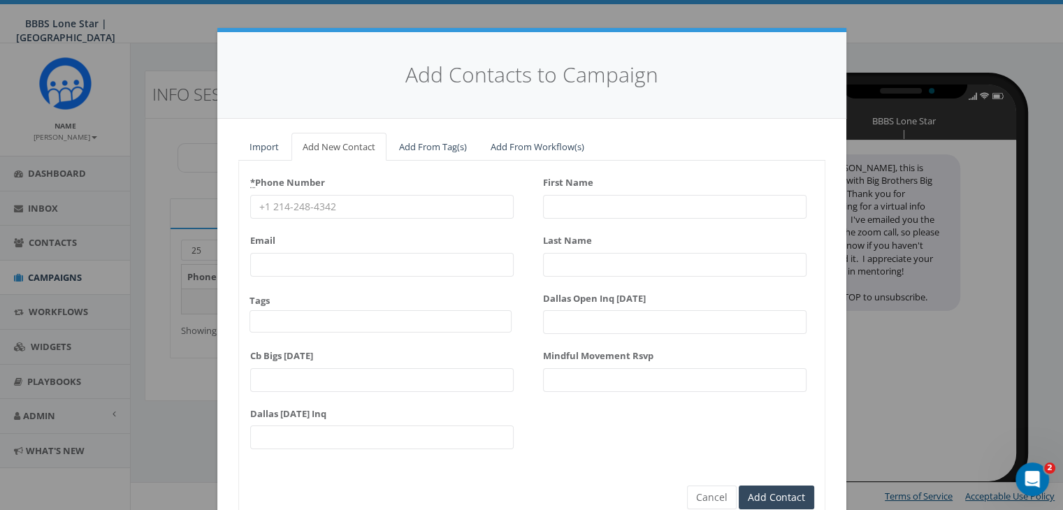
click at [276, 205] on input "* Phone Number" at bounding box center [381, 207] width 263 height 24
paste input "318-447-2945"
type input "318-447-2945"
click at [556, 200] on input "First Name" at bounding box center [674, 207] width 263 height 24
type input "Cr"
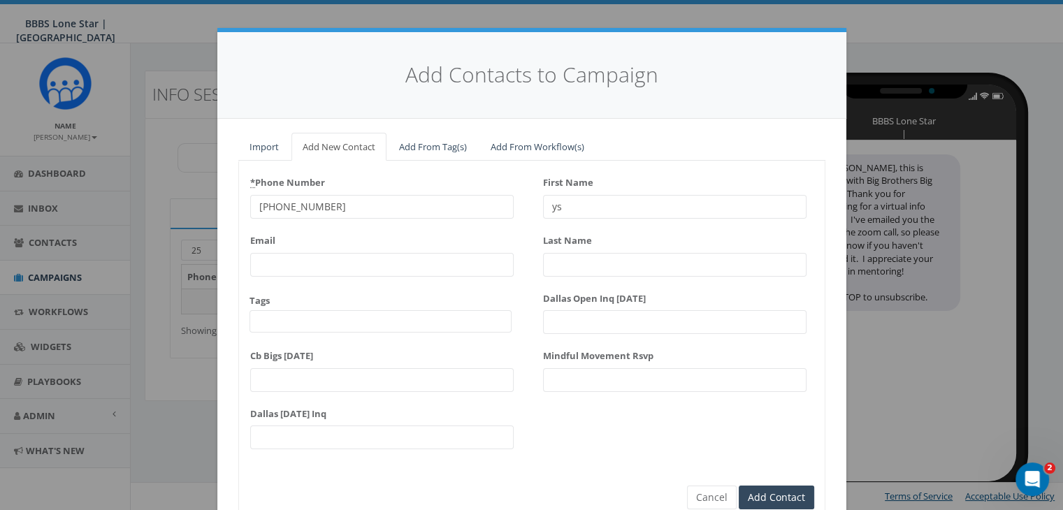
type input "y"
type input "Crystal"
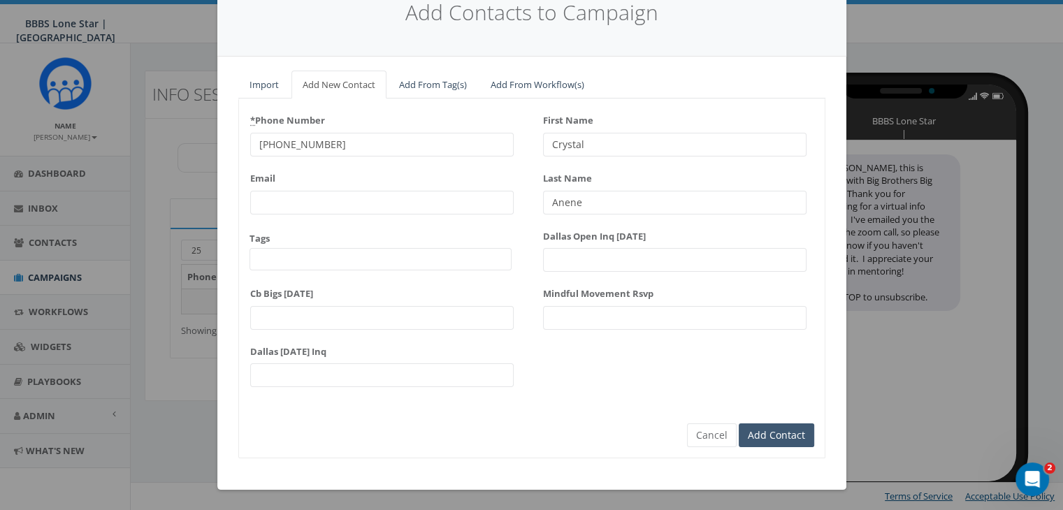
type input "Anene"
click at [760, 427] on input "Add Contact" at bounding box center [776, 436] width 75 height 24
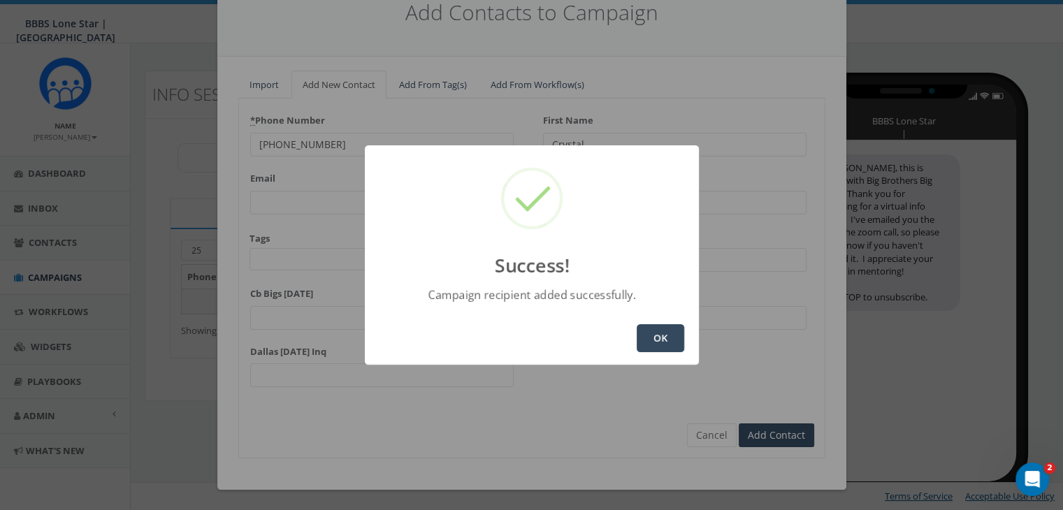
click at [667, 336] on button "OK" at bounding box center [661, 338] width 48 height 28
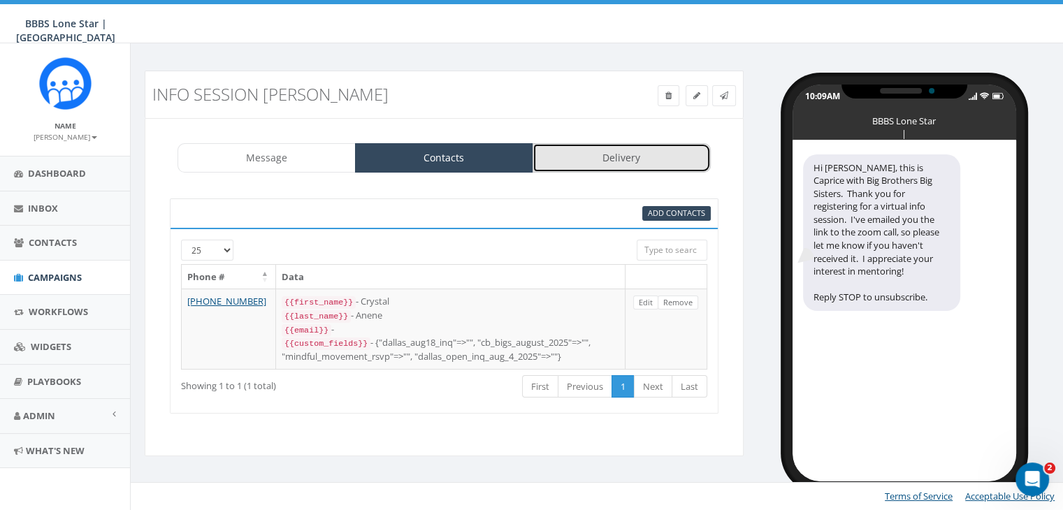
click at [628, 161] on link "Delivery" at bounding box center [622, 157] width 178 height 29
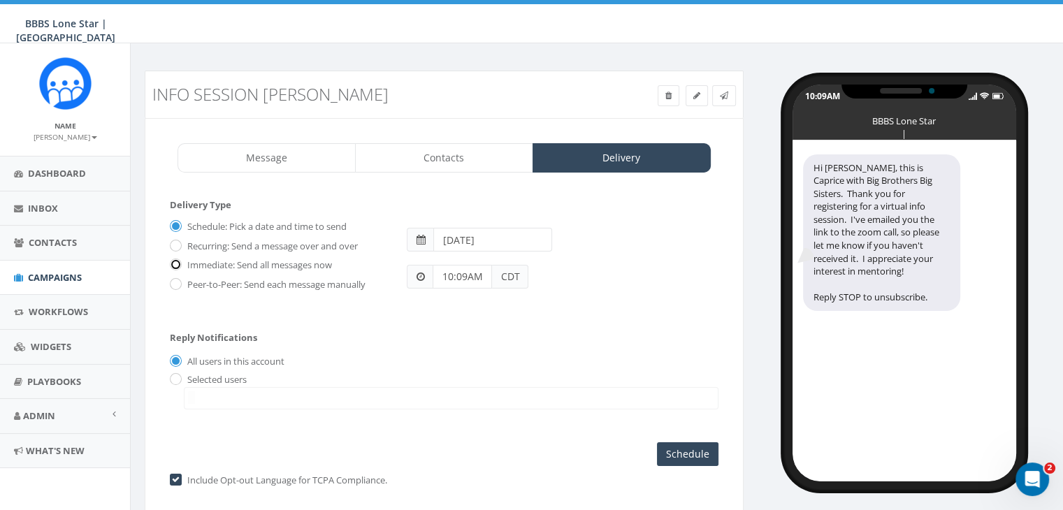
click at [173, 264] on input "Immediate: Send all messages now" at bounding box center [174, 265] width 9 height 9
radio input "true"
click at [175, 377] on input "radio" at bounding box center [174, 379] width 9 height 9
radio input "true"
click at [206, 400] on span at bounding box center [451, 398] width 535 height 22
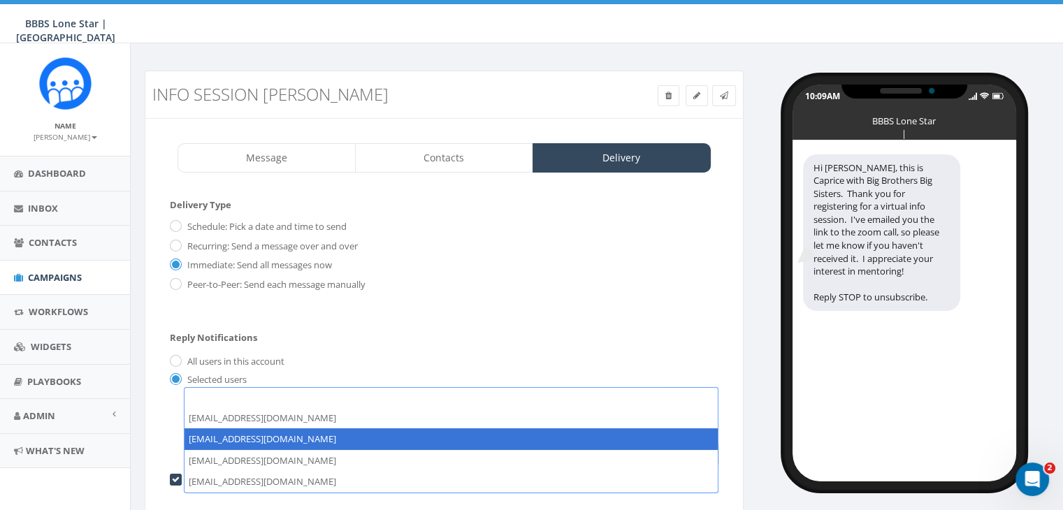
select select "1730"
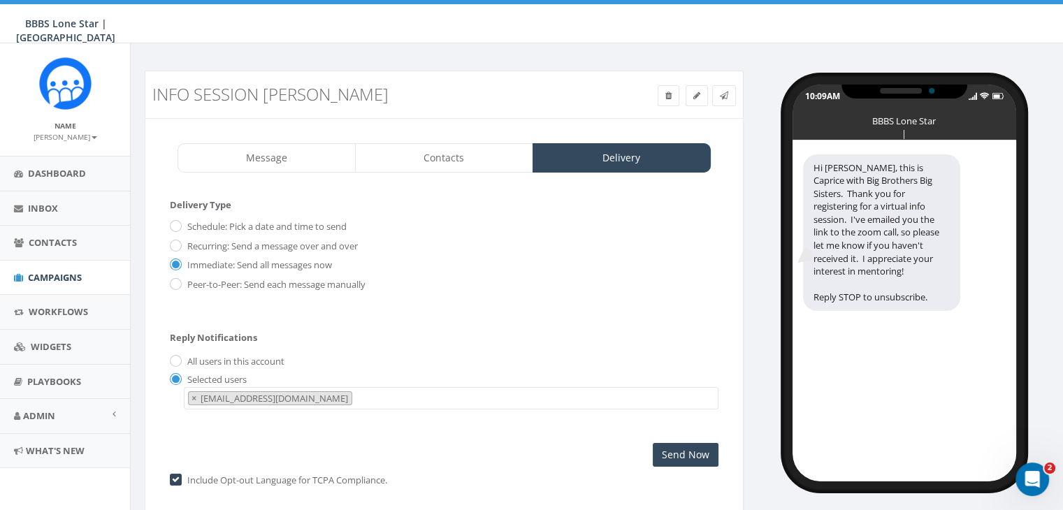
scroll to position [14, 0]
click at [680, 454] on input "Send Now" at bounding box center [686, 455] width 66 height 24
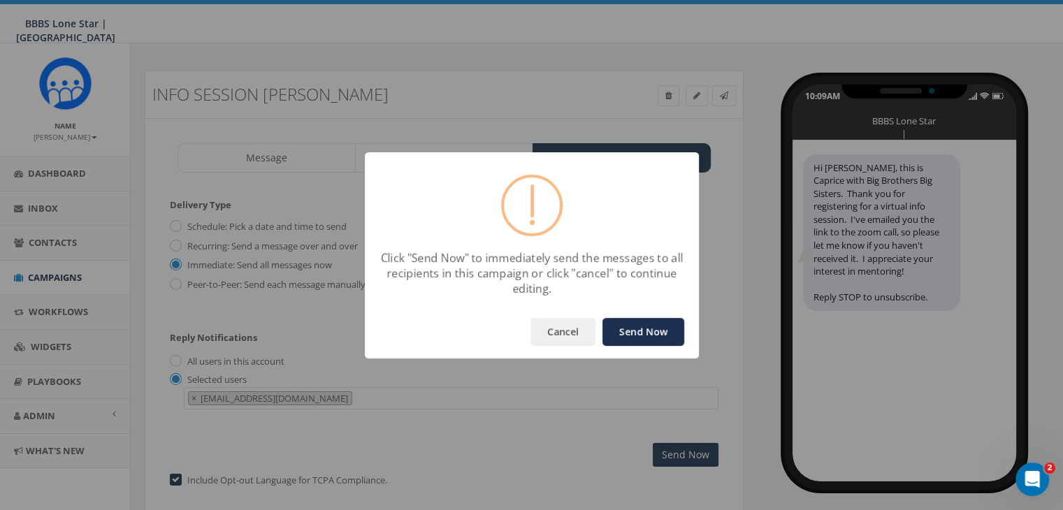
click at [663, 326] on button "Send Now" at bounding box center [643, 332] width 82 height 28
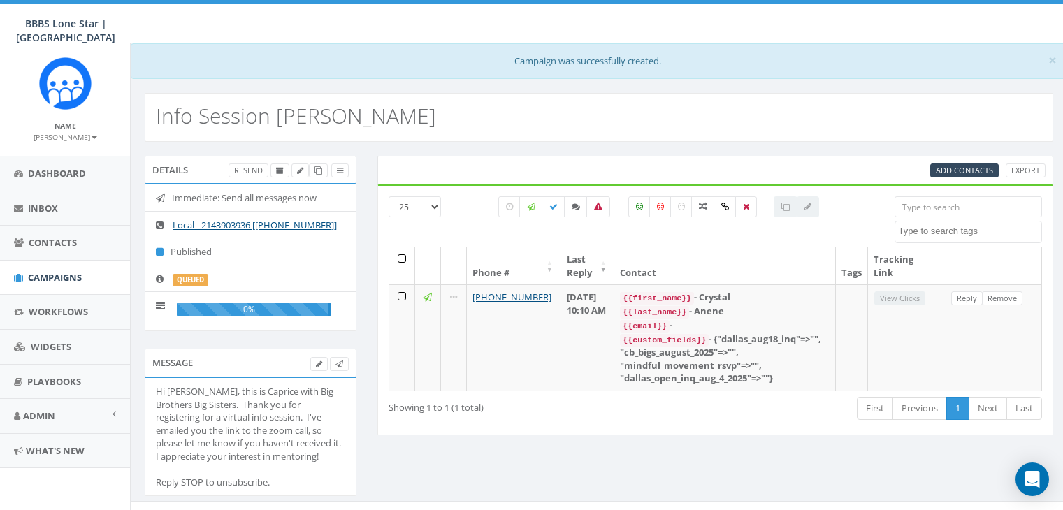
select select
click at [56, 276] on span "Campaigns" at bounding box center [55, 277] width 54 height 13
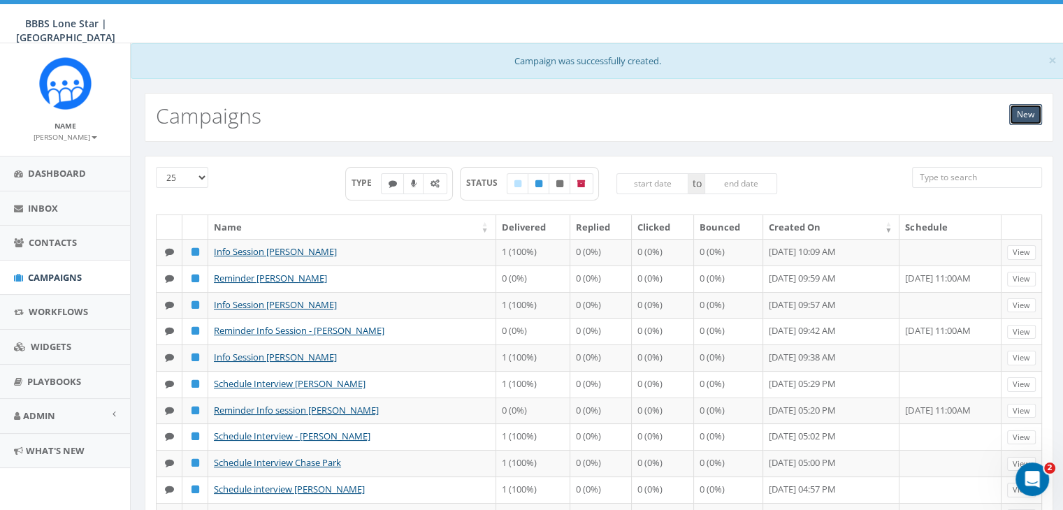
click at [1020, 111] on link "New" at bounding box center [1025, 114] width 33 height 21
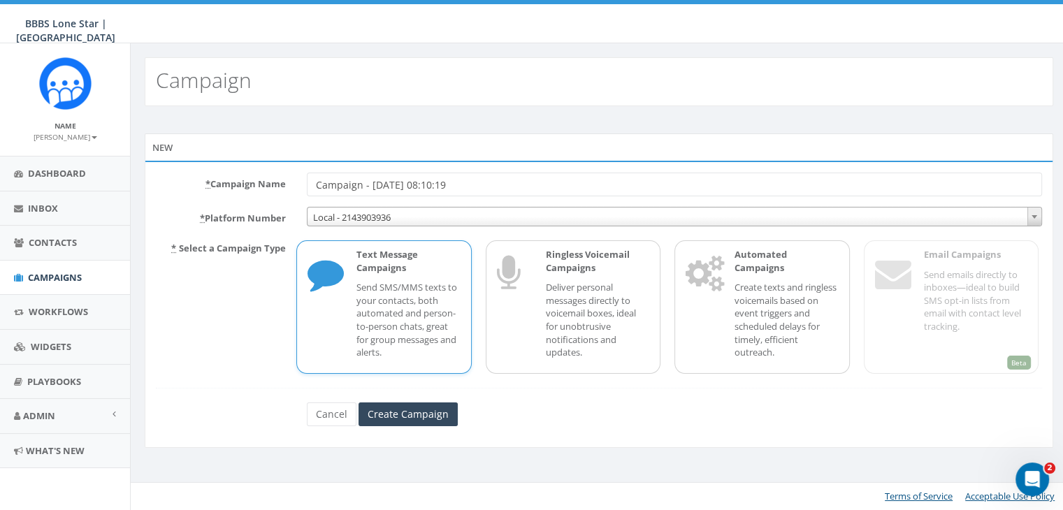
drag, startPoint x: 506, startPoint y: 190, endPoint x: 238, endPoint y: 188, distance: 268.4
click at [238, 188] on div "* Campaign Name Campaign - [DATE] 08:10:19" at bounding box center [598, 185] width 907 height 24
type input "Reminder Info Session [PERSON_NAME]"
click at [403, 406] on input "Create Campaign" at bounding box center [408, 415] width 99 height 24
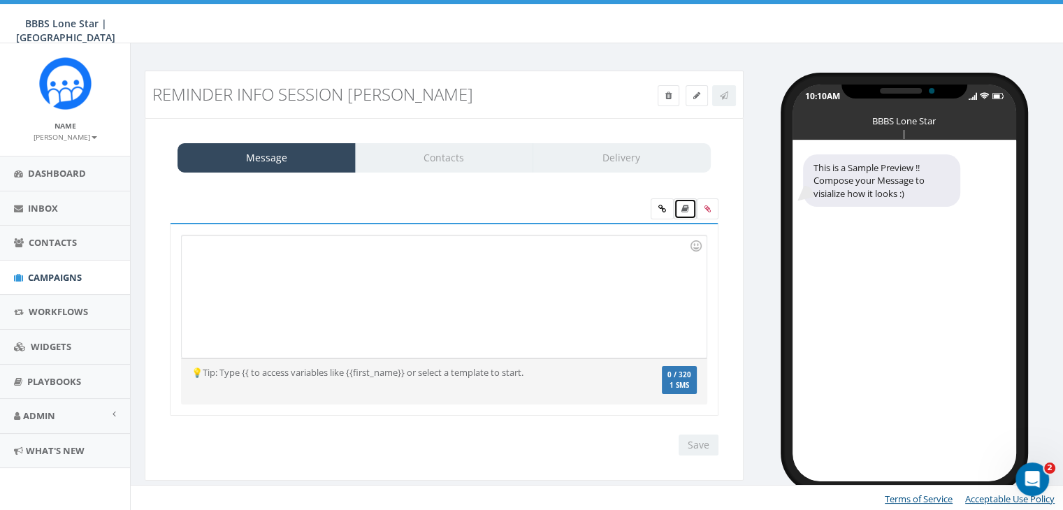
click at [681, 203] on link at bounding box center [685, 208] width 23 height 21
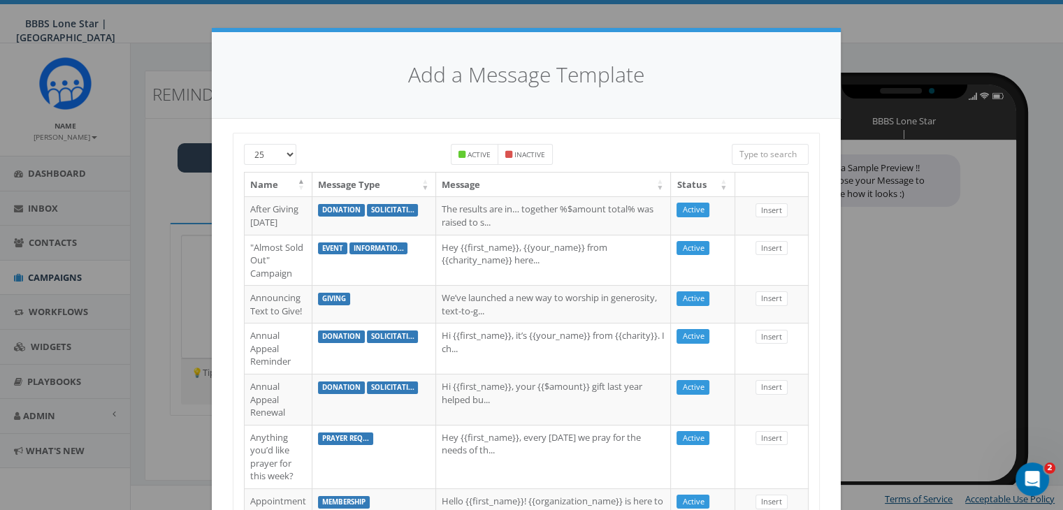
click at [763, 154] on input "search" at bounding box center [770, 154] width 77 height 21
click at [758, 152] on input "search" at bounding box center [770, 154] width 77 height 21
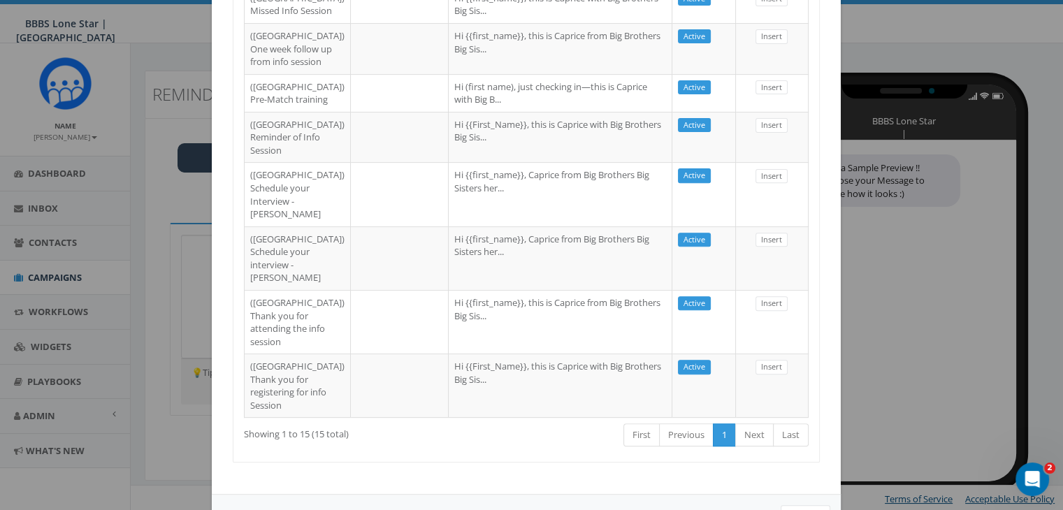
scroll to position [629, 0]
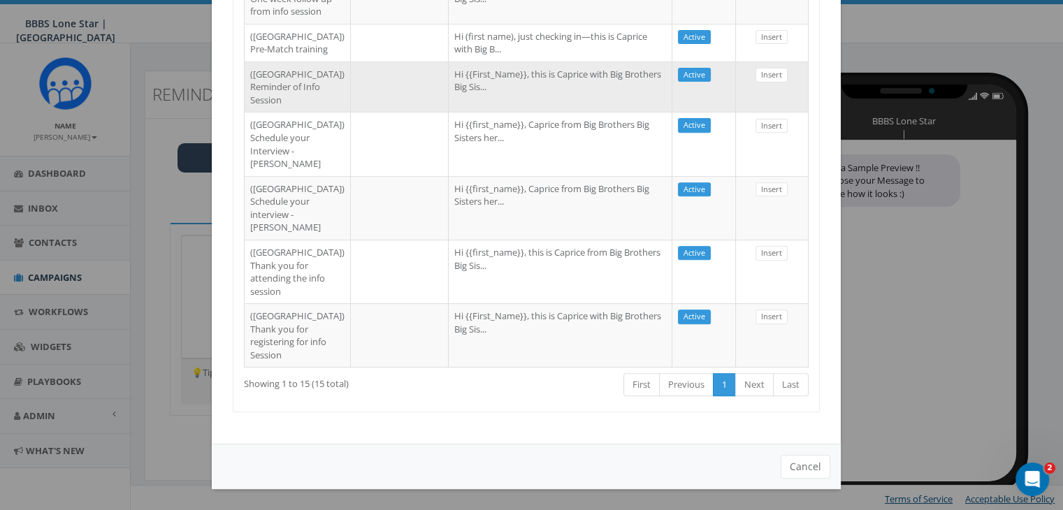
type input "Dallas"
click at [454, 113] on td "Hi {{First_Name}}, this is Caprice with Big Brothers Big Sis..." at bounding box center [561, 87] width 224 height 51
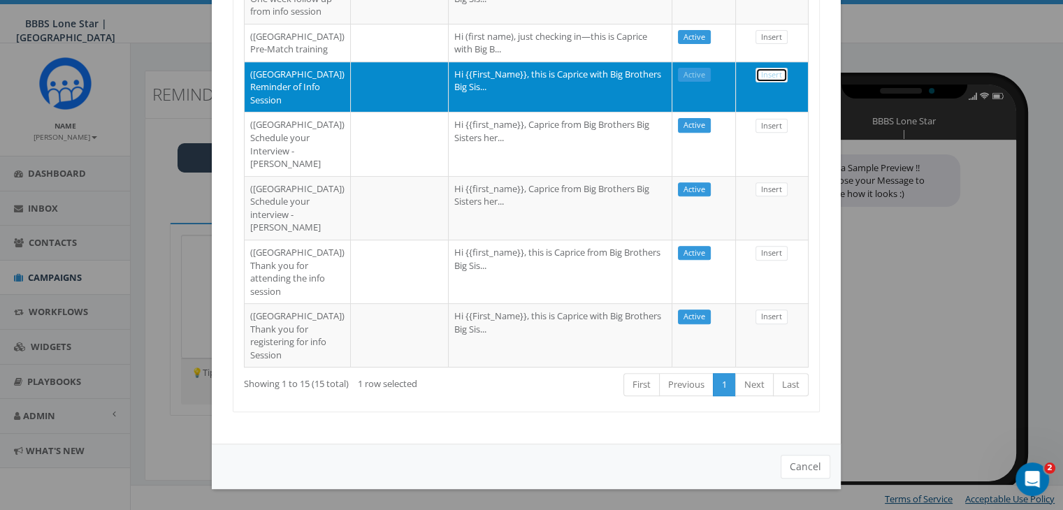
click at [766, 82] on link "Insert" at bounding box center [771, 75] width 32 height 15
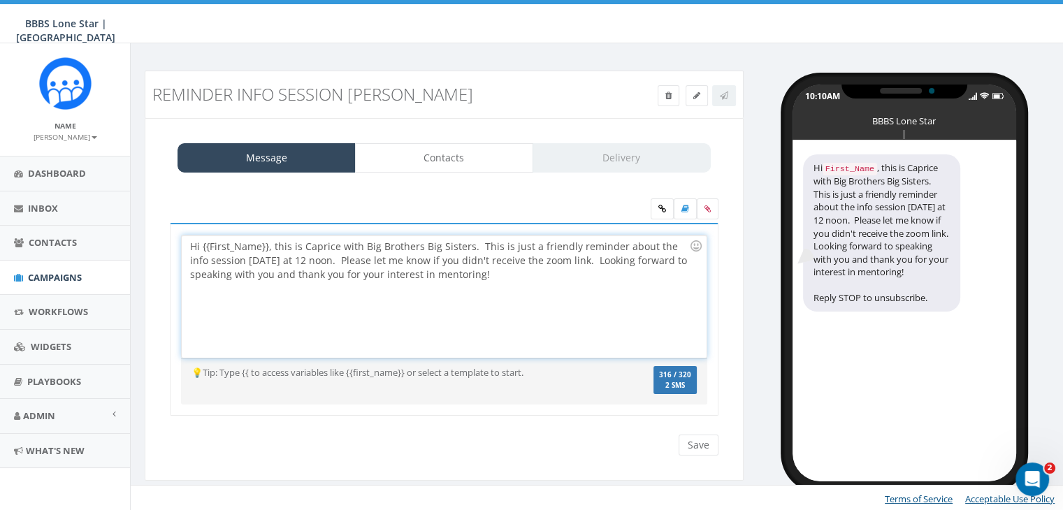
click at [266, 243] on div "Hi {{First_Name}}, this is Caprice with Big Brothers Big Sisters. This is just …" at bounding box center [444, 297] width 524 height 122
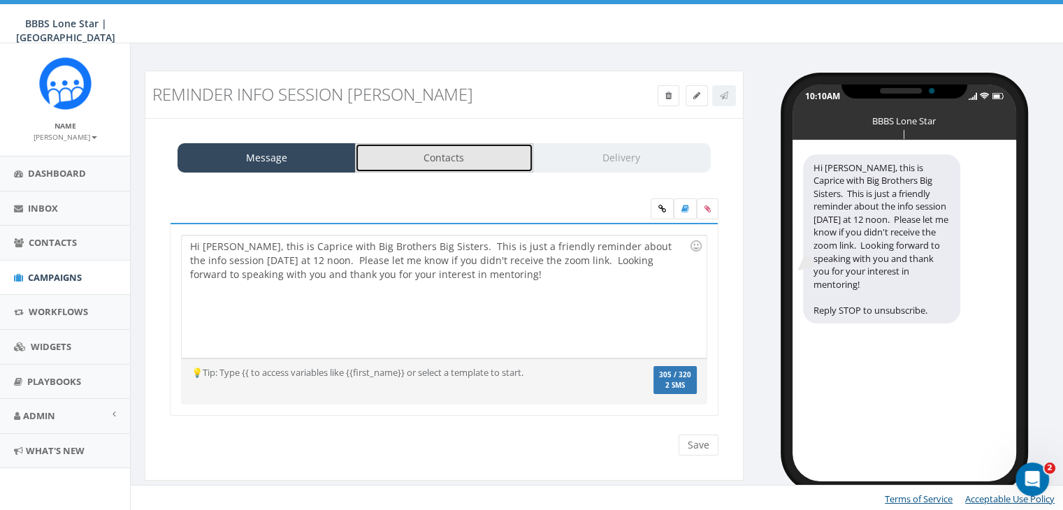
click at [479, 163] on link "Contacts" at bounding box center [444, 157] width 178 height 29
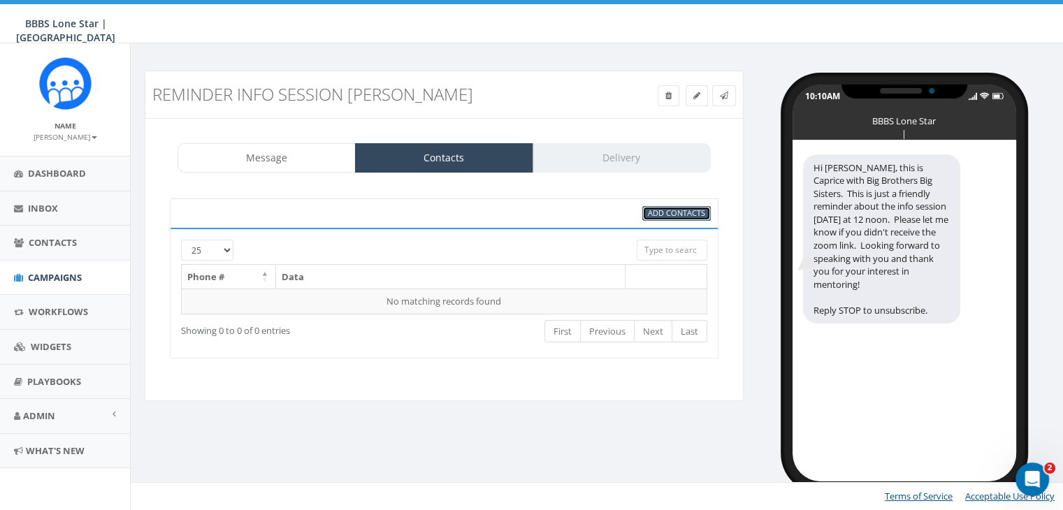
click at [686, 209] on span "Add Contacts" at bounding box center [676, 213] width 57 height 10
select select
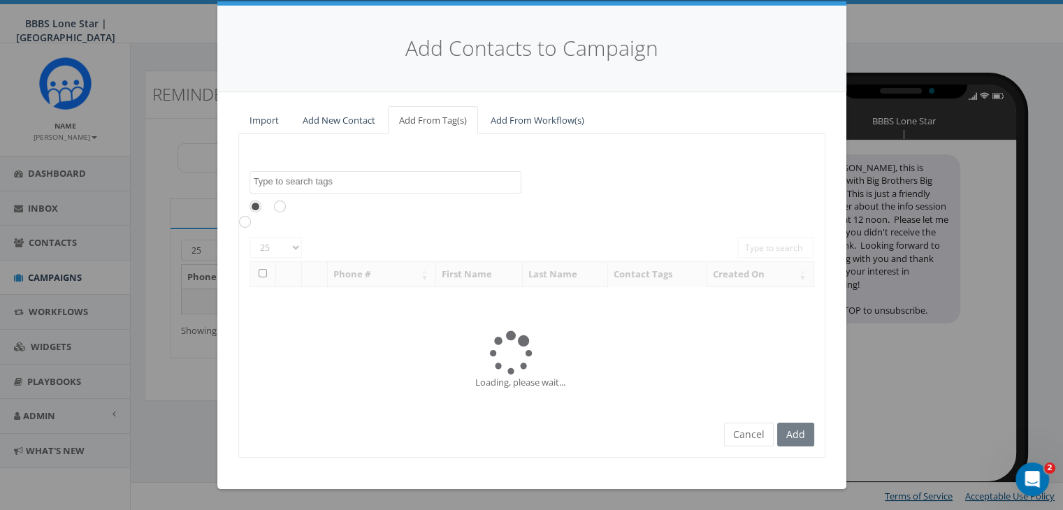
scroll to position [0, 0]
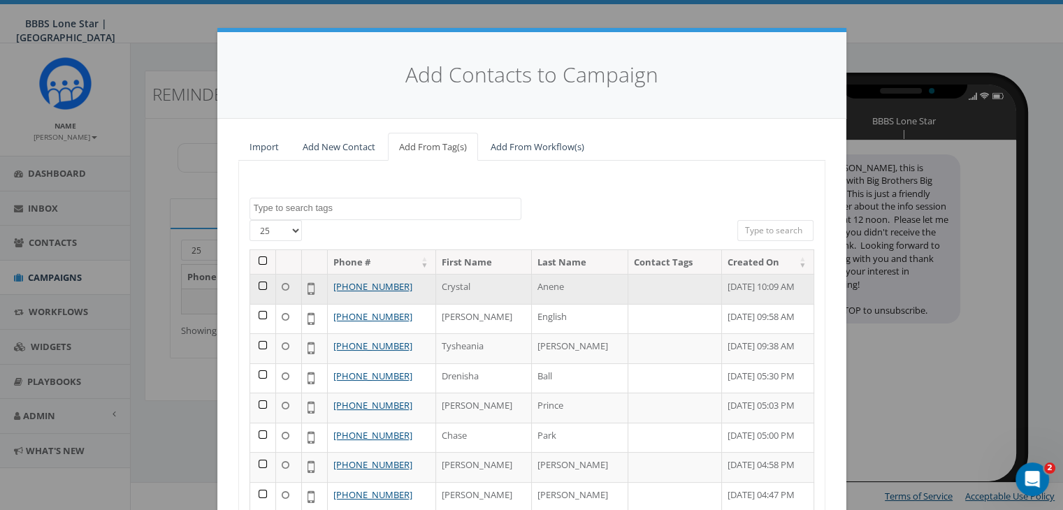
click at [256, 283] on td at bounding box center [263, 289] width 26 height 30
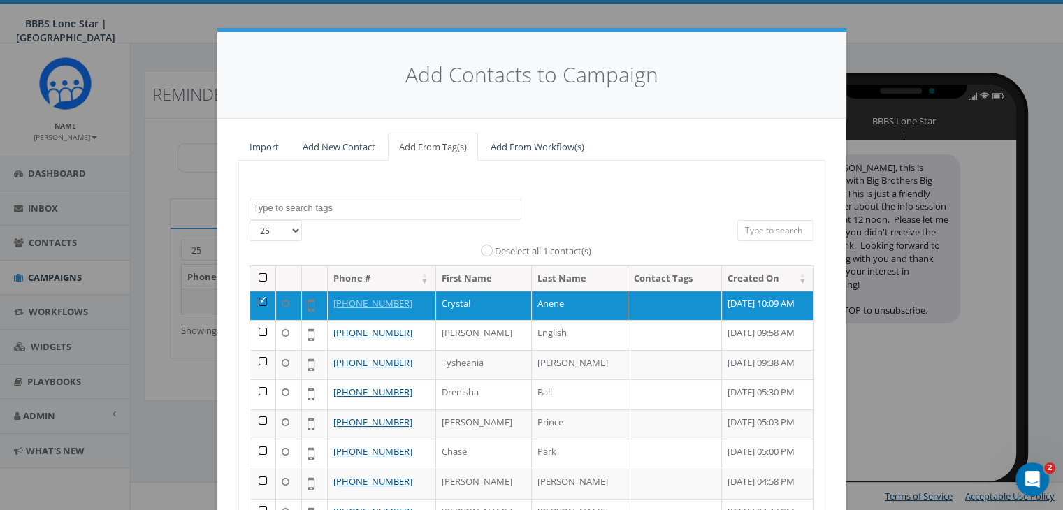
scroll to position [198, 0]
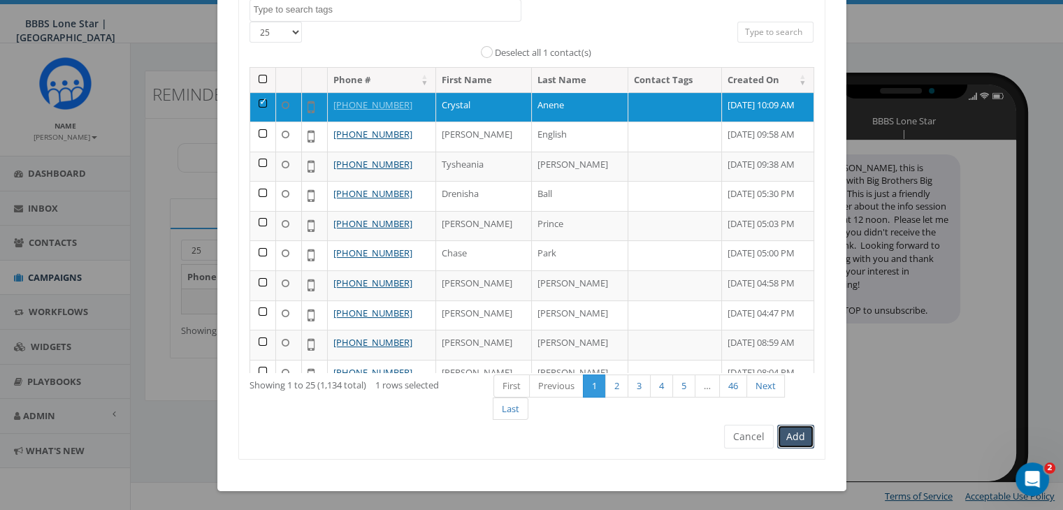
click at [789, 433] on button "Add" at bounding box center [795, 437] width 37 height 24
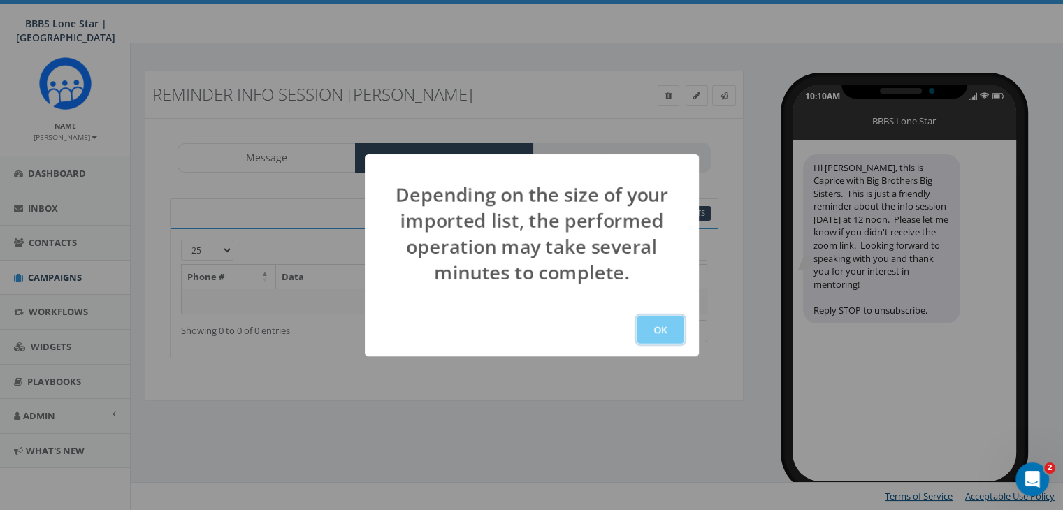
click at [665, 324] on button "OK" at bounding box center [661, 330] width 48 height 28
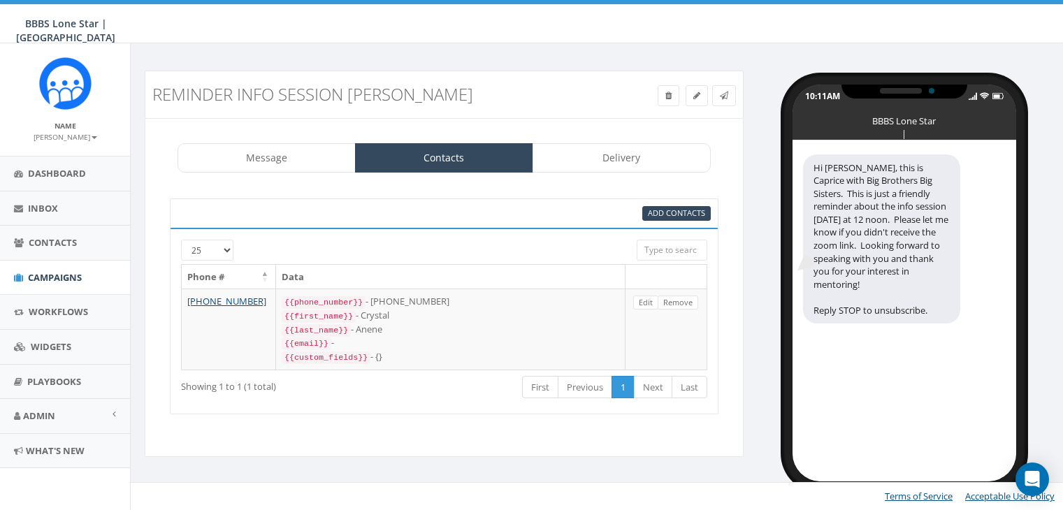
select select
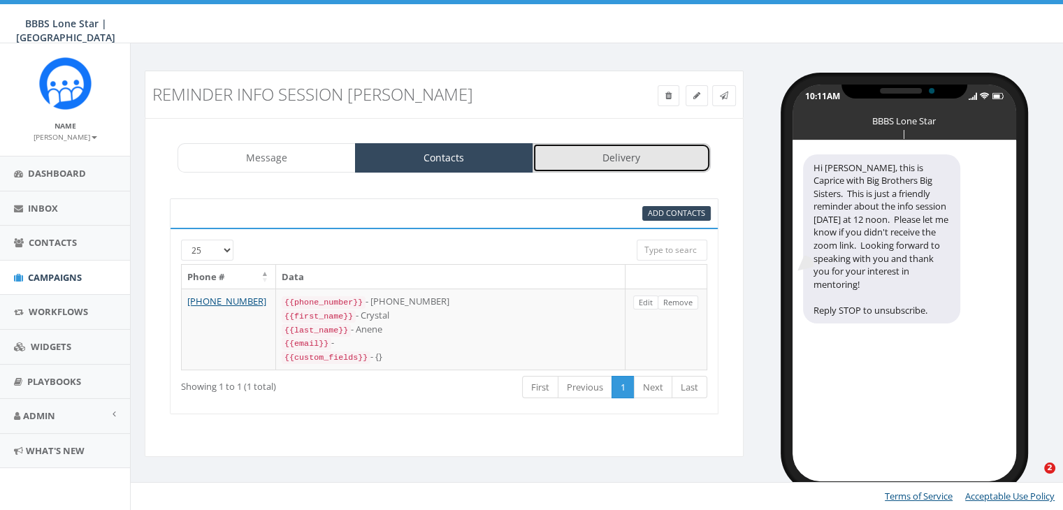
click at [605, 152] on link "Delivery" at bounding box center [622, 157] width 178 height 29
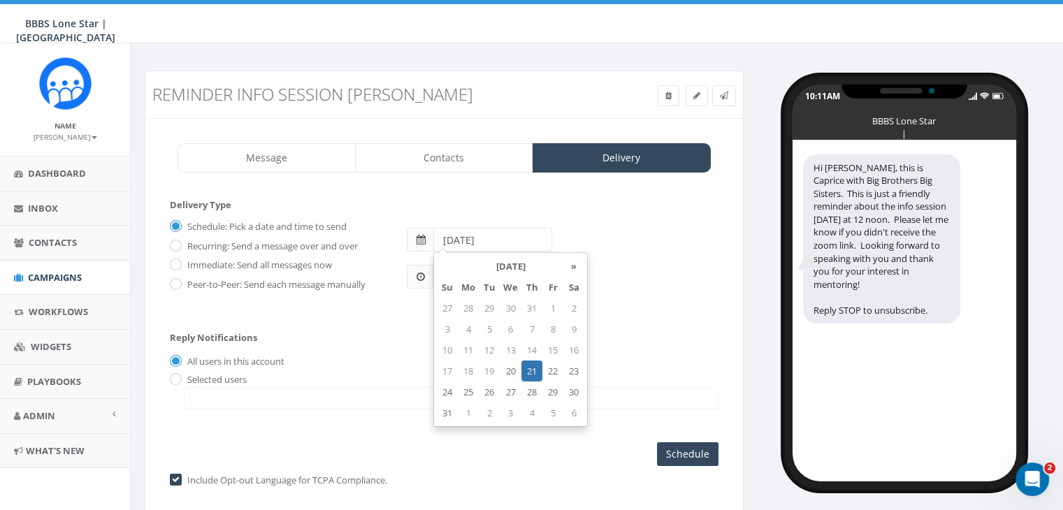
click at [510, 243] on input "2025-08-21" at bounding box center [492, 240] width 119 height 24
click at [528, 389] on td "28" at bounding box center [531, 392] width 21 height 21
type input "2025-08-28"
click at [653, 319] on div "Reply Notifications All users in this account Selected users ayoung@bbbstx.org …" at bounding box center [444, 368] width 549 height 98
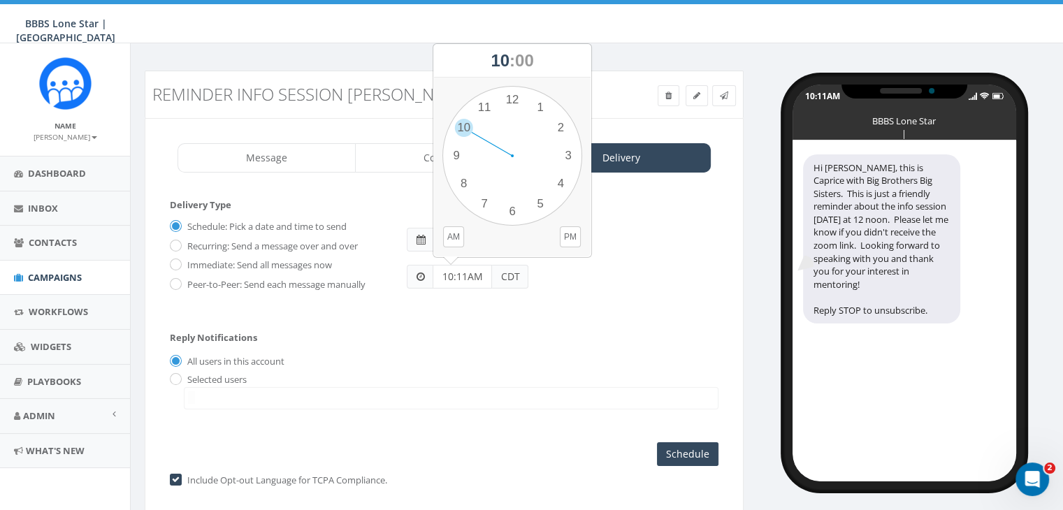
click at [465, 273] on input "10:11AM" at bounding box center [462, 277] width 59 height 24
type input "11:00AM"
click at [484, 378] on div "Selected users ayoung@bbbstx.org chawkins@bbbstx.org abruce@bbbstx.org nbrown@b…" at bounding box center [444, 391] width 549 height 37
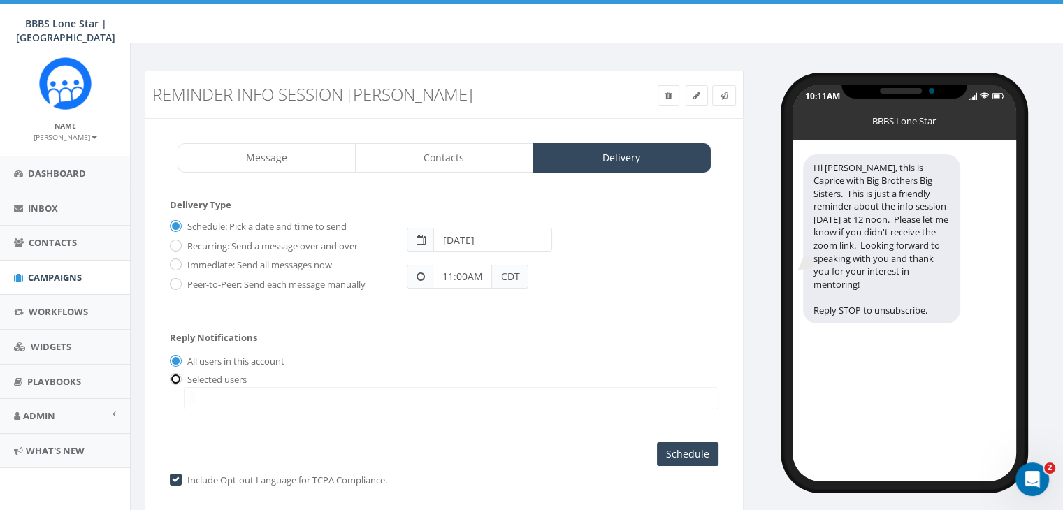
click at [176, 375] on input "radio" at bounding box center [174, 379] width 9 height 9
radio input "true"
click at [202, 390] on span at bounding box center [451, 398] width 535 height 22
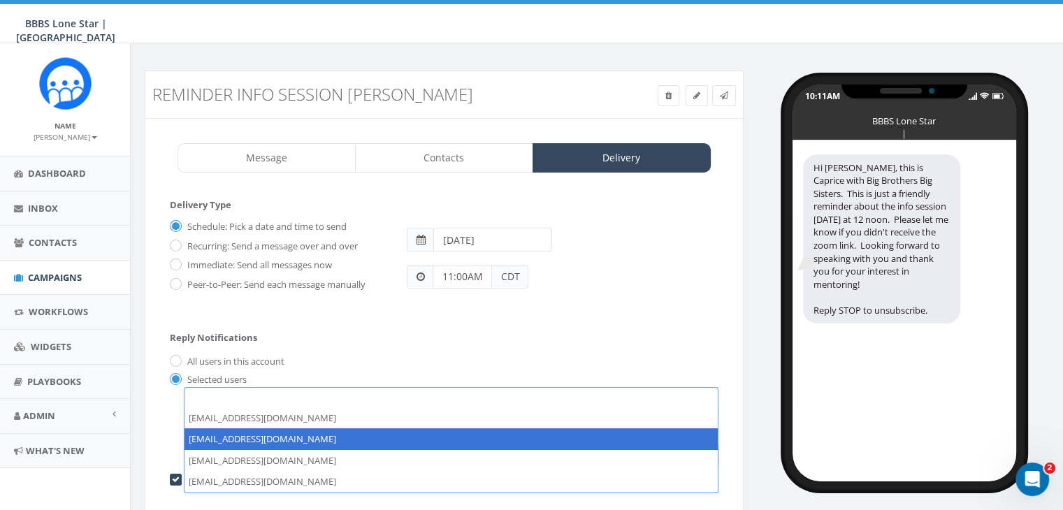
select select "1730"
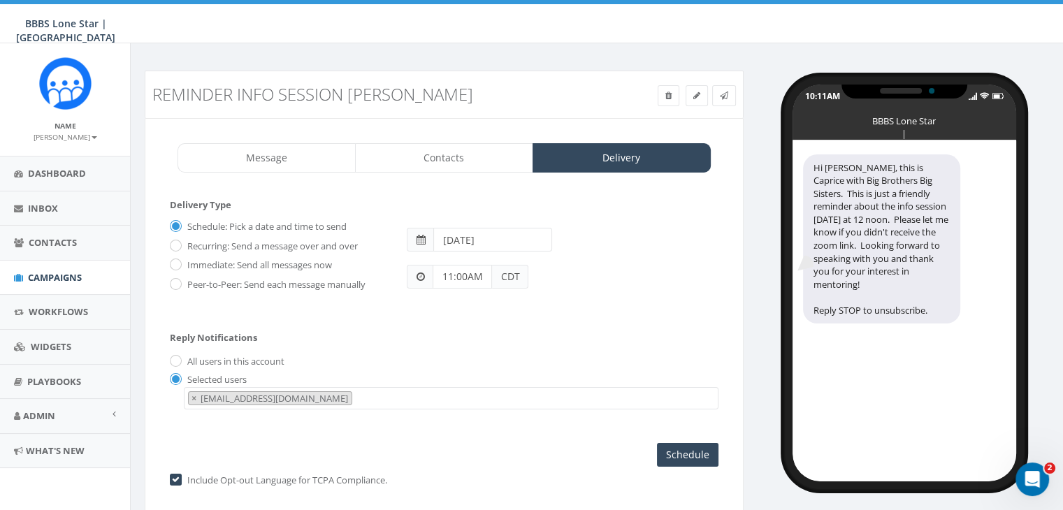
scroll to position [14, 0]
click at [679, 445] on input "Schedule" at bounding box center [688, 455] width 62 height 24
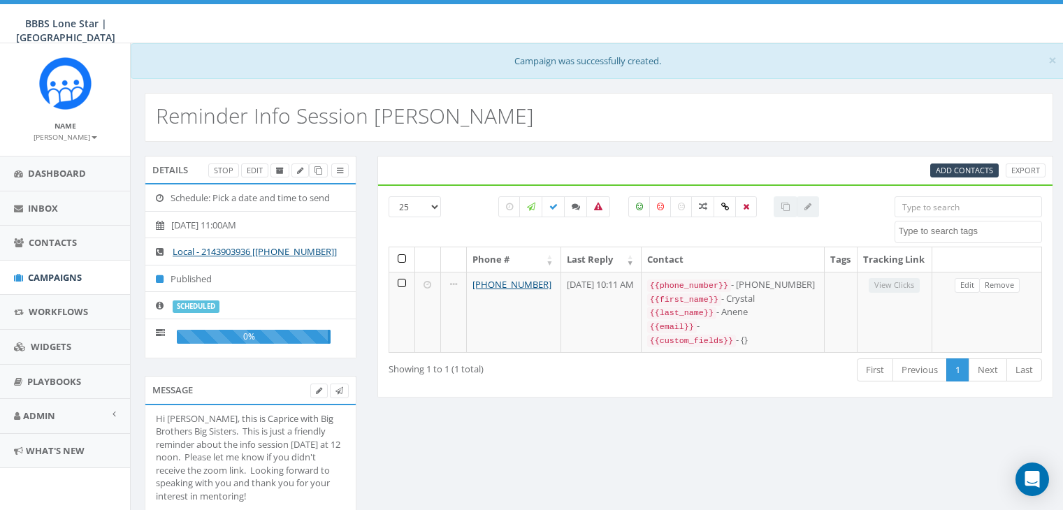
select select
click at [48, 269] on link "Campaigns" at bounding box center [65, 278] width 130 height 34
